Goal: Task Accomplishment & Management: Use online tool/utility

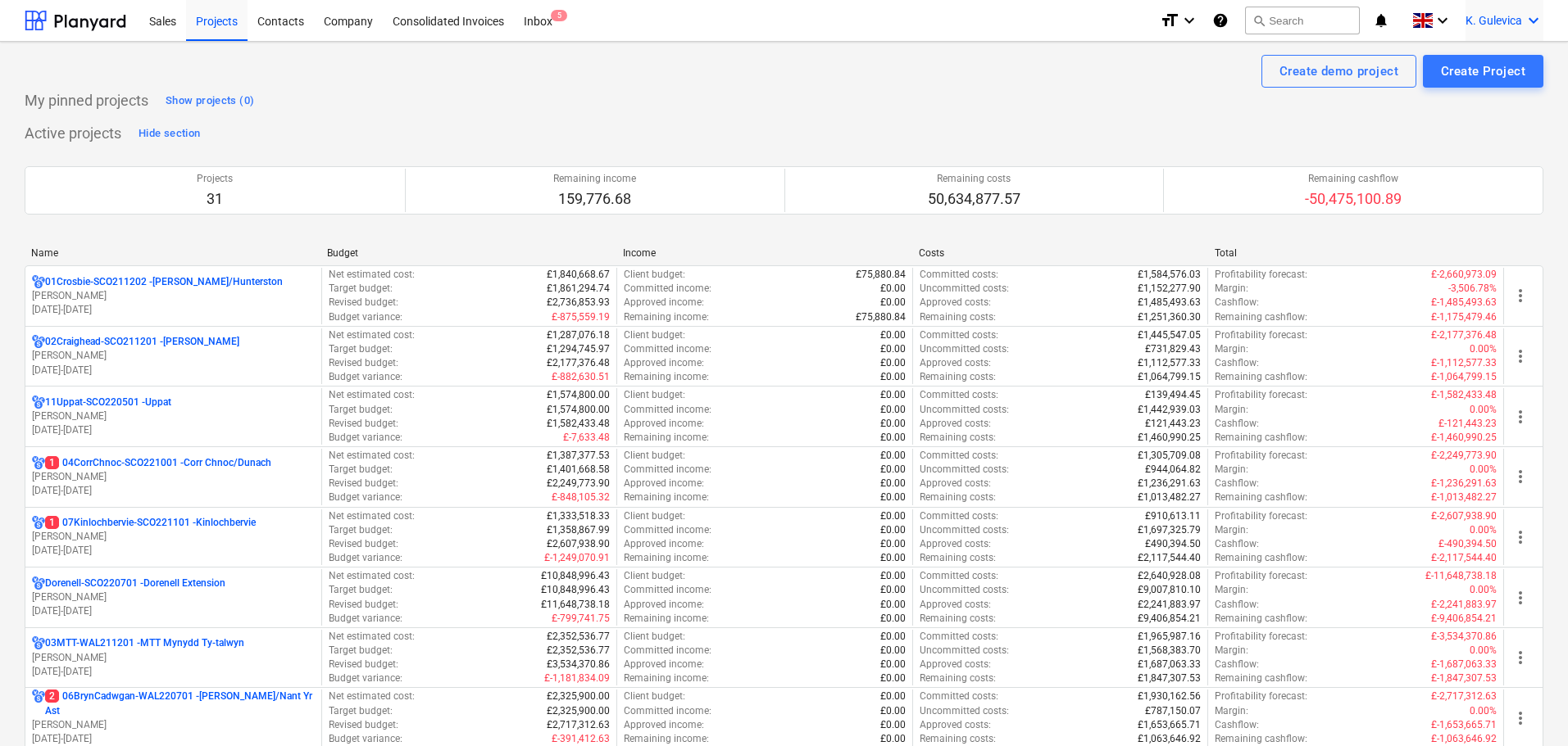
click at [1486, 6] on div "K. Gulevica keyboard_arrow_down" at bounding box center [1504, 21] width 78 height 41
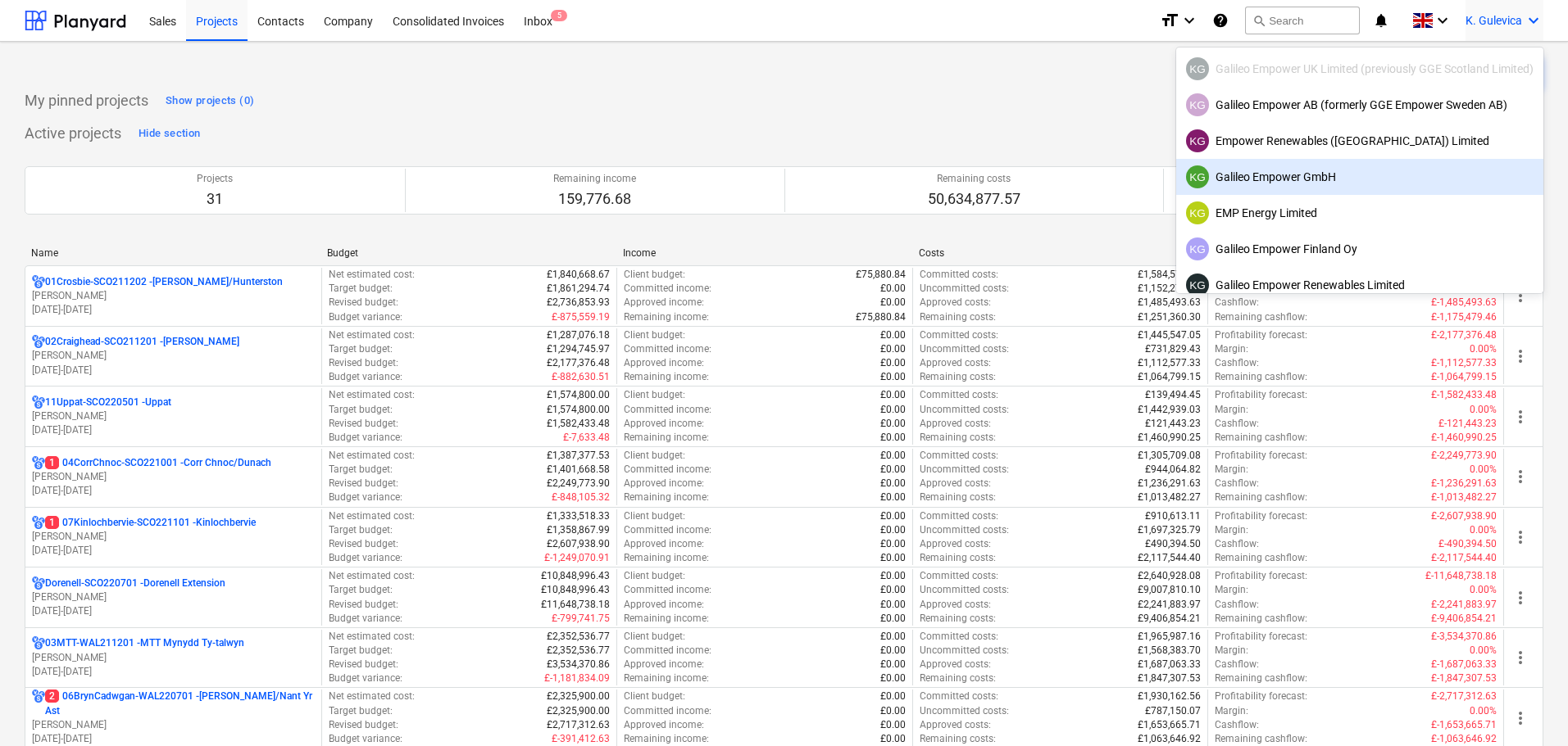
click at [1306, 182] on div "KG Galileo Empower GmbH" at bounding box center [1359, 177] width 347 height 23
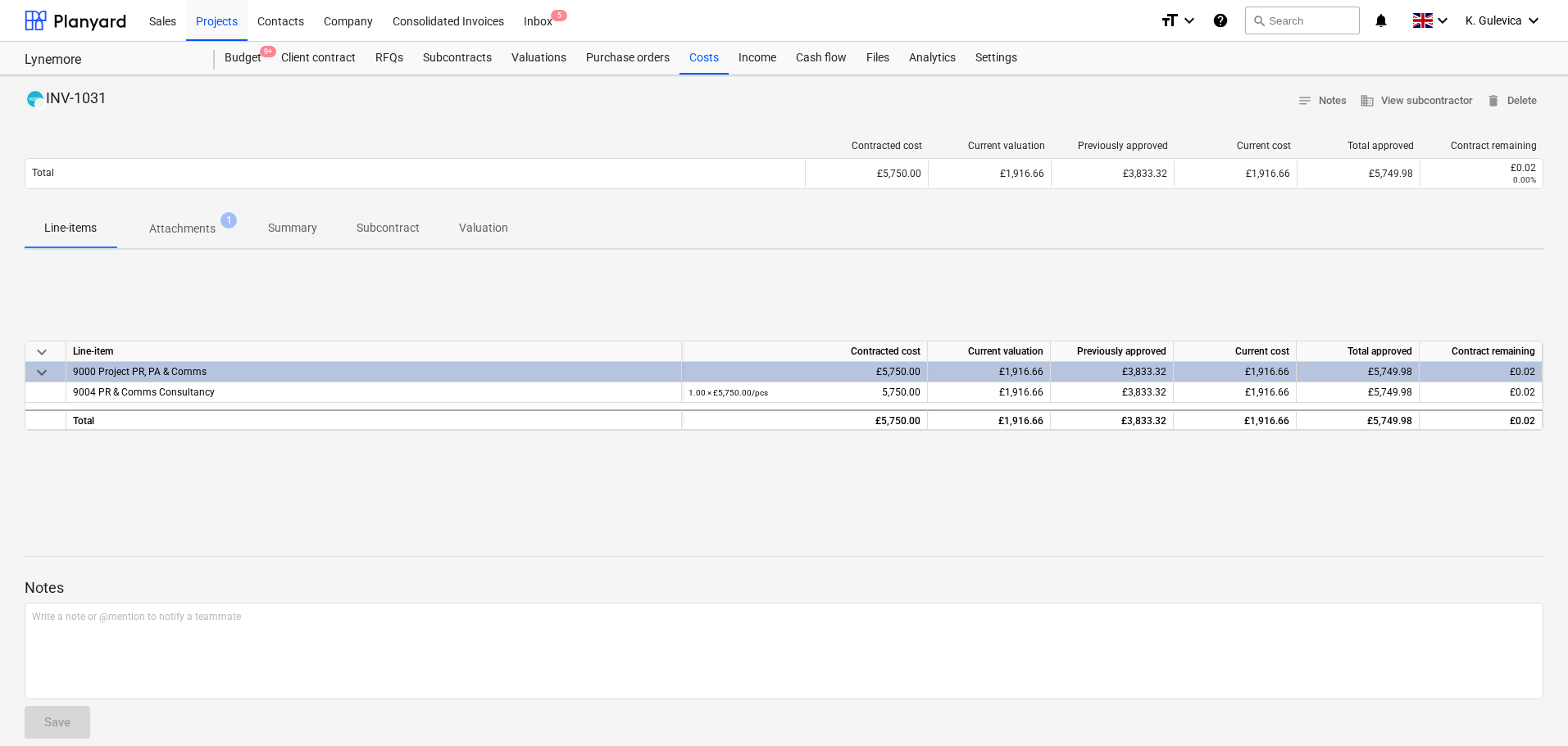
click at [290, 215] on span "Summary" at bounding box center [293, 228] width 88 height 27
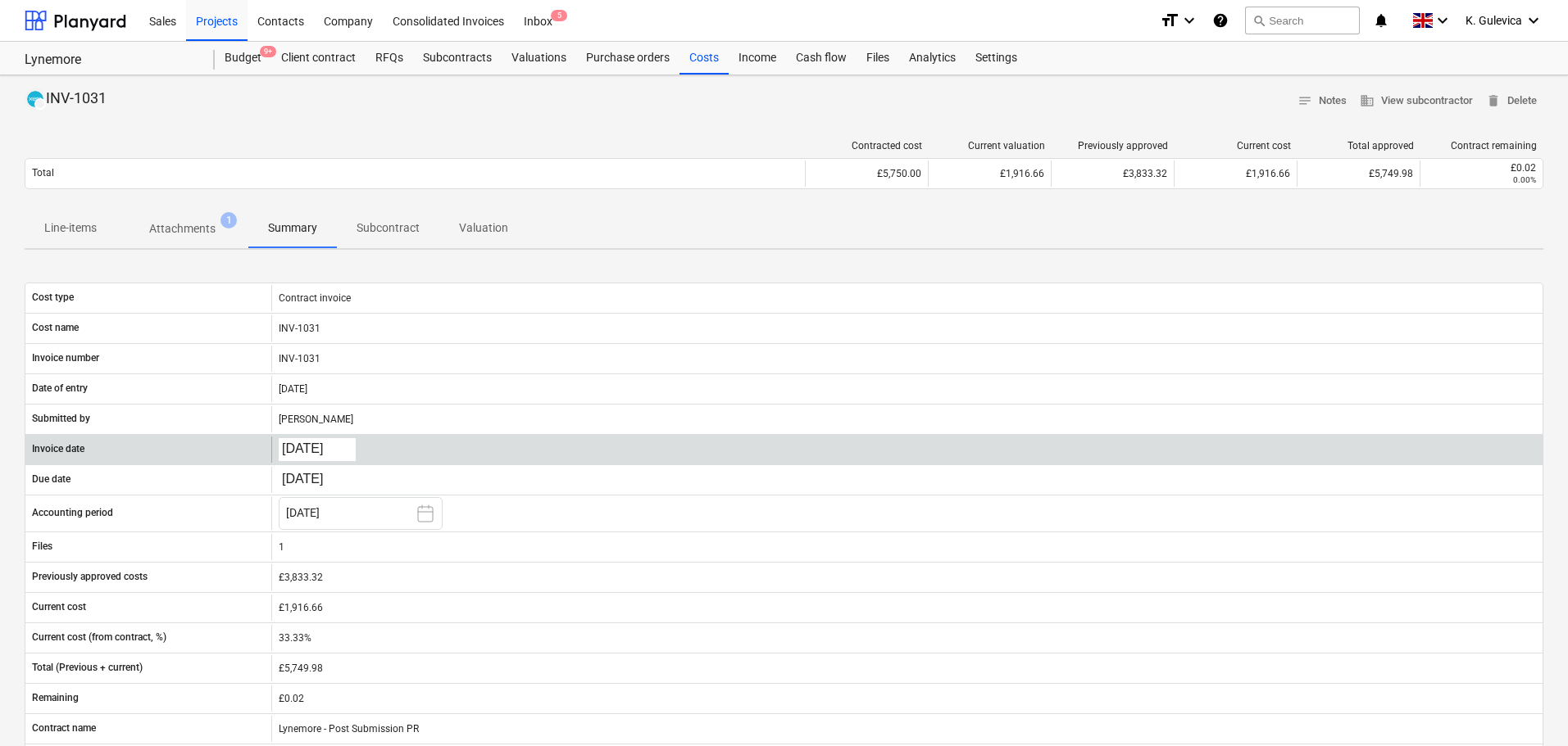
click at [314, 447] on body "Sales Projects Contacts Company Consolidated Invoices Inbox 5 format_size keybo…" at bounding box center [784, 373] width 1568 height 746
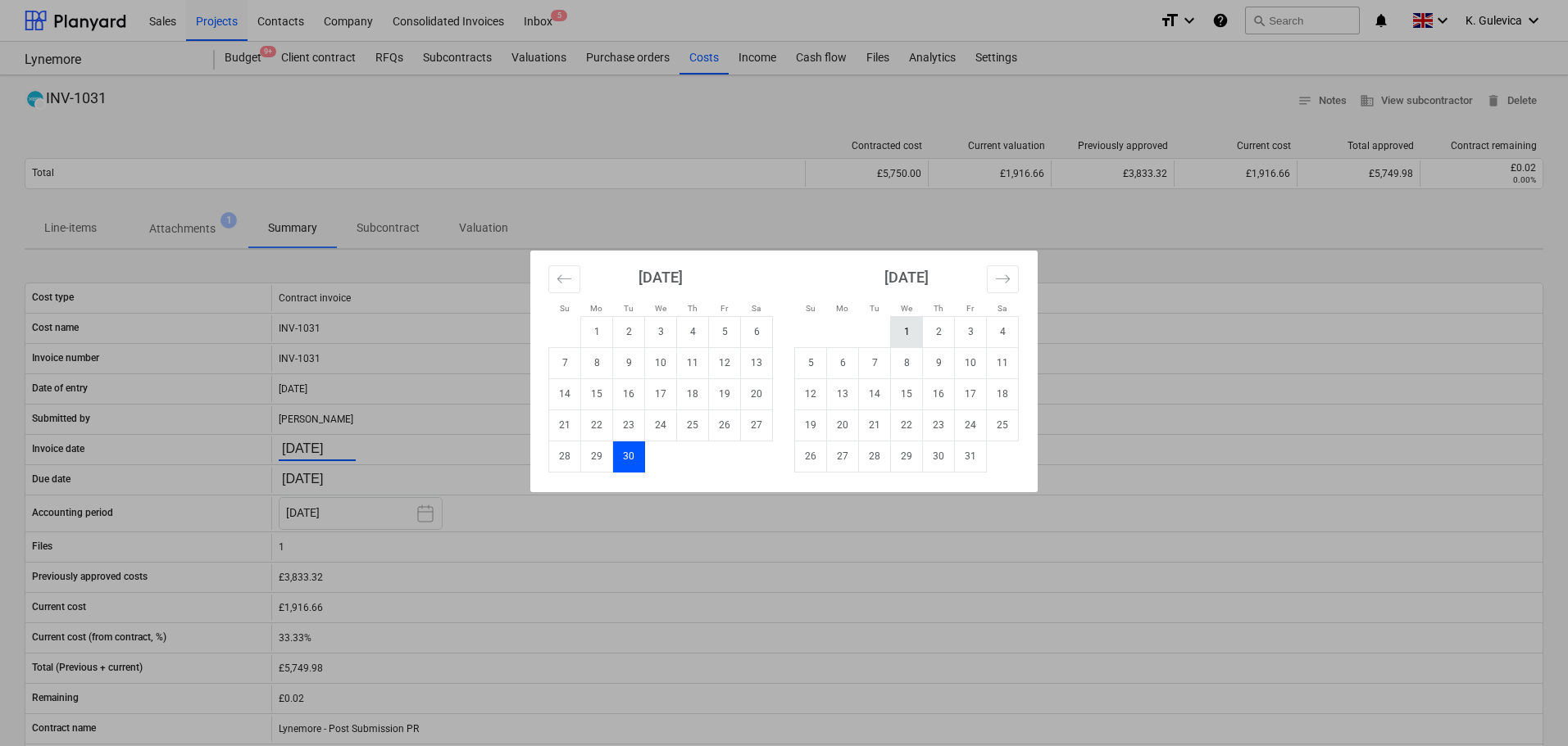
click at [908, 340] on td "1" at bounding box center [907, 331] width 32 height 31
type input "01.10.2025"
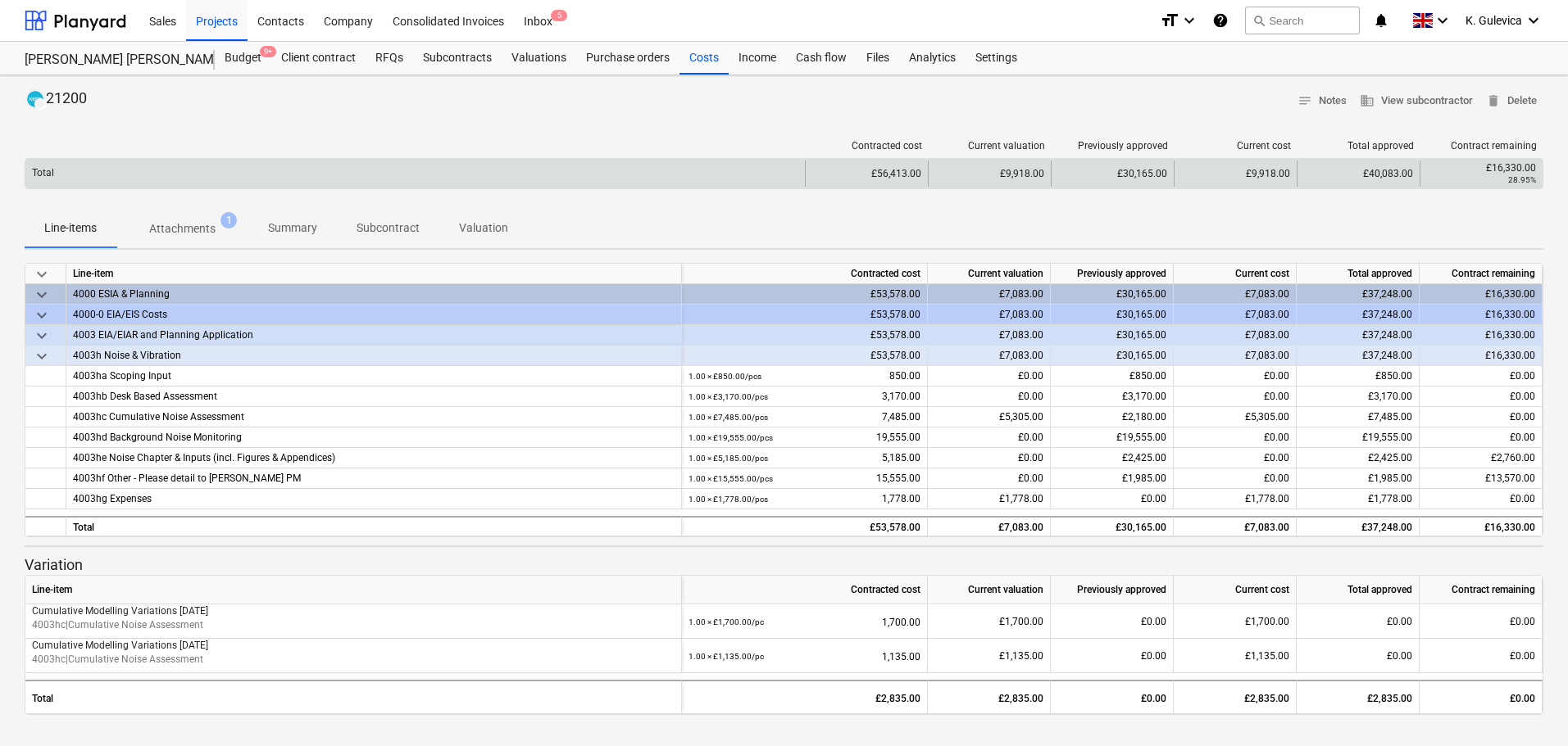
click at [270, 182] on div "Total" at bounding box center [415, 174] width 779 height 26
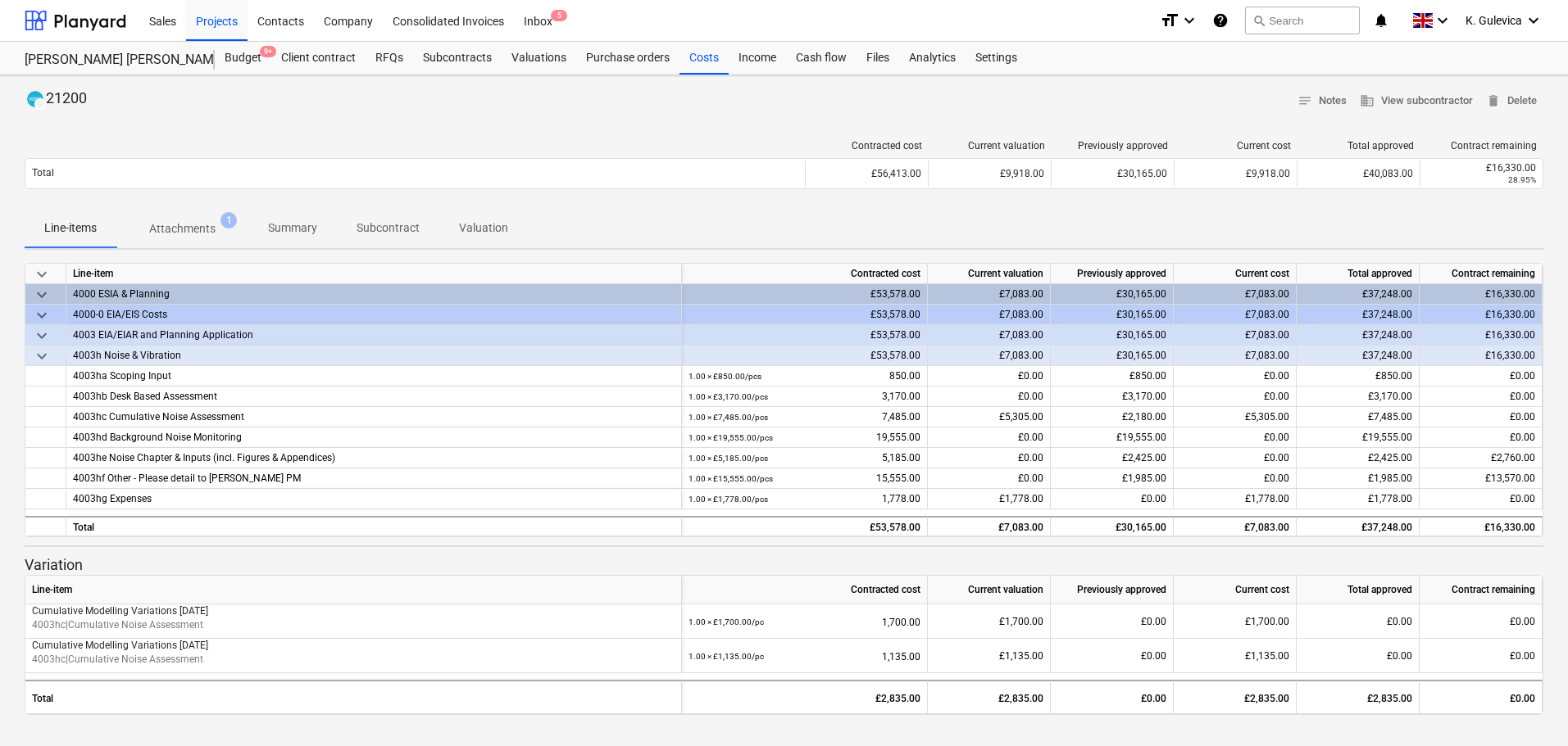
click at [302, 245] on button "Summary" at bounding box center [293, 229] width 88 height 40
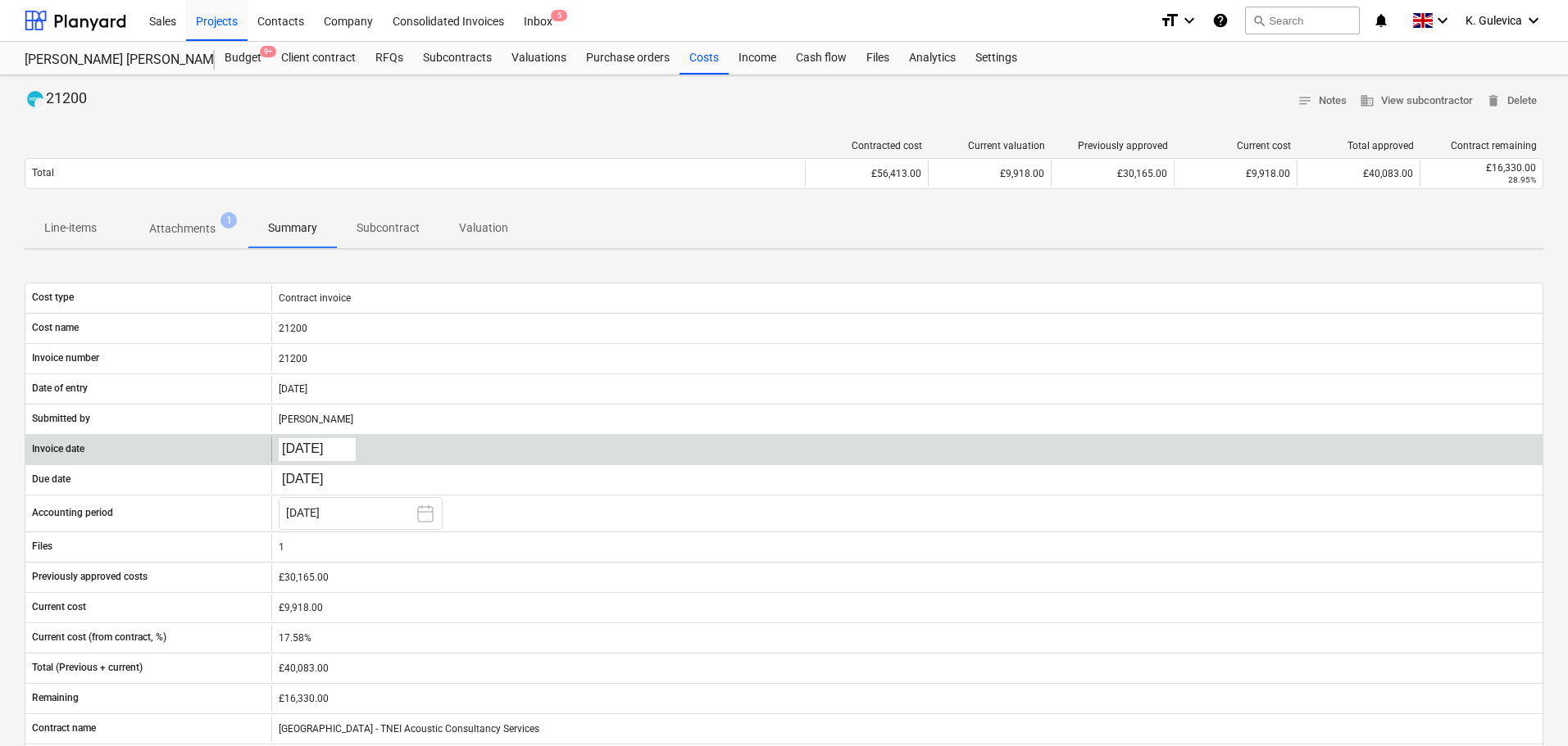
click at [331, 448] on body "Sales Projects Contacts Company Consolidated Invoices Inbox 5 format_size keybo…" at bounding box center [784, 373] width 1568 height 746
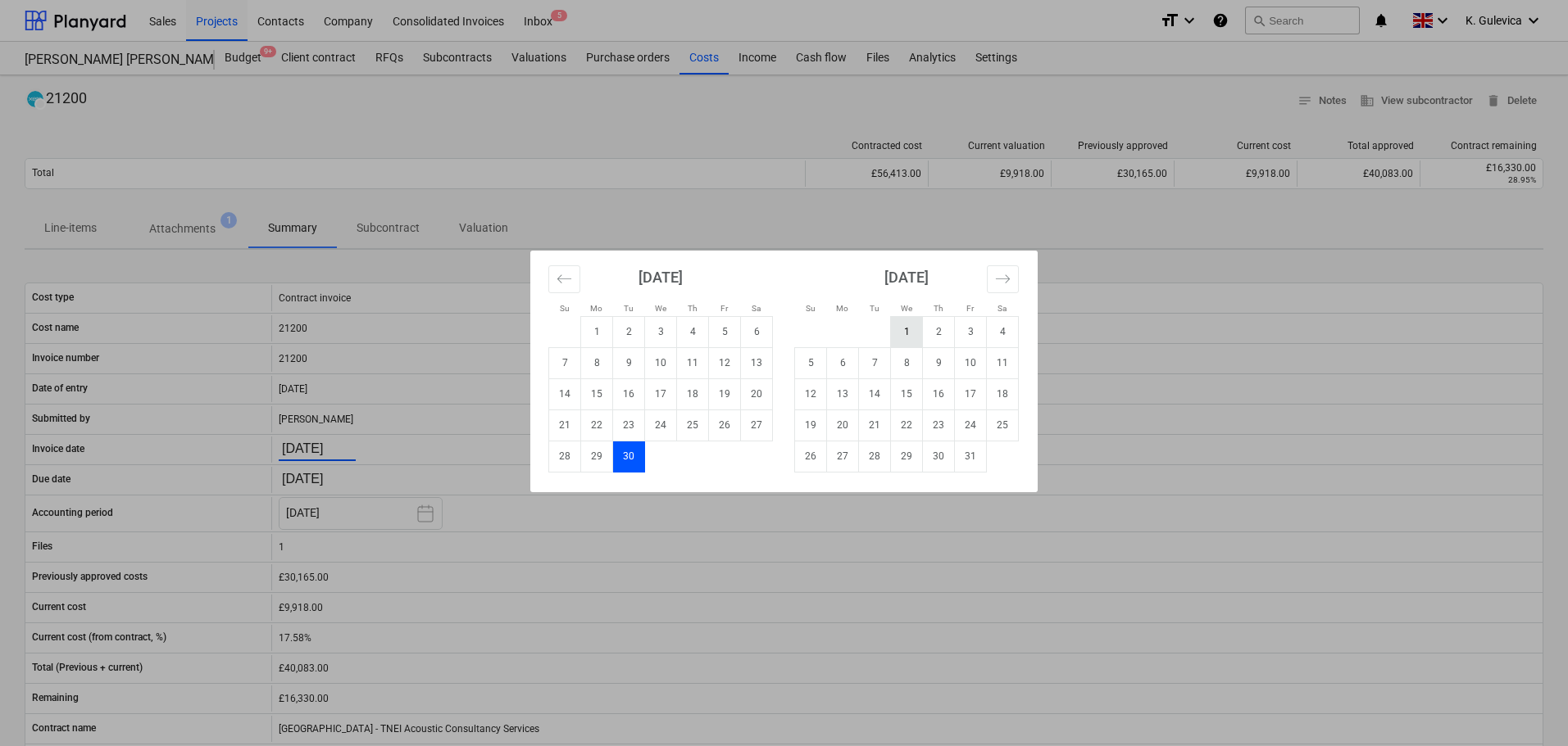
click at [904, 327] on td "1" at bounding box center [907, 331] width 32 height 31
type input "01.10.2025"
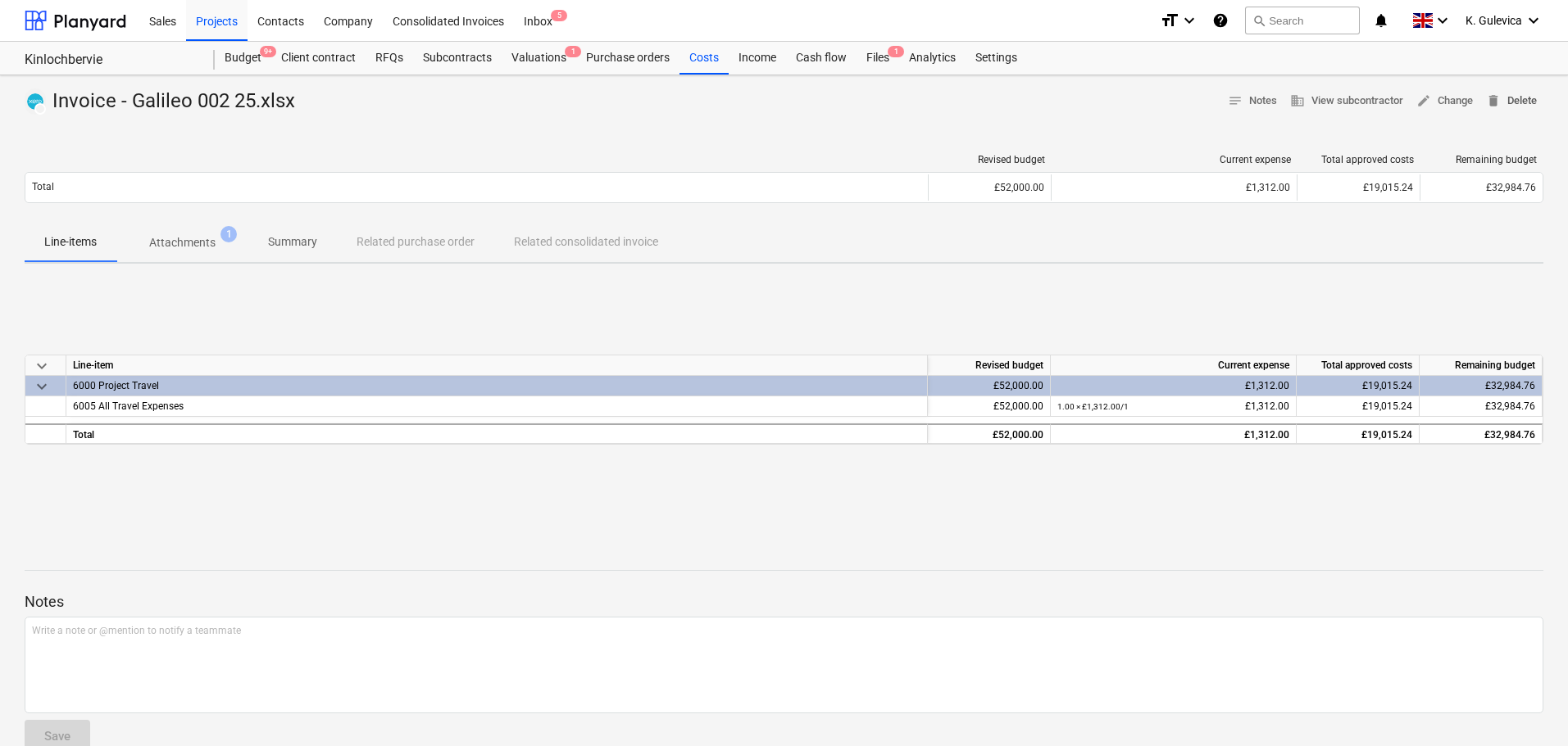
click at [1522, 102] on span "delete Delete" at bounding box center [1512, 102] width 51 height 19
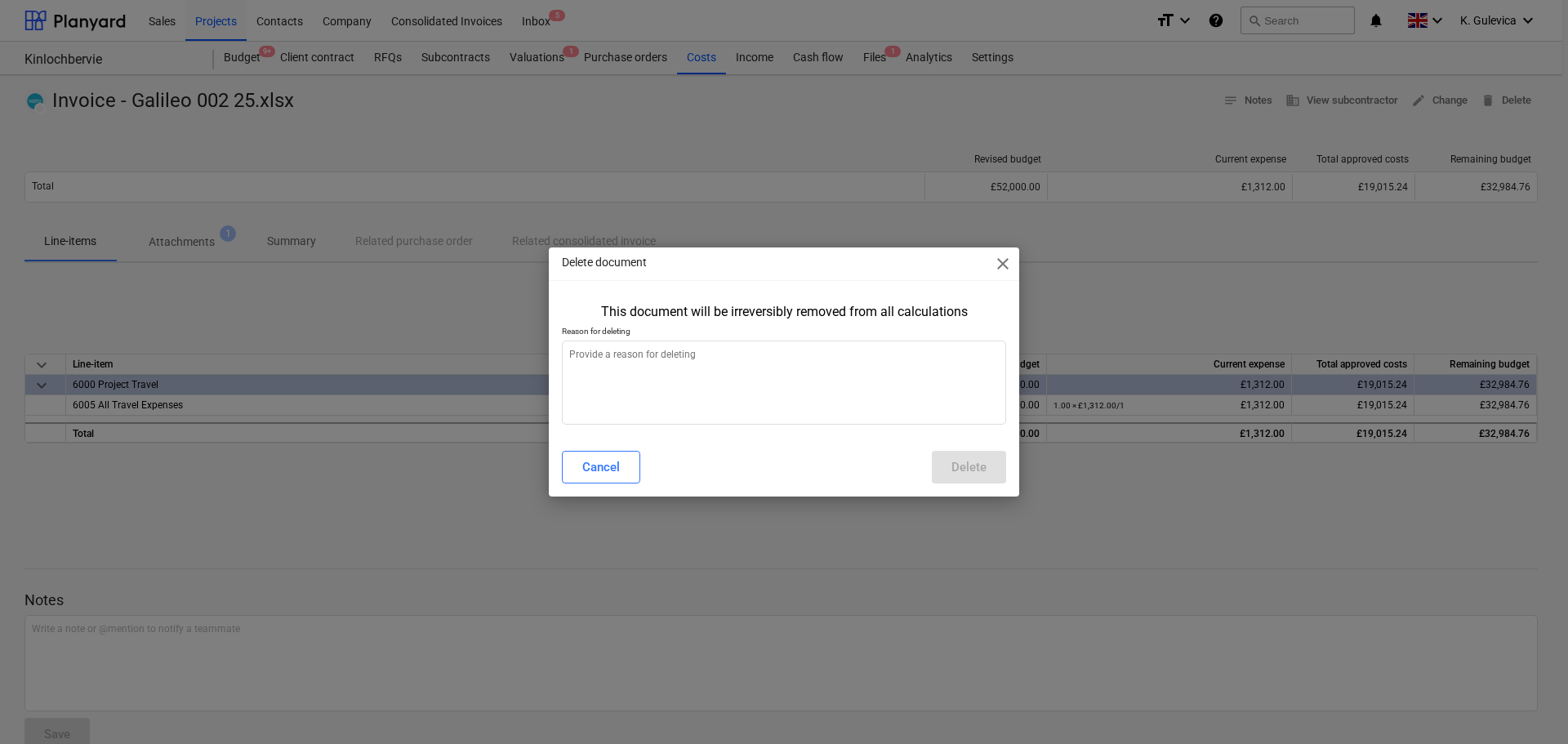
type textarea "x"
click at [822, 362] on textarea at bounding box center [784, 383] width 445 height 84
type textarea "W"
type textarea "x"
type textarea "Wr"
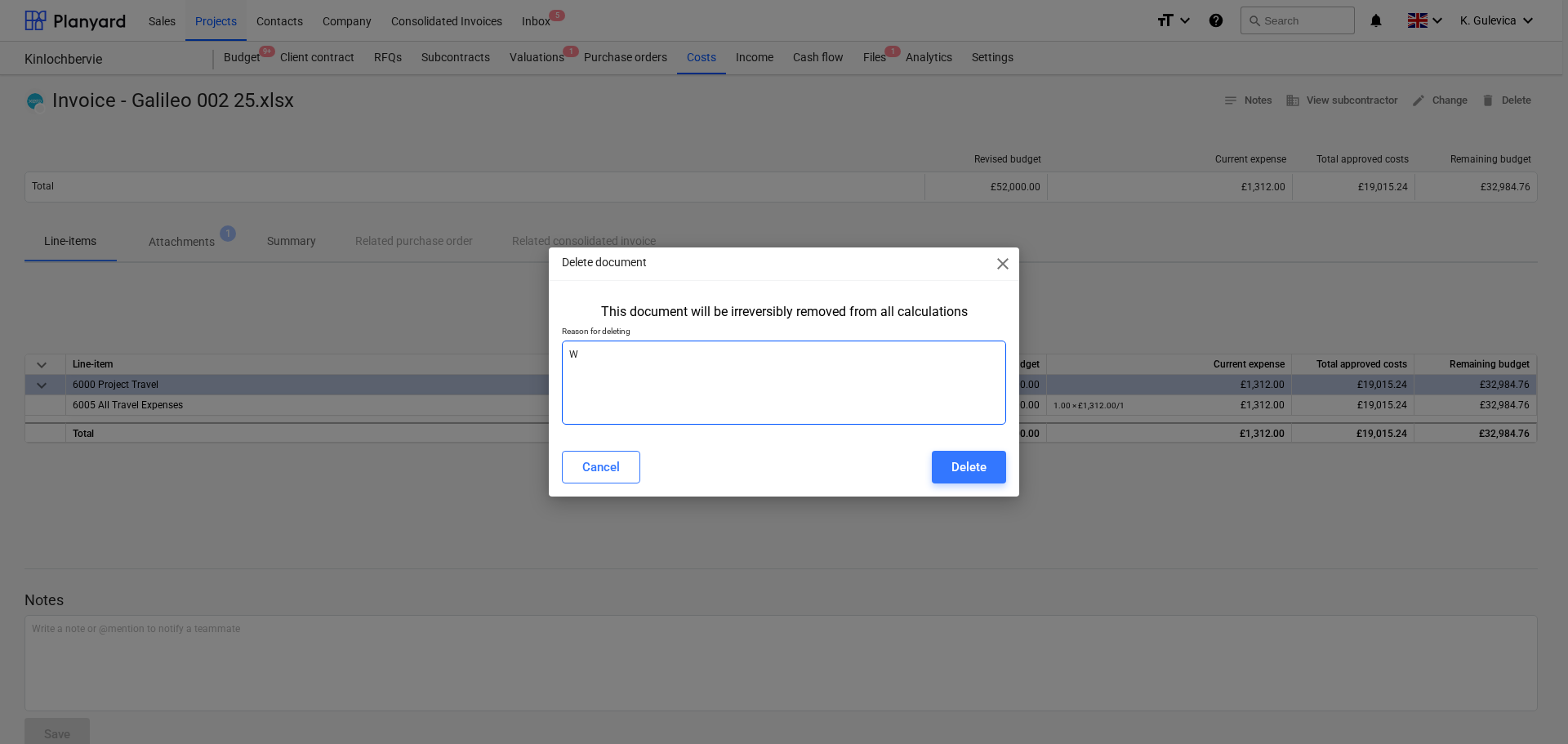
type textarea "x"
type textarea "Wro"
type textarea "x"
type textarea "Wron"
type textarea "x"
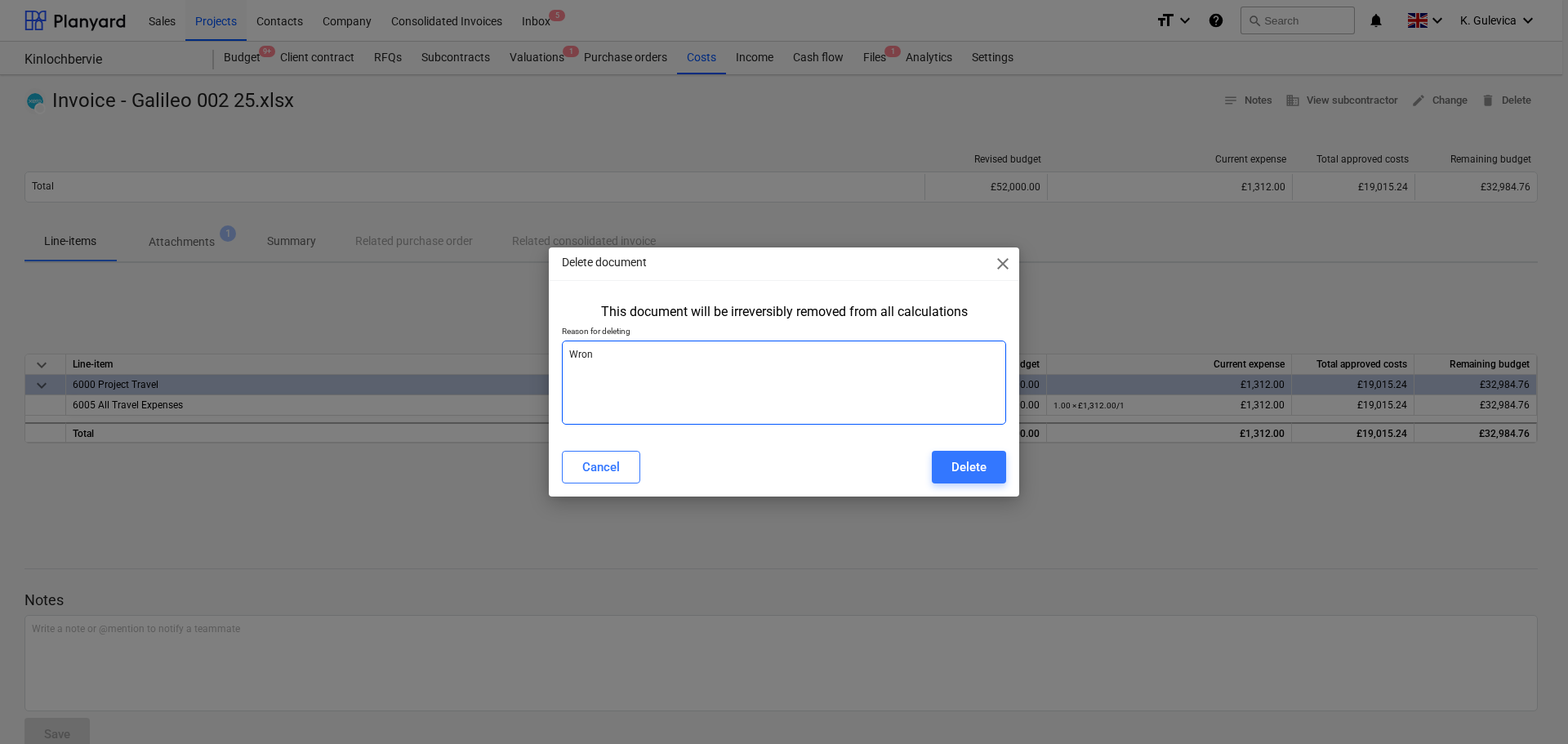
type textarea "Wrong"
type textarea "x"
type textarea "Wrong"
click at [967, 472] on div "Delete" at bounding box center [969, 467] width 35 height 22
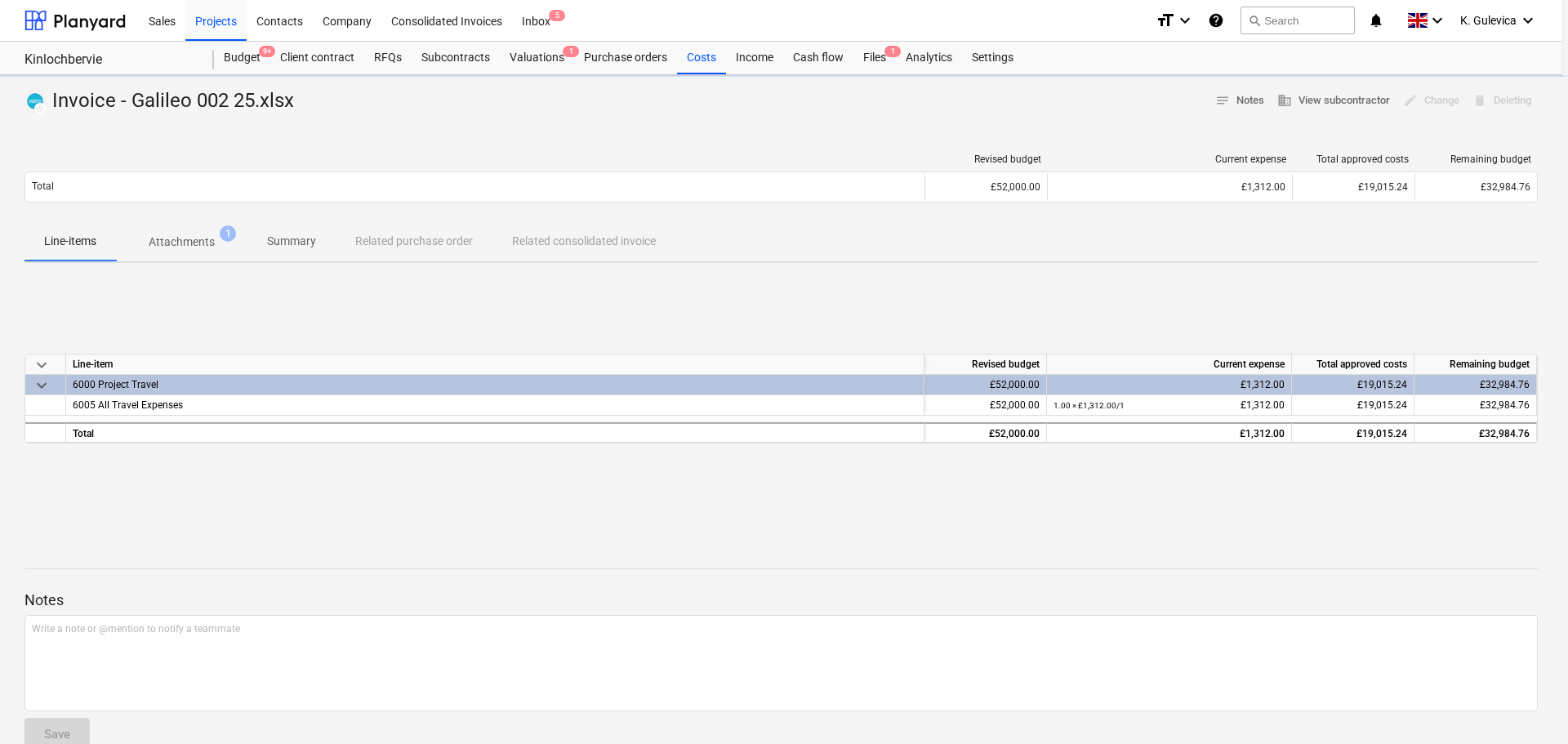
type textarea "x"
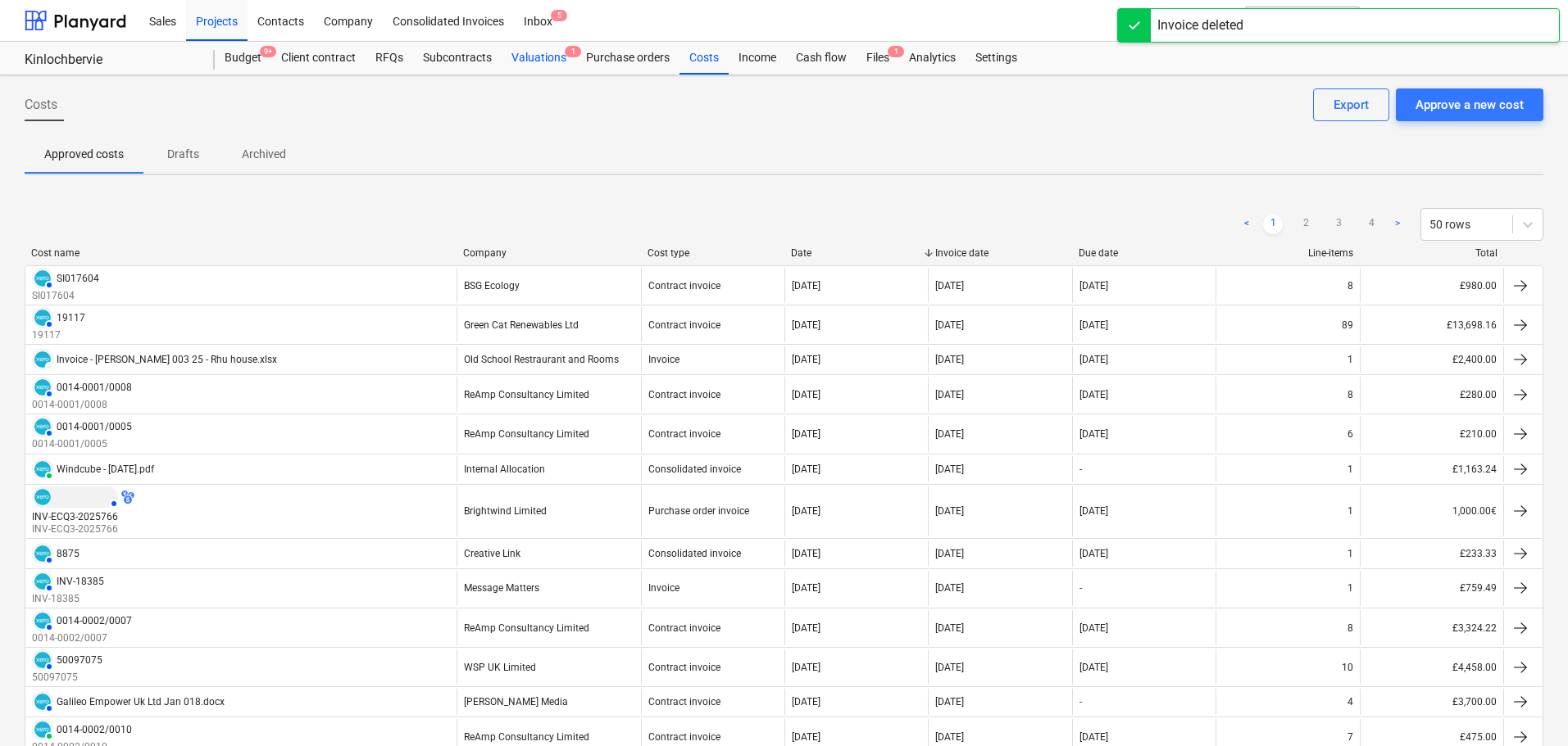
click at [554, 60] on div "Valuations 1" at bounding box center [538, 57] width 74 height 33
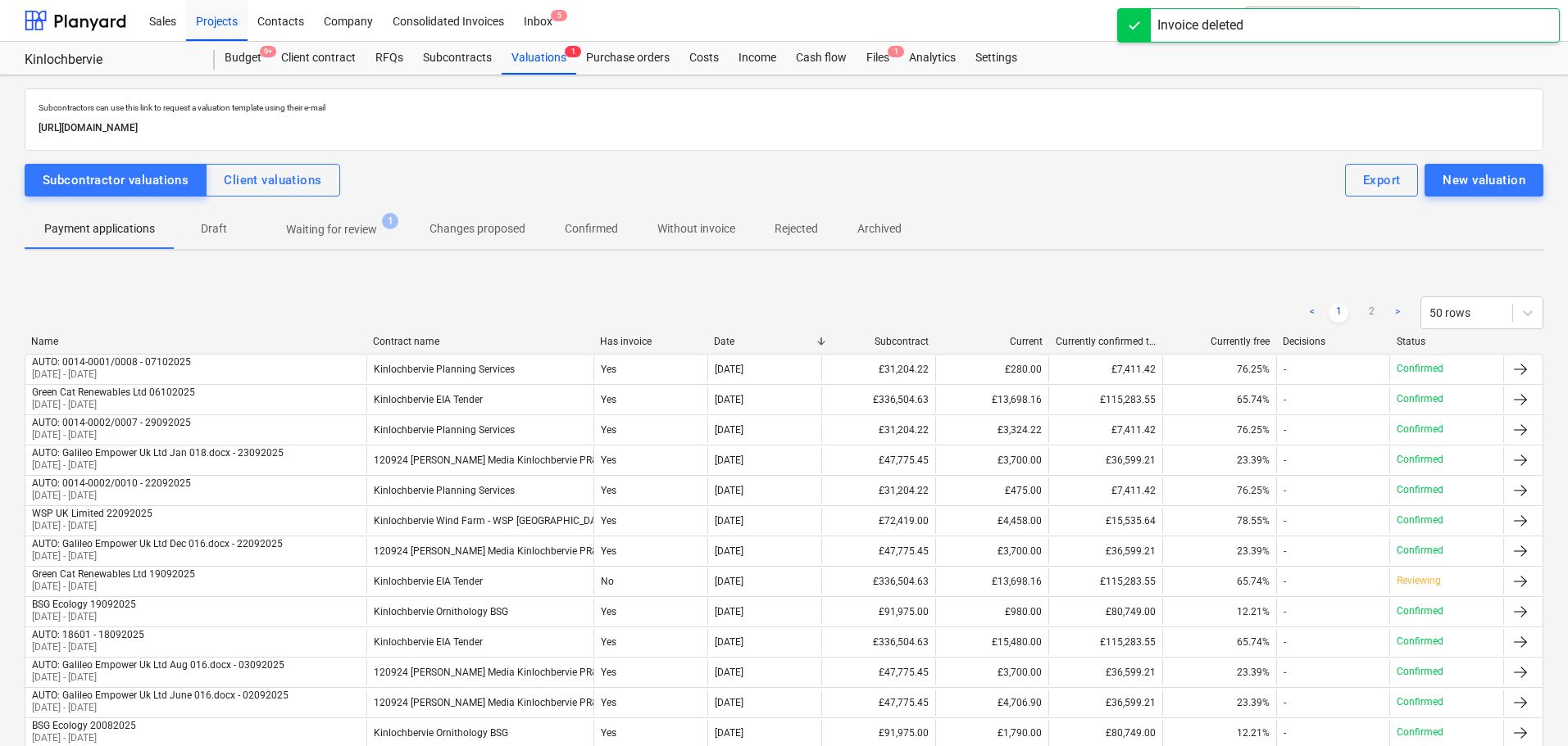
click at [702, 226] on p "Without invoice" at bounding box center [696, 229] width 78 height 17
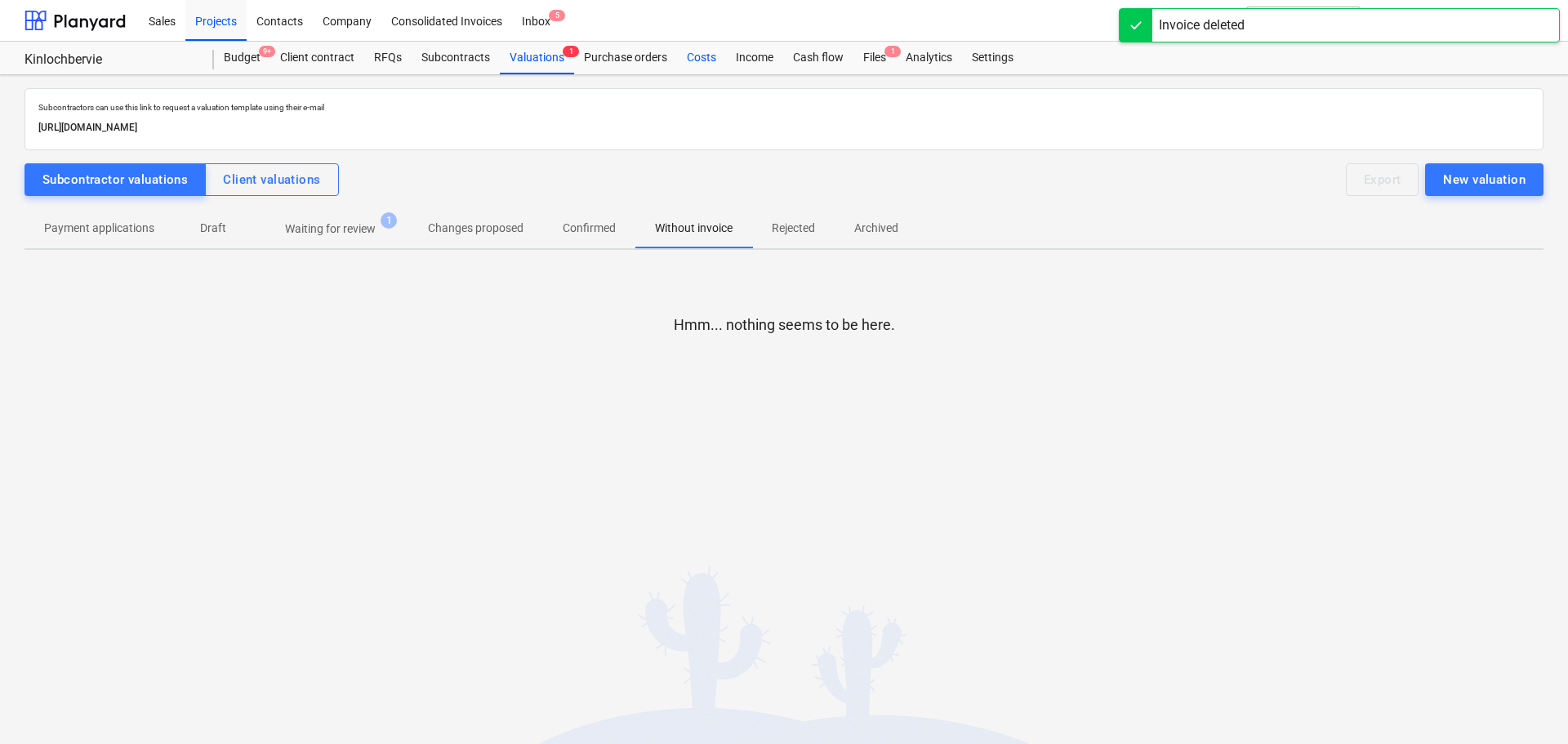
click at [701, 43] on div "Costs" at bounding box center [701, 57] width 49 height 33
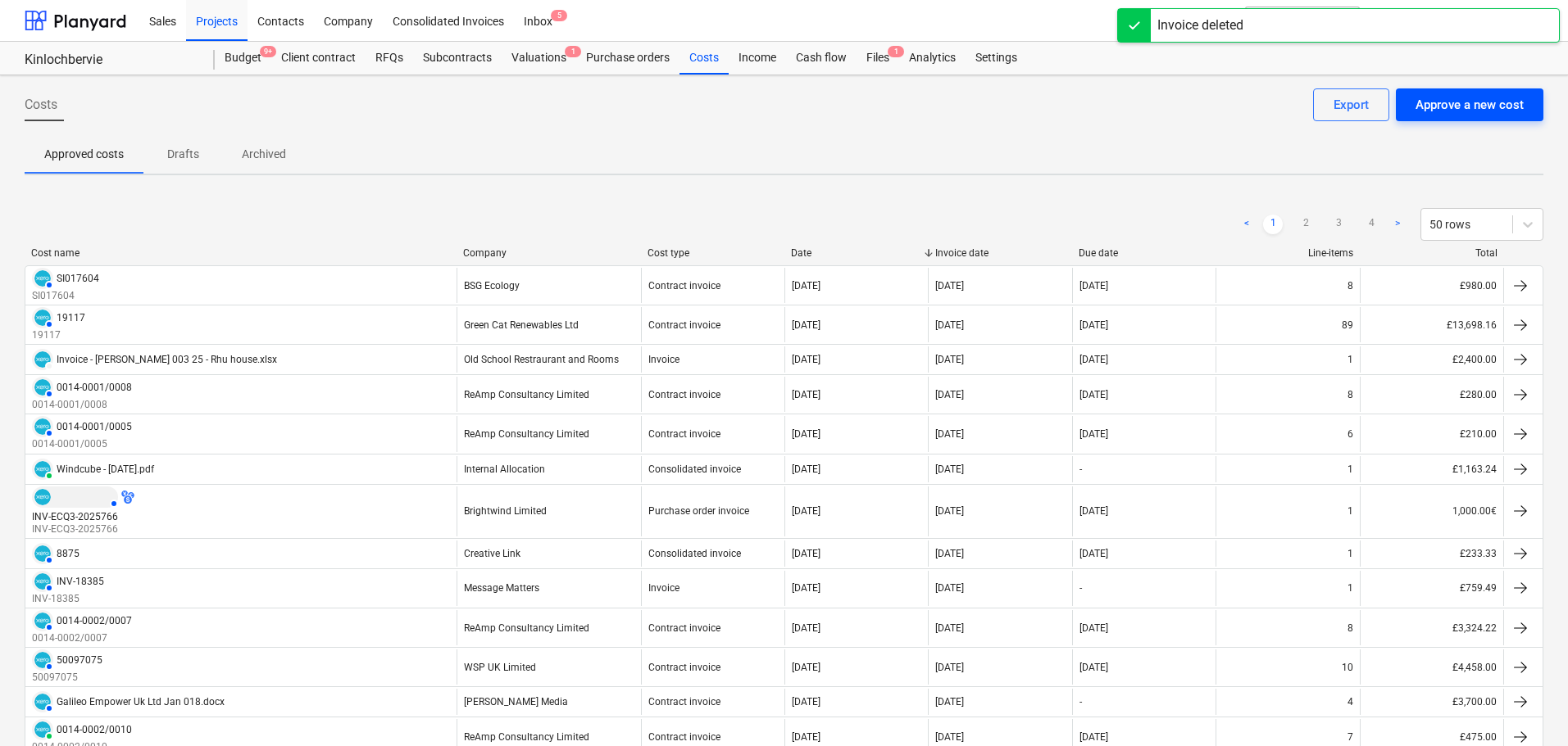
click at [1433, 111] on div "Approve a new cost" at bounding box center [1469, 104] width 108 height 22
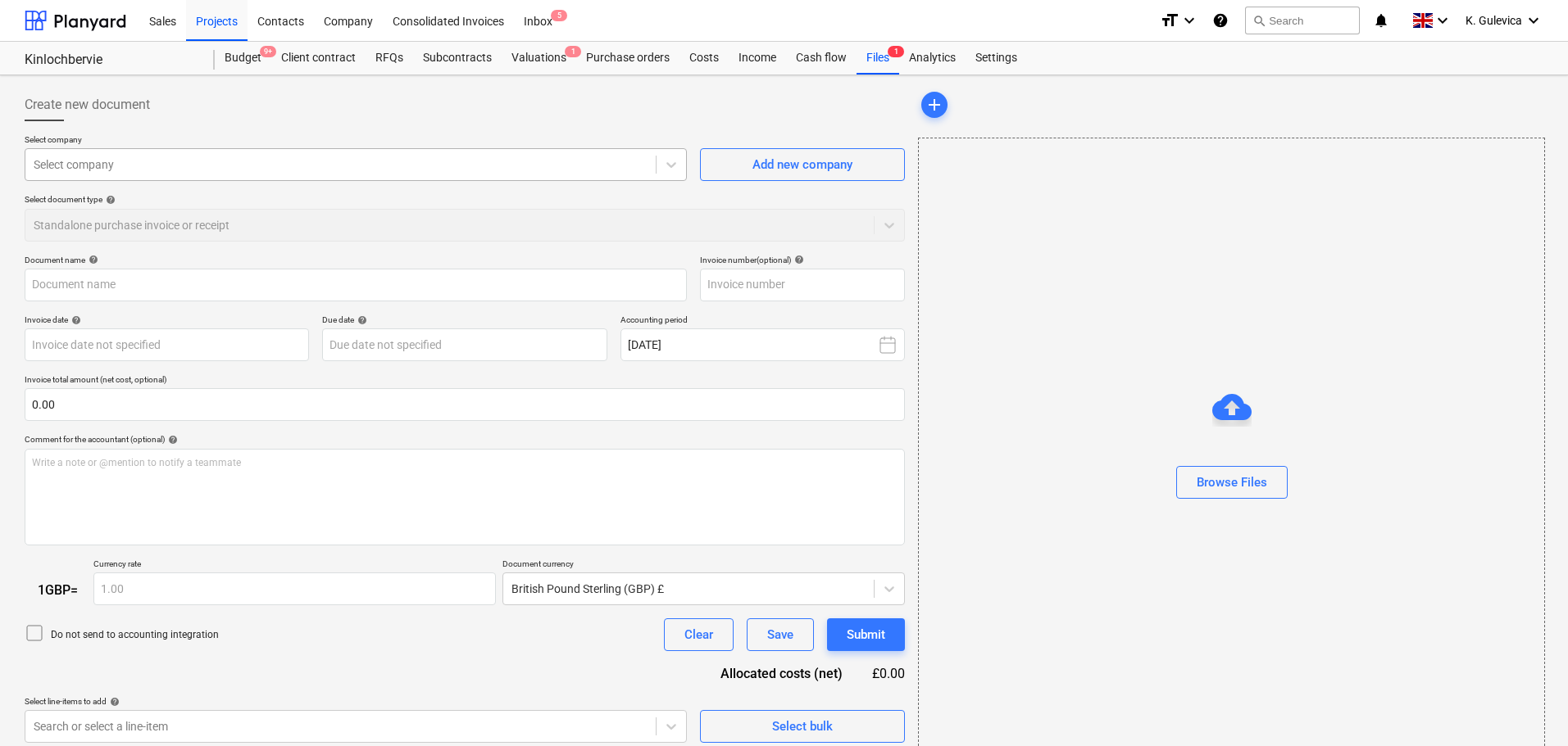
type input "Old 1.pdf"
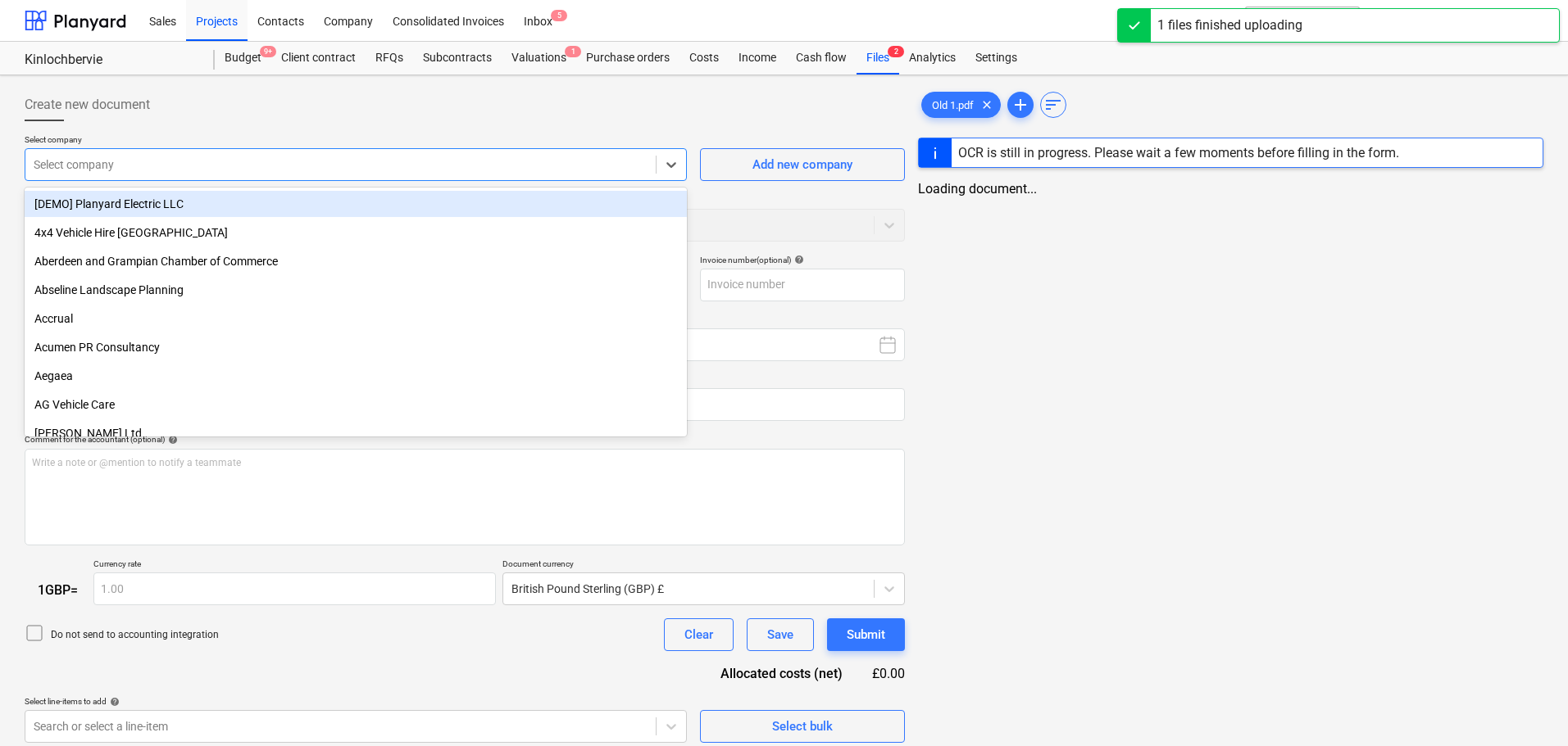
click at [141, 174] on div "Select company" at bounding box center [341, 165] width 631 height 23
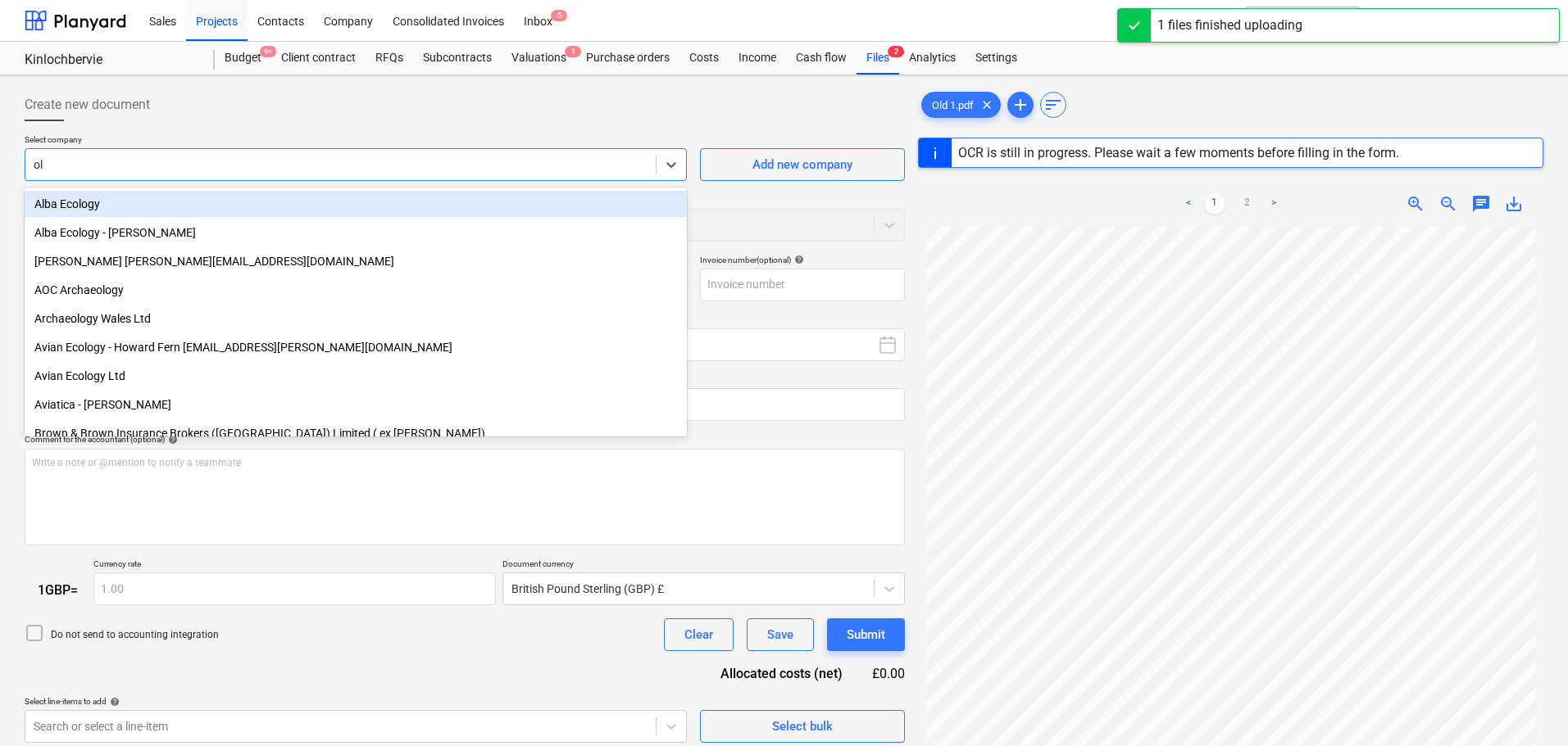
type input "old"
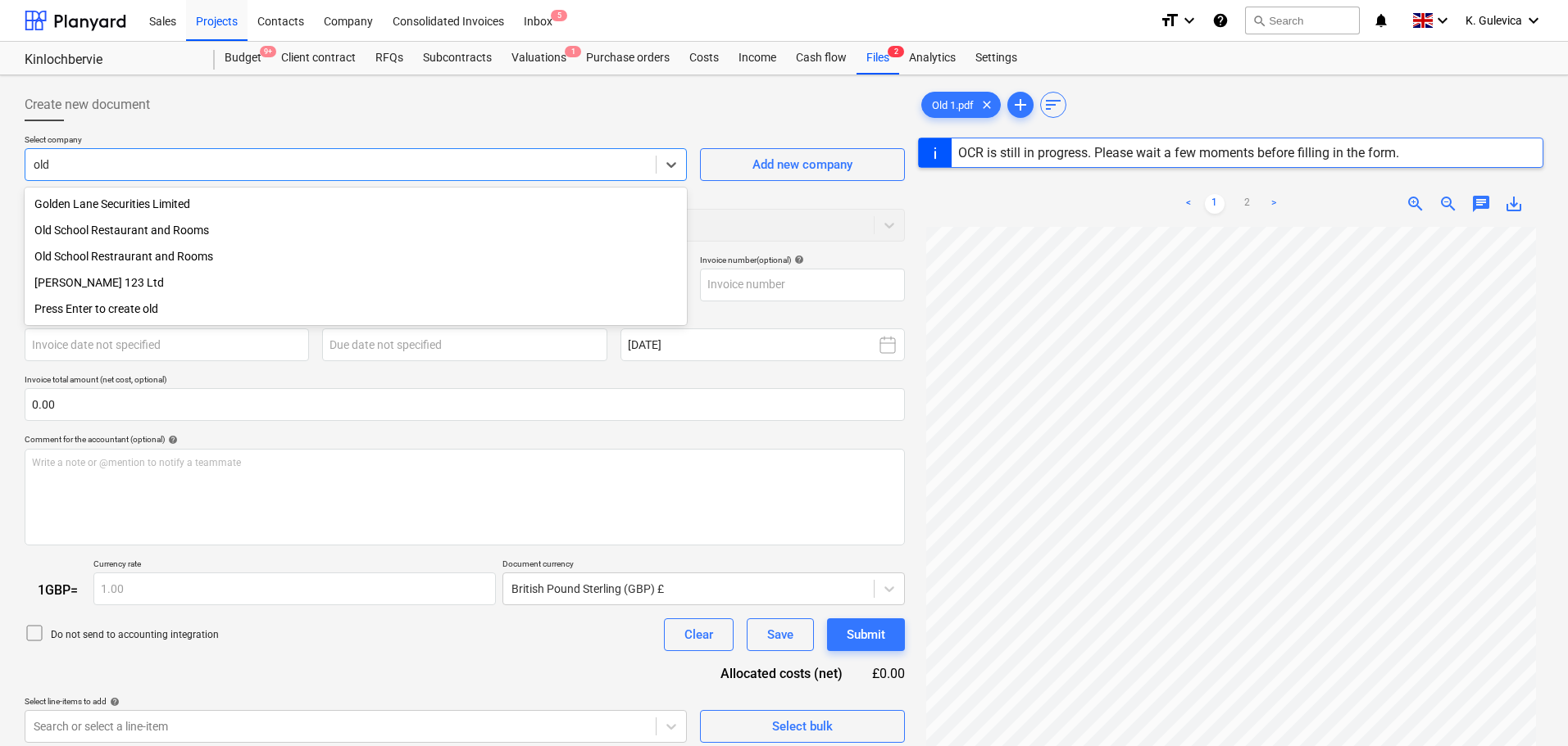
click at [177, 224] on div "Old School Restaurant and Rooms" at bounding box center [356, 230] width 663 height 26
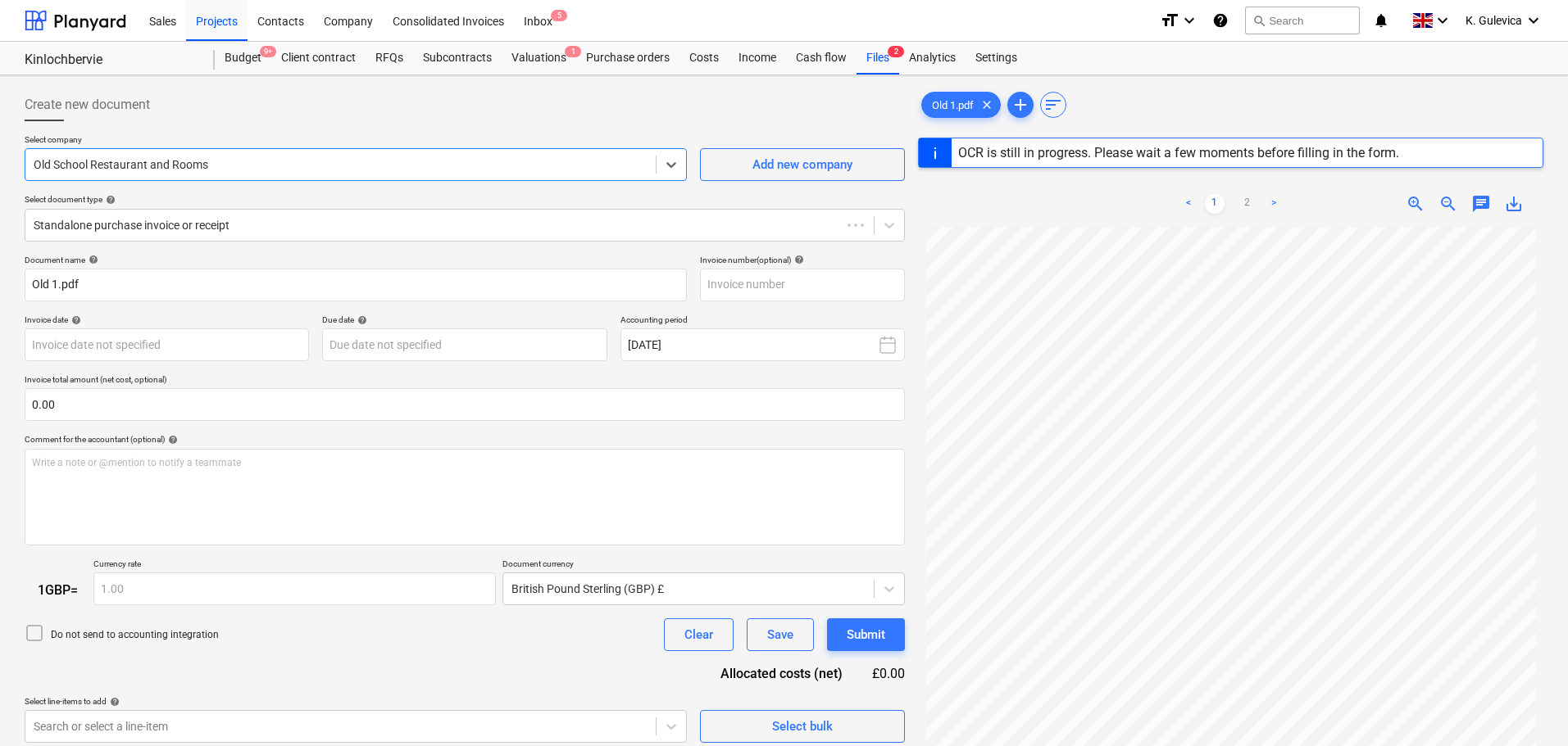
type input "00114329"
type input "[DATE]"
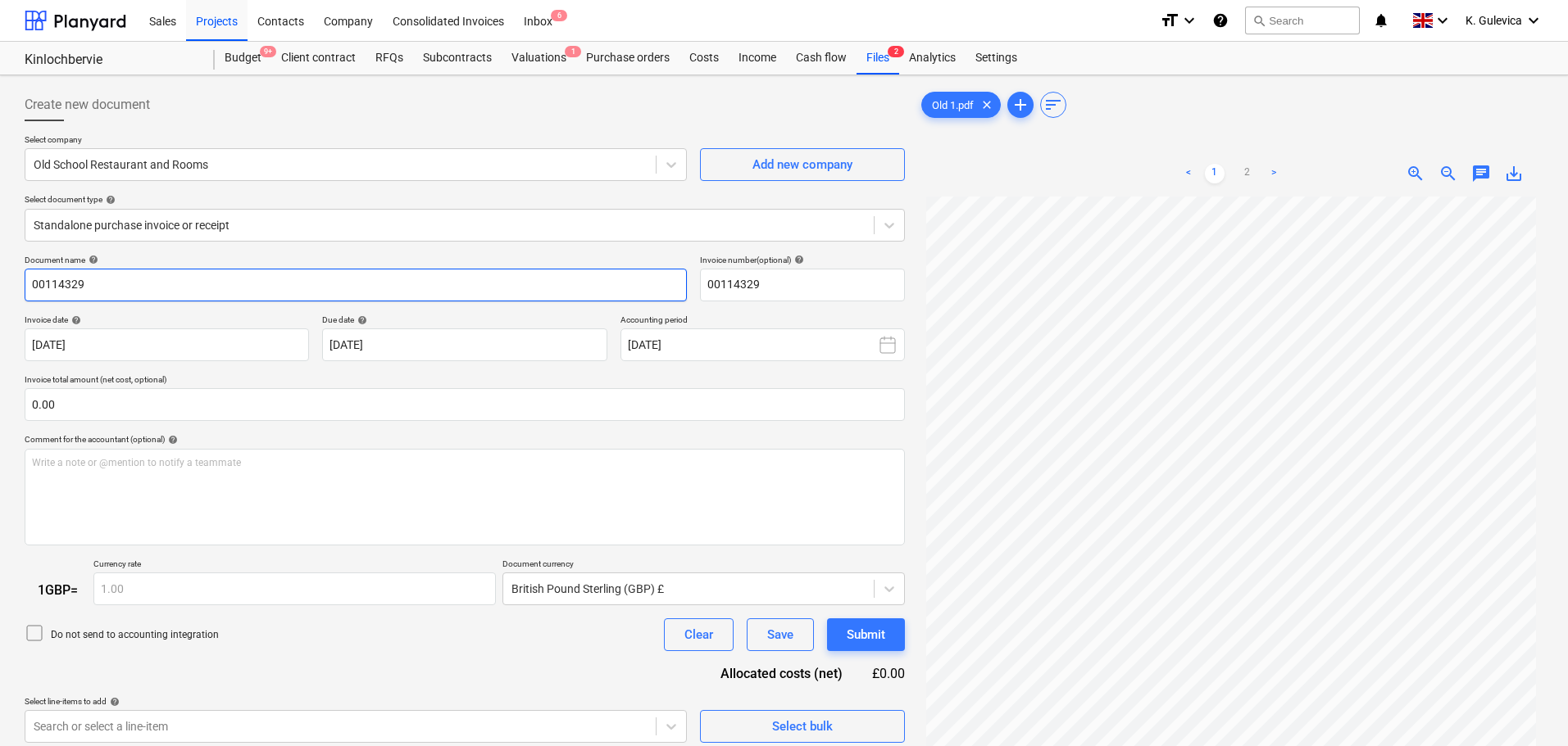
drag, startPoint x: 87, startPoint y: 285, endPoint x: 19, endPoint y: 285, distance: 68.0
click at [19, 285] on div "Create new document Select company Old School Restaurant and Rooms Add new comp…" at bounding box center [464, 493] width 893 height 822
paste input "Galileo 002 25"
type input "Galileo 002 25"
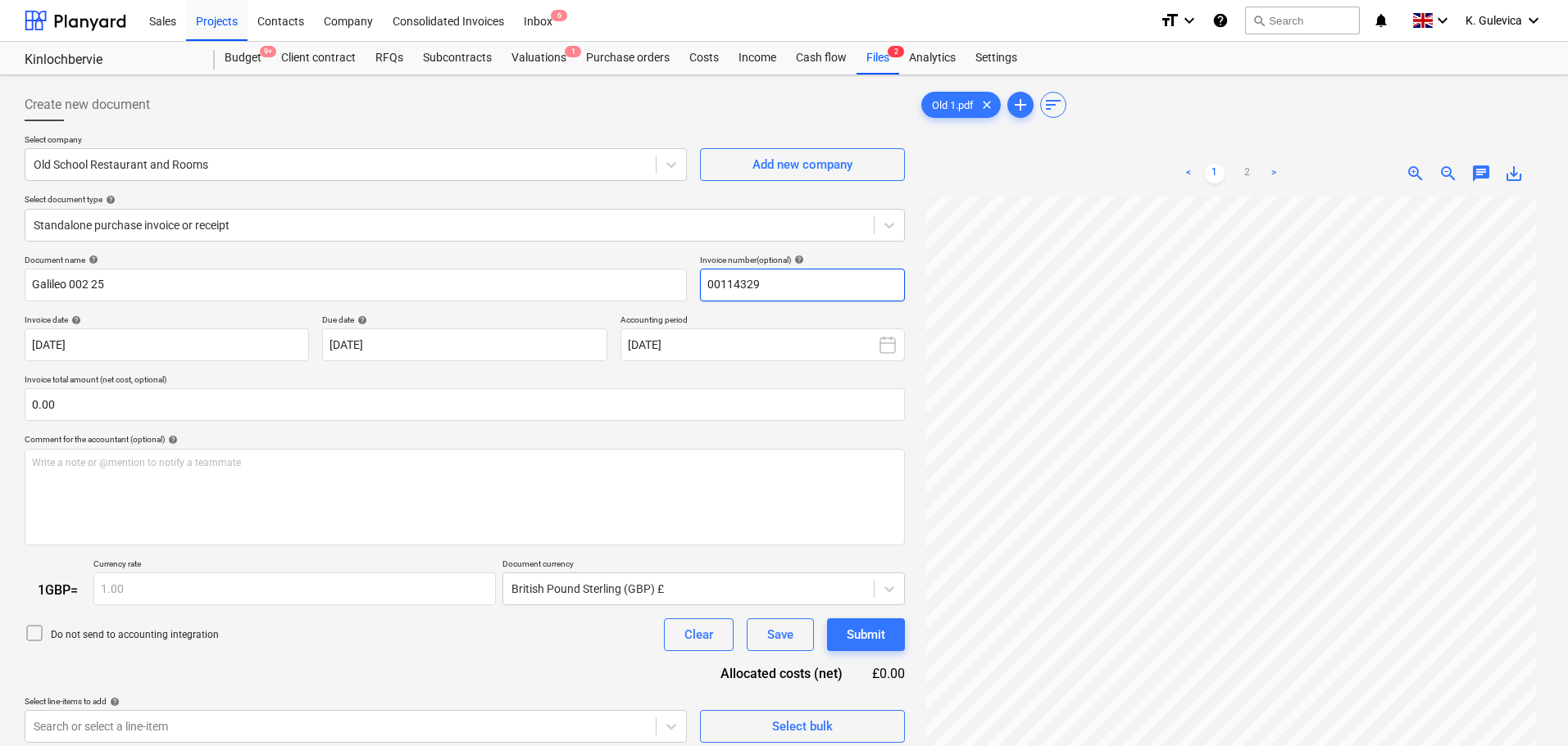
drag, startPoint x: 777, startPoint y: 289, endPoint x: 691, endPoint y: 282, distance: 86.3
click at [686, 282] on div "Document name help Galileo 002 25 Invoice number (optional) help 00114329" at bounding box center [464, 278] width 880 height 47
paste input "Galileo 002 25"
type input "Galileo 002 25"
click at [472, 345] on body "Sales Projects Contacts Company Consolidated Invoices Inbox 6 format_size keybo…" at bounding box center [784, 373] width 1568 height 746
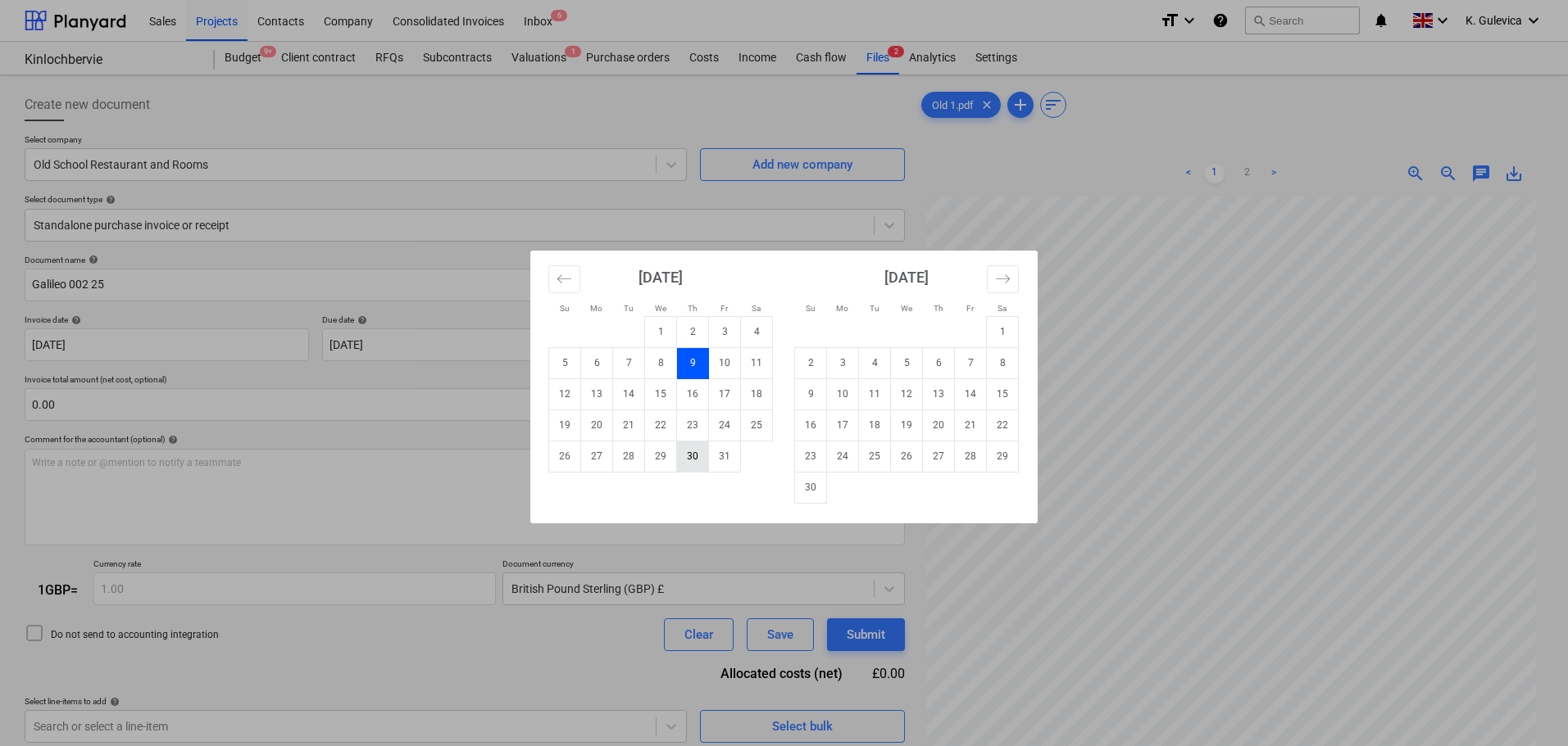
click at [687, 454] on td "30" at bounding box center [693, 456] width 32 height 31
type input "[DATE]"
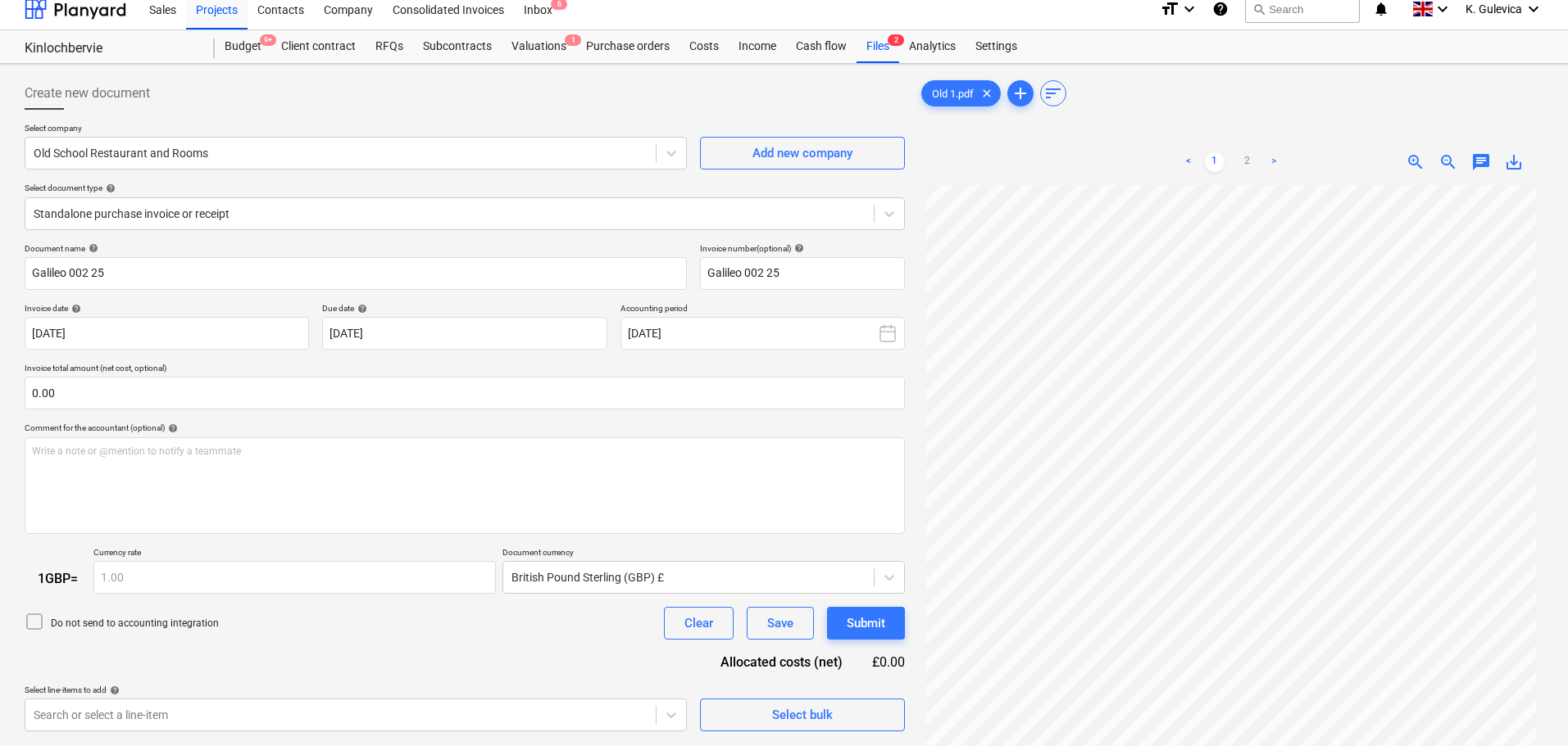
scroll to position [164, 0]
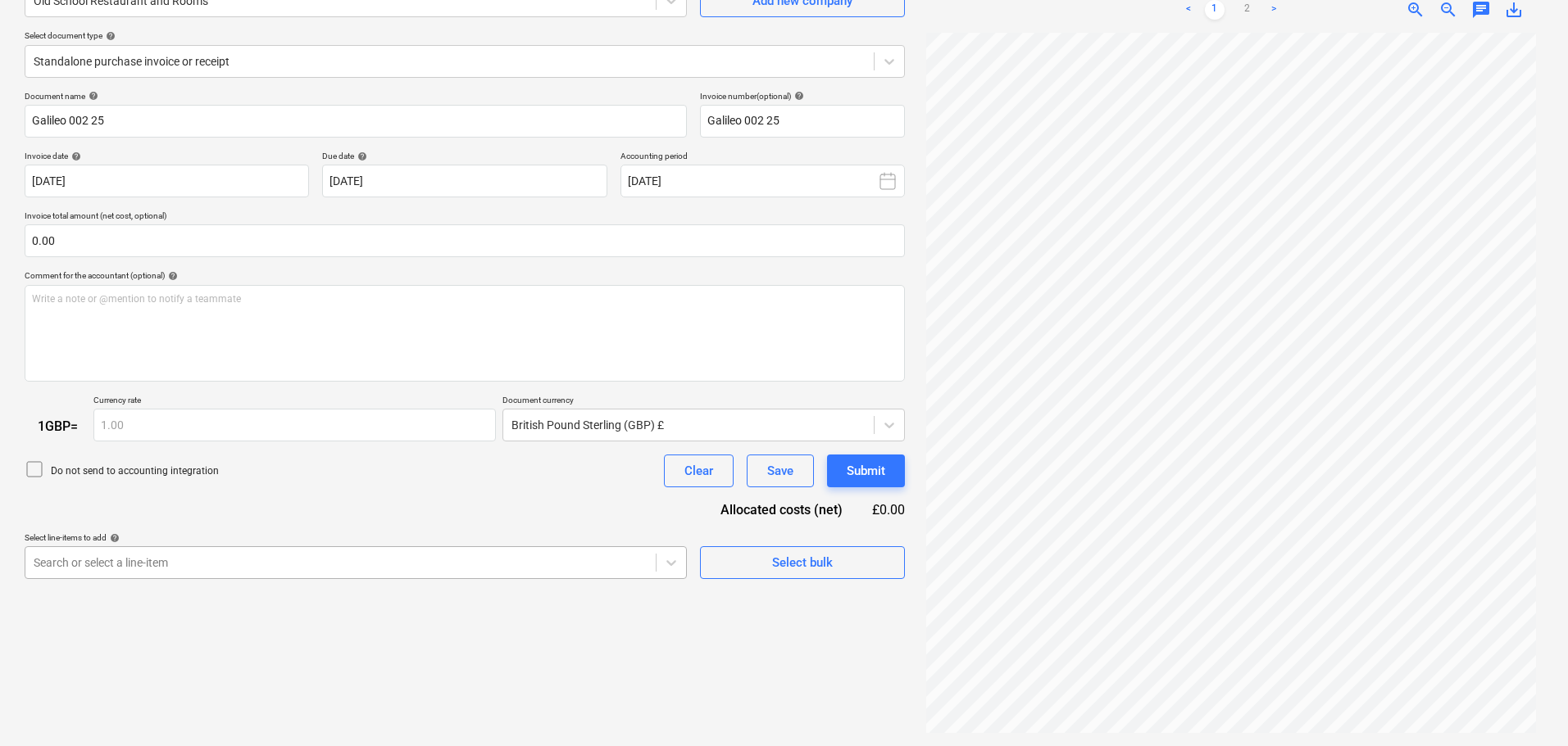
click at [276, 560] on body "Sales Projects Contacts Company Consolidated Invoices Inbox 6 format_size keybo…" at bounding box center [784, 209] width 1568 height 746
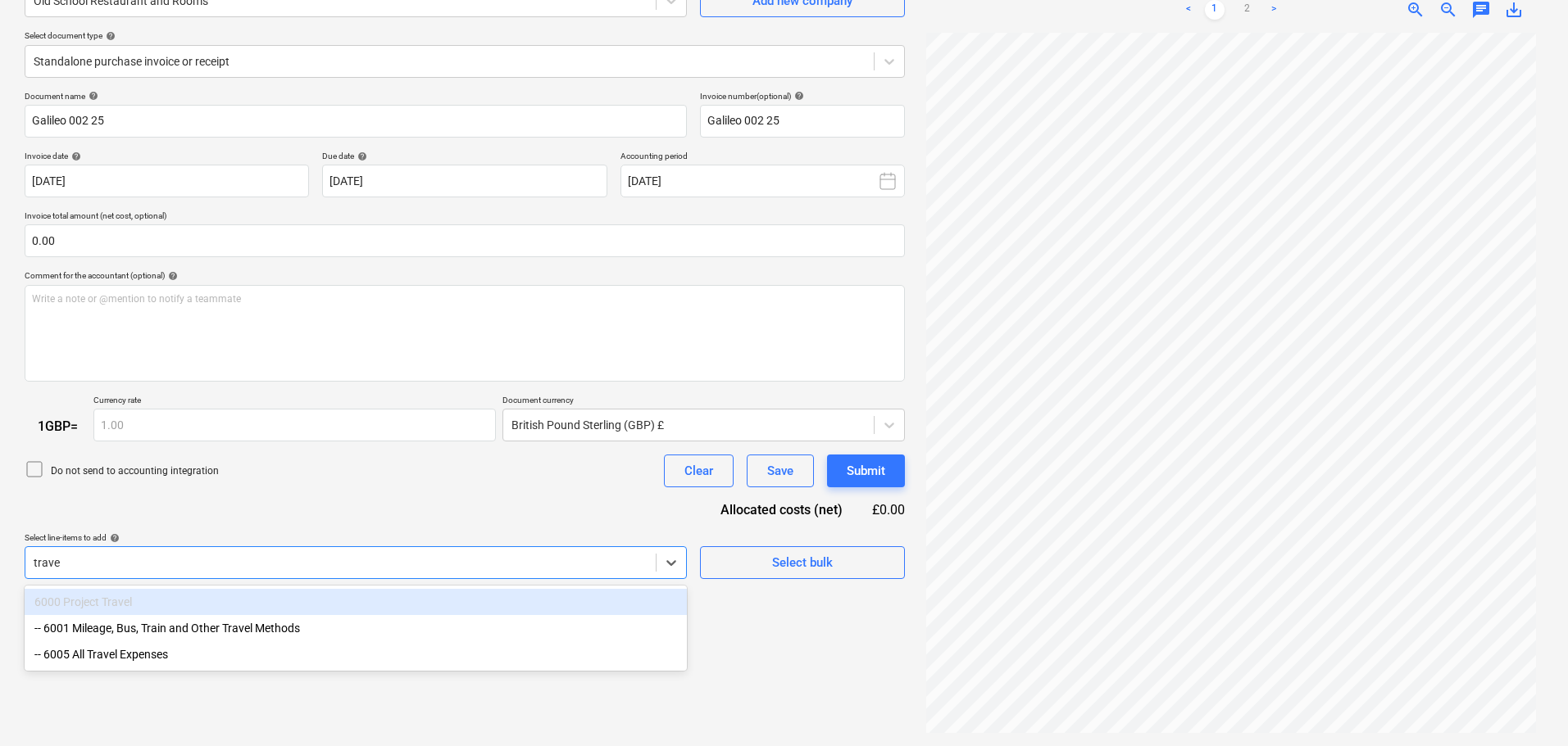
type input "travel"
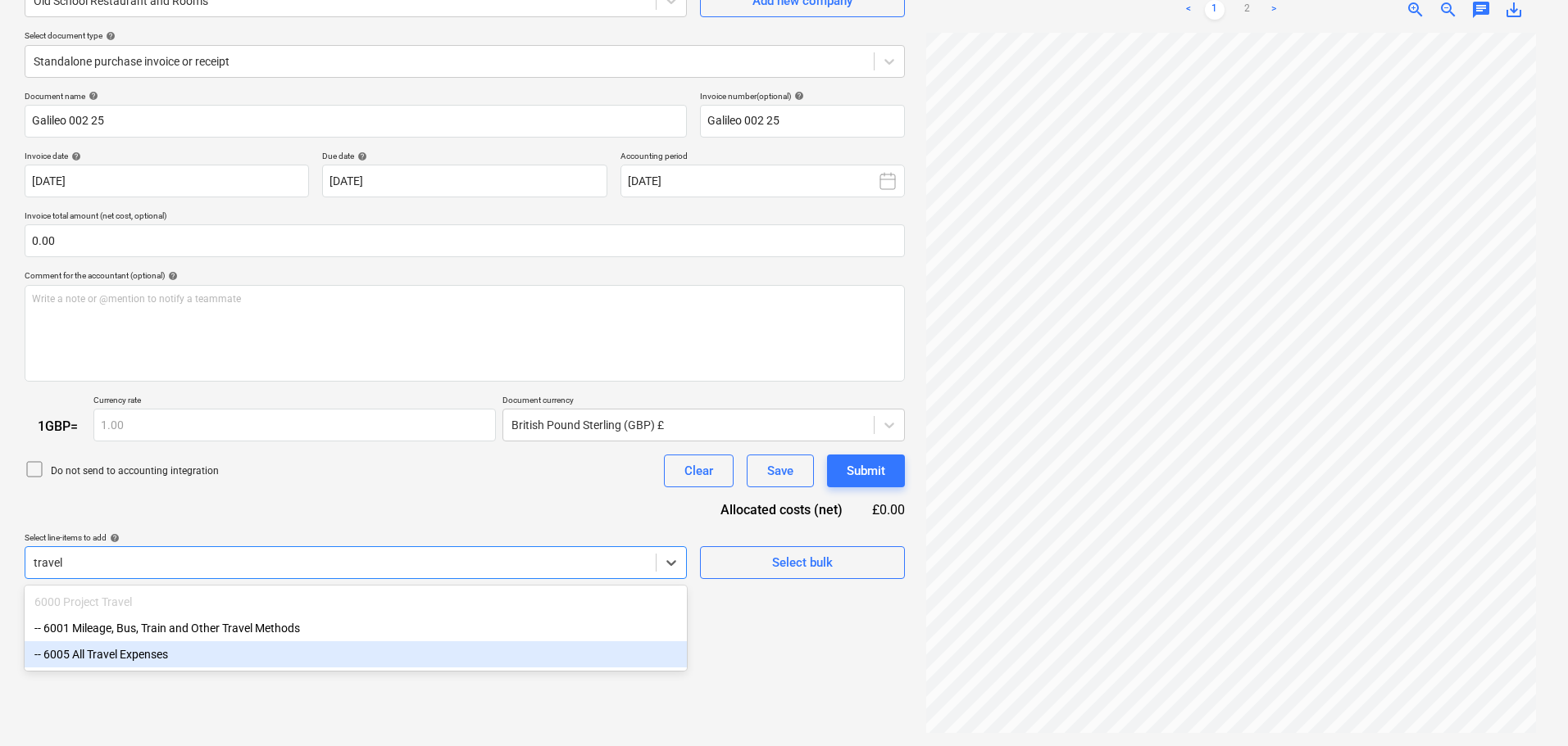
click at [122, 661] on div "-- 6005 All Travel Expenses" at bounding box center [356, 655] width 663 height 26
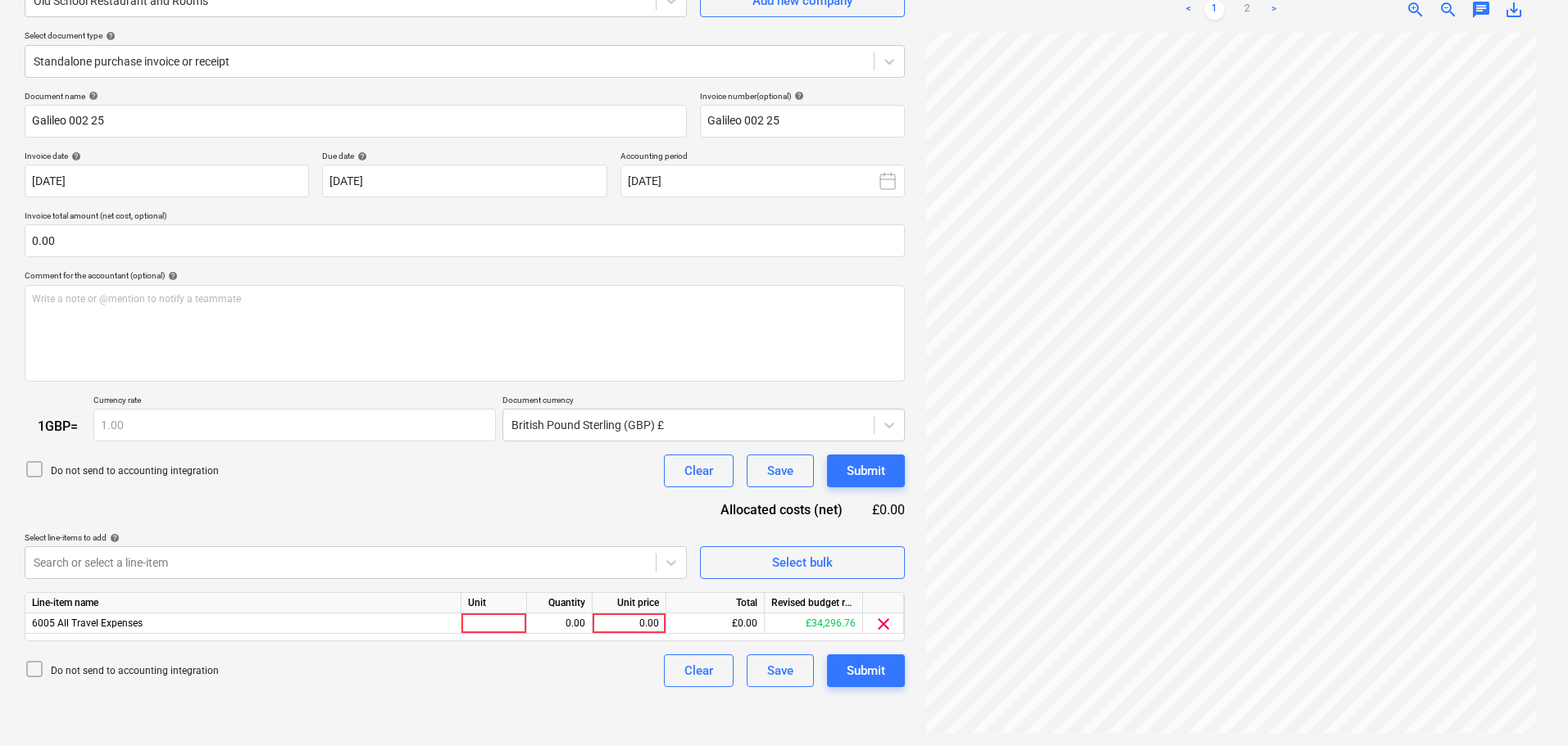
click at [308, 499] on div "Document name help Galileo 002 25 Invoice number (optional) help Galileo 002 25…" at bounding box center [464, 389] width 880 height 597
click at [644, 621] on div "0.00" at bounding box center [630, 624] width 60 height 21
type input "1640"
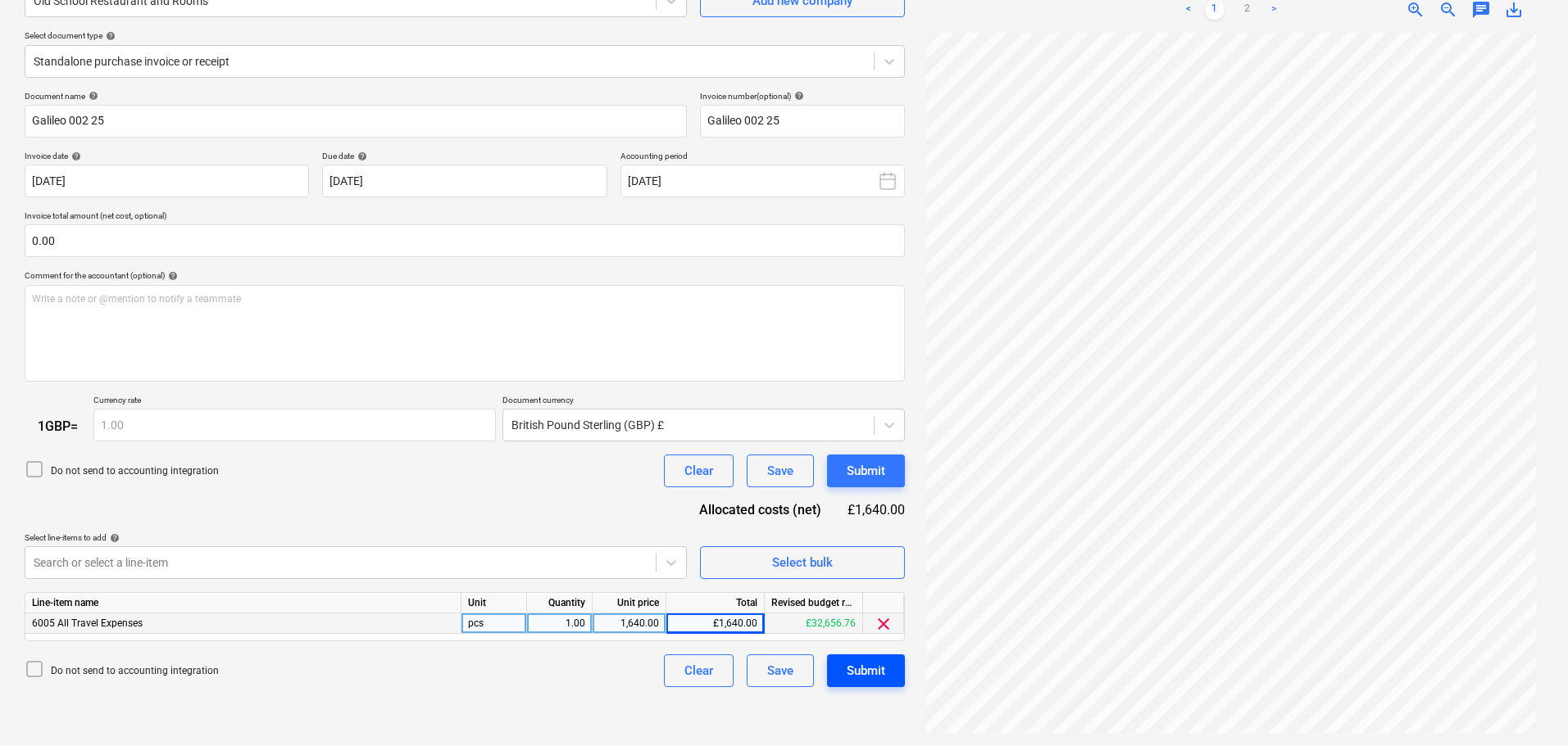
click at [875, 677] on div "Submit" at bounding box center [866, 671] width 39 height 22
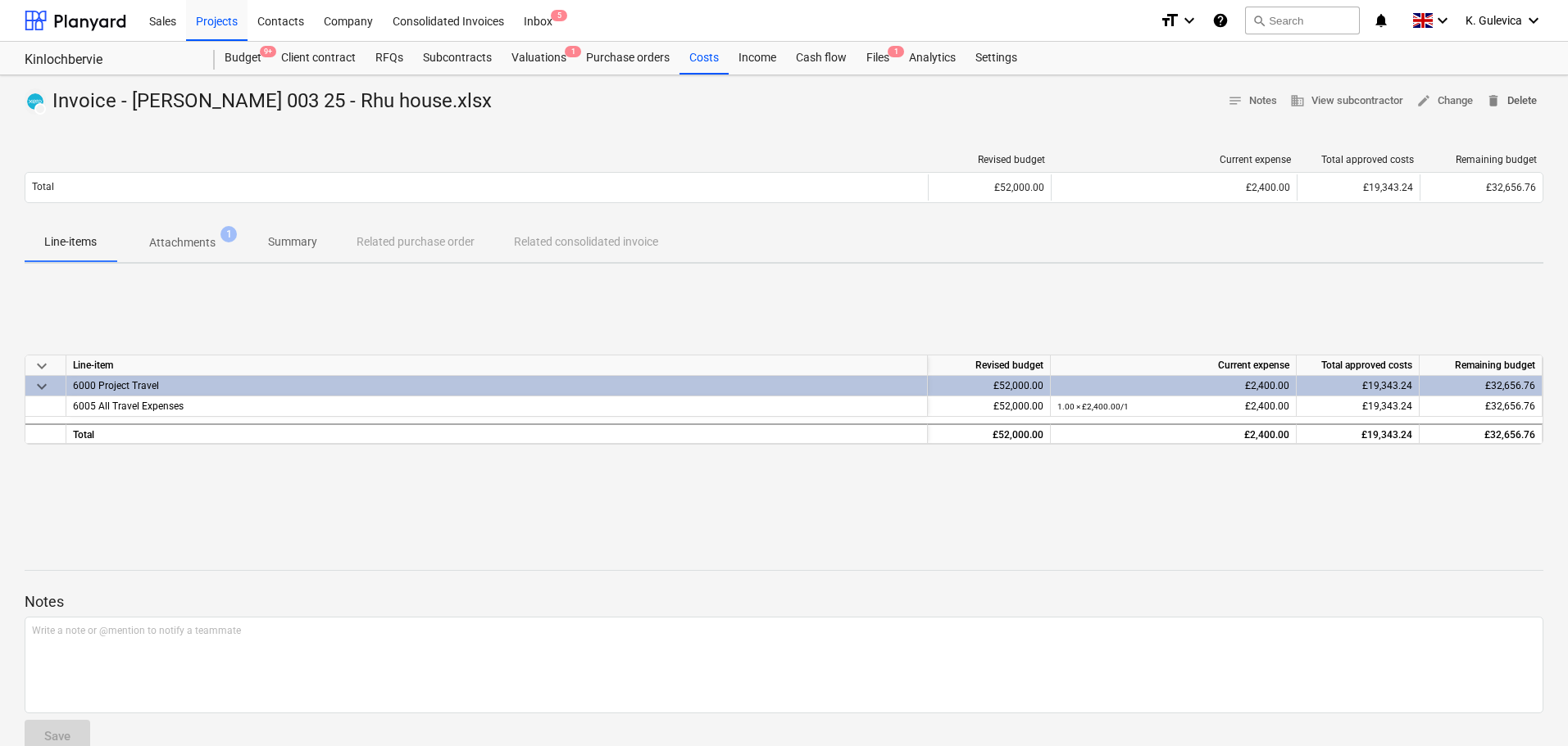
click at [1515, 100] on span "delete Delete" at bounding box center [1512, 102] width 51 height 19
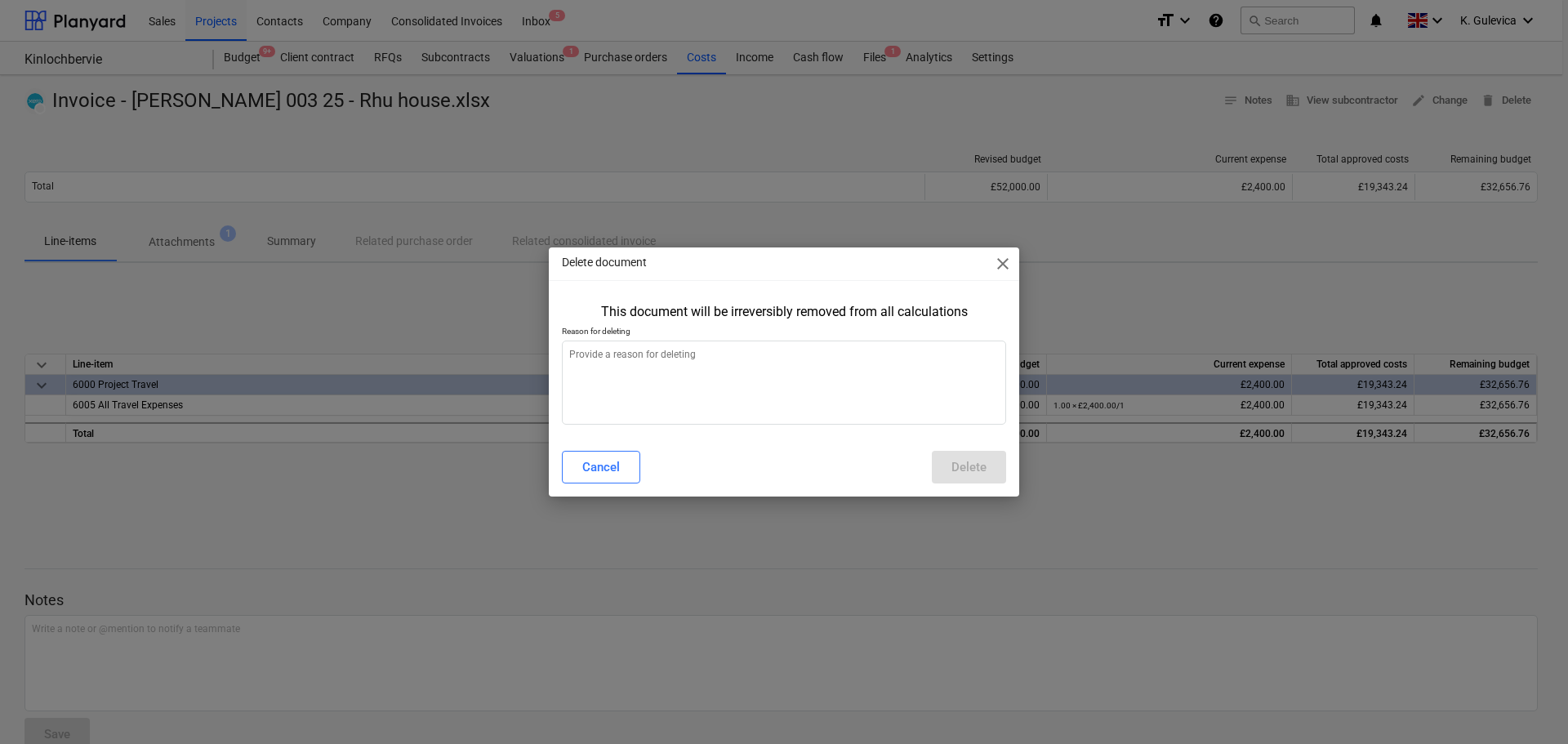
type textarea "x"
click at [721, 383] on textarea at bounding box center [784, 383] width 445 height 84
type textarea "w"
type textarea "x"
type textarea "wr"
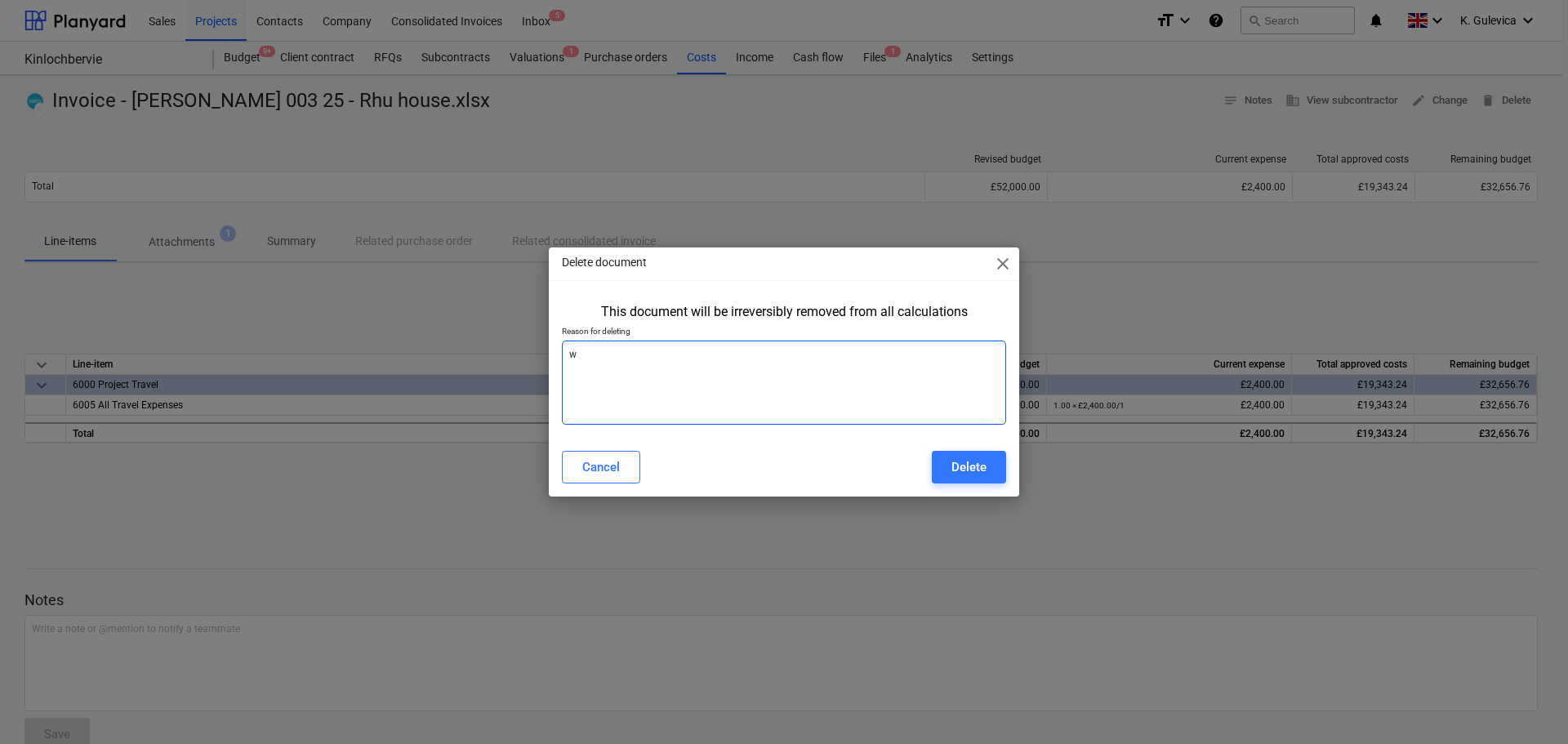
type textarea "x"
type textarea "wro"
type textarea "x"
type textarea "wron"
type textarea "x"
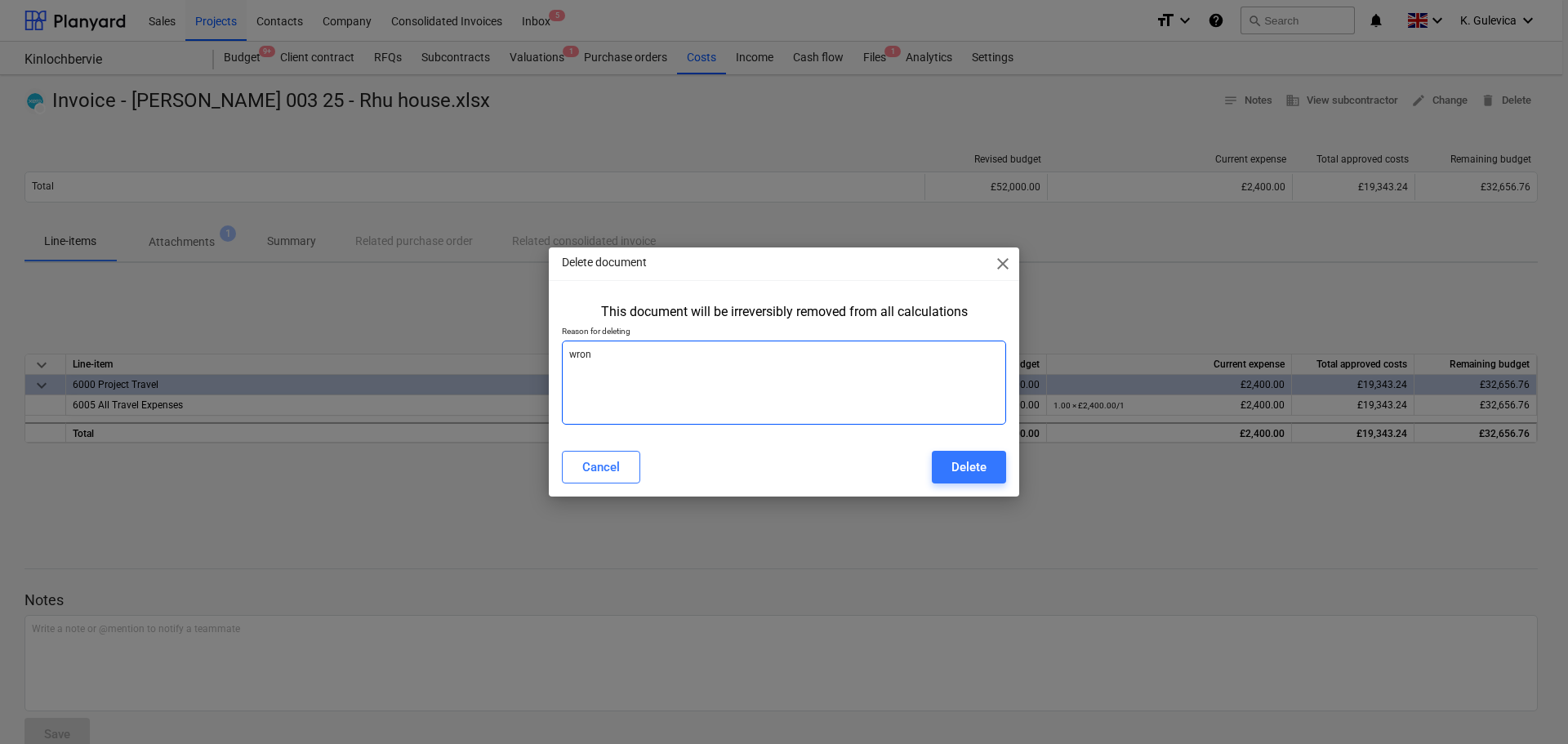
type textarea "wrong"
type textarea "x"
type textarea "wrong"
click at [972, 470] on div "Delete" at bounding box center [969, 467] width 35 height 22
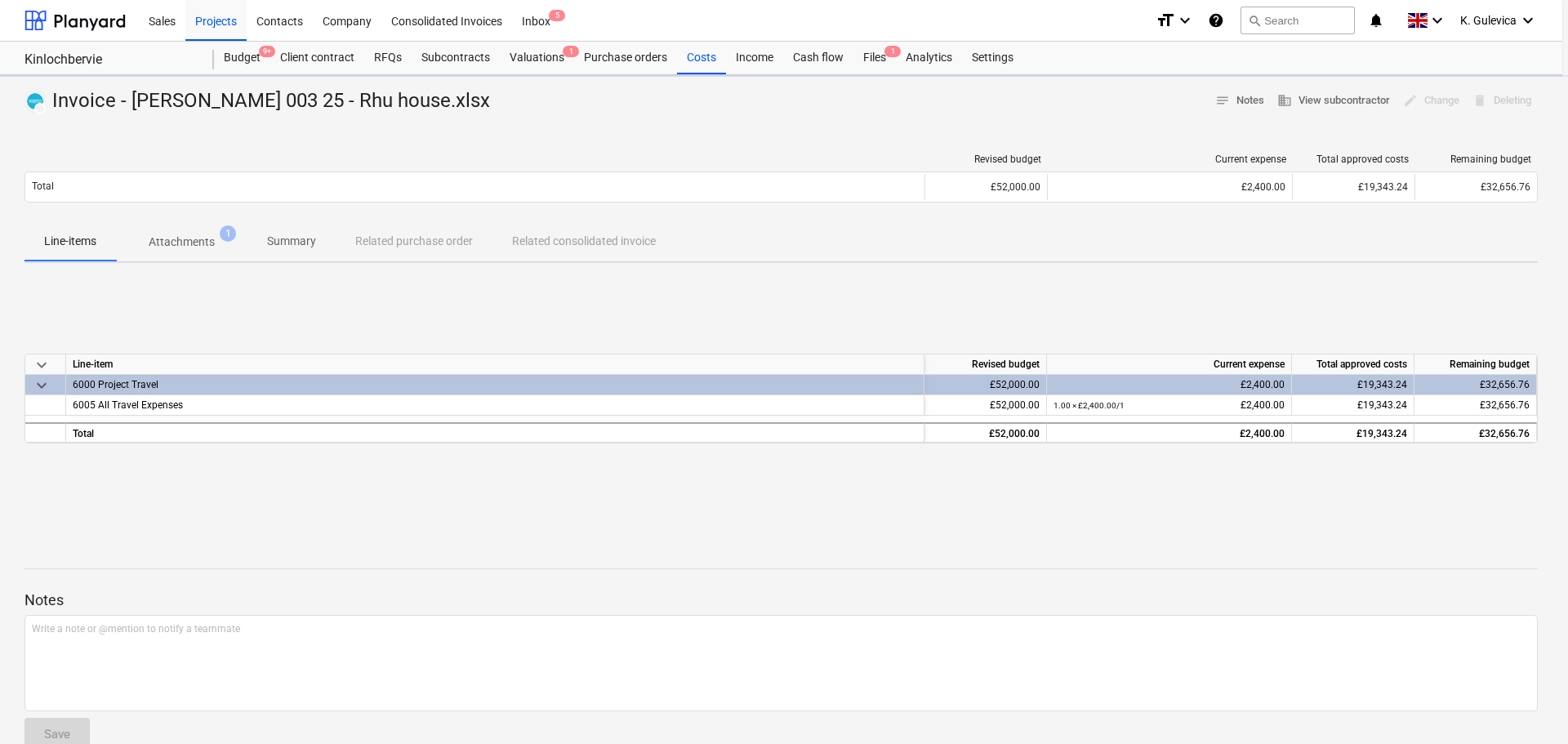
type textarea "x"
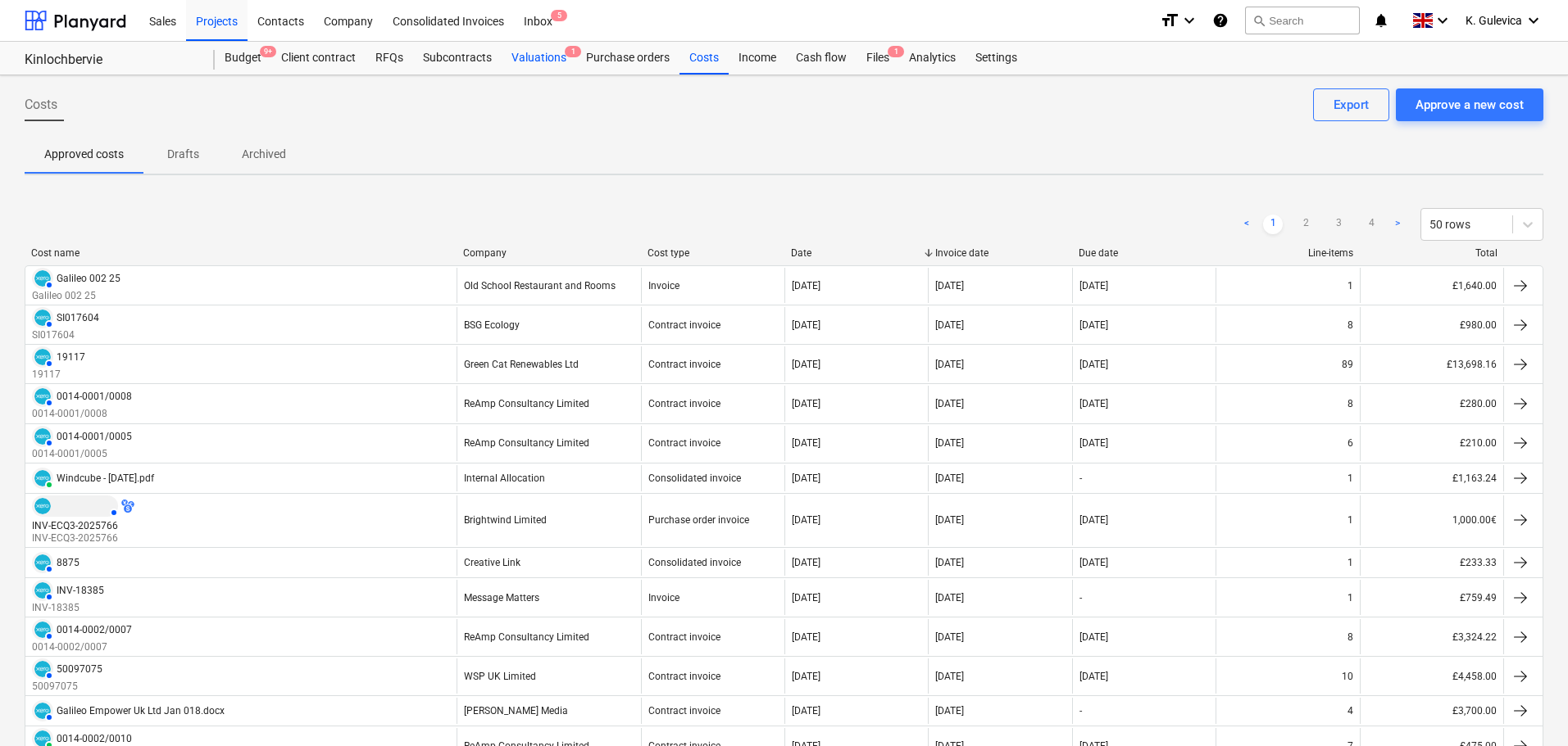
click at [545, 55] on div "Valuations 1" at bounding box center [538, 57] width 74 height 33
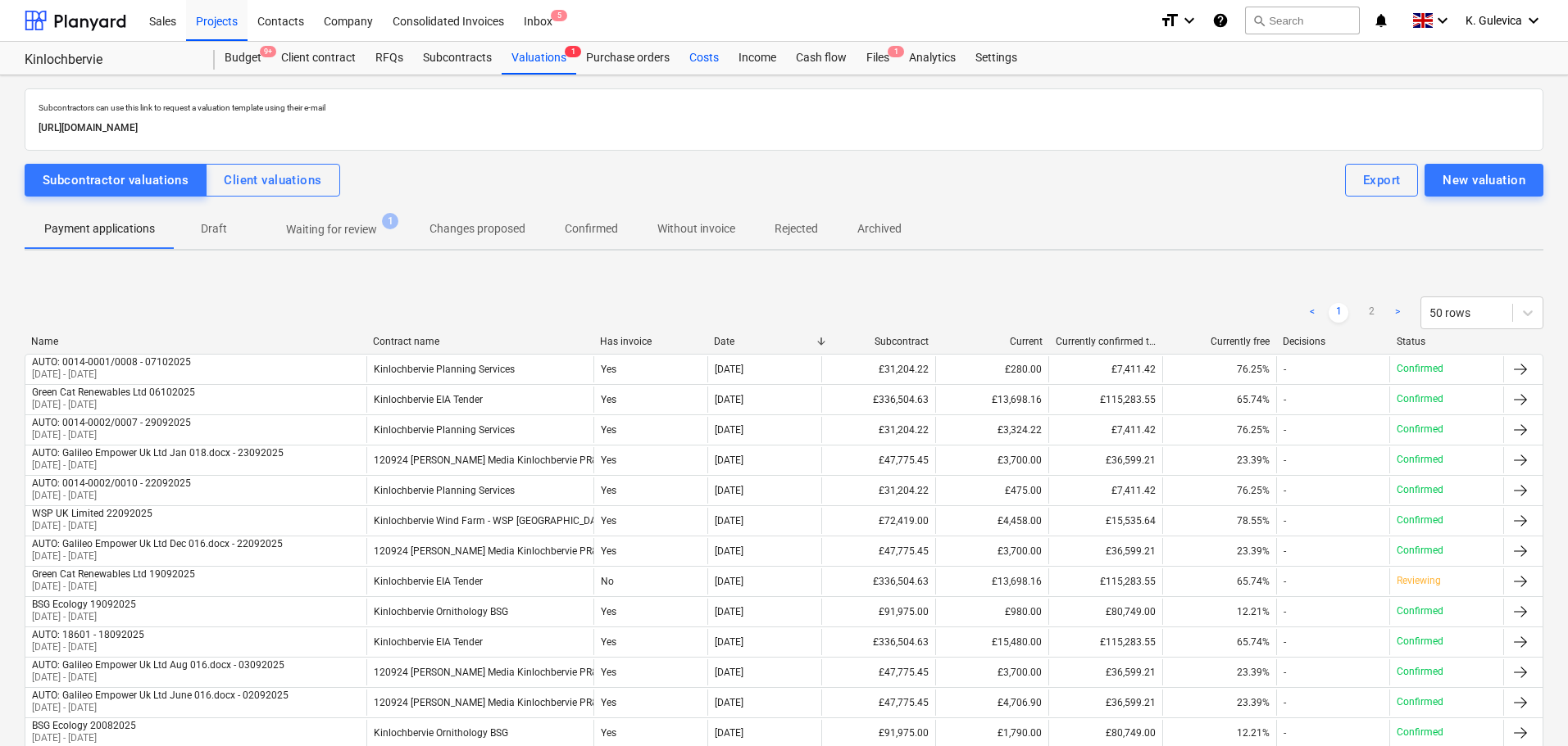
click at [696, 60] on div "Costs" at bounding box center [704, 57] width 49 height 33
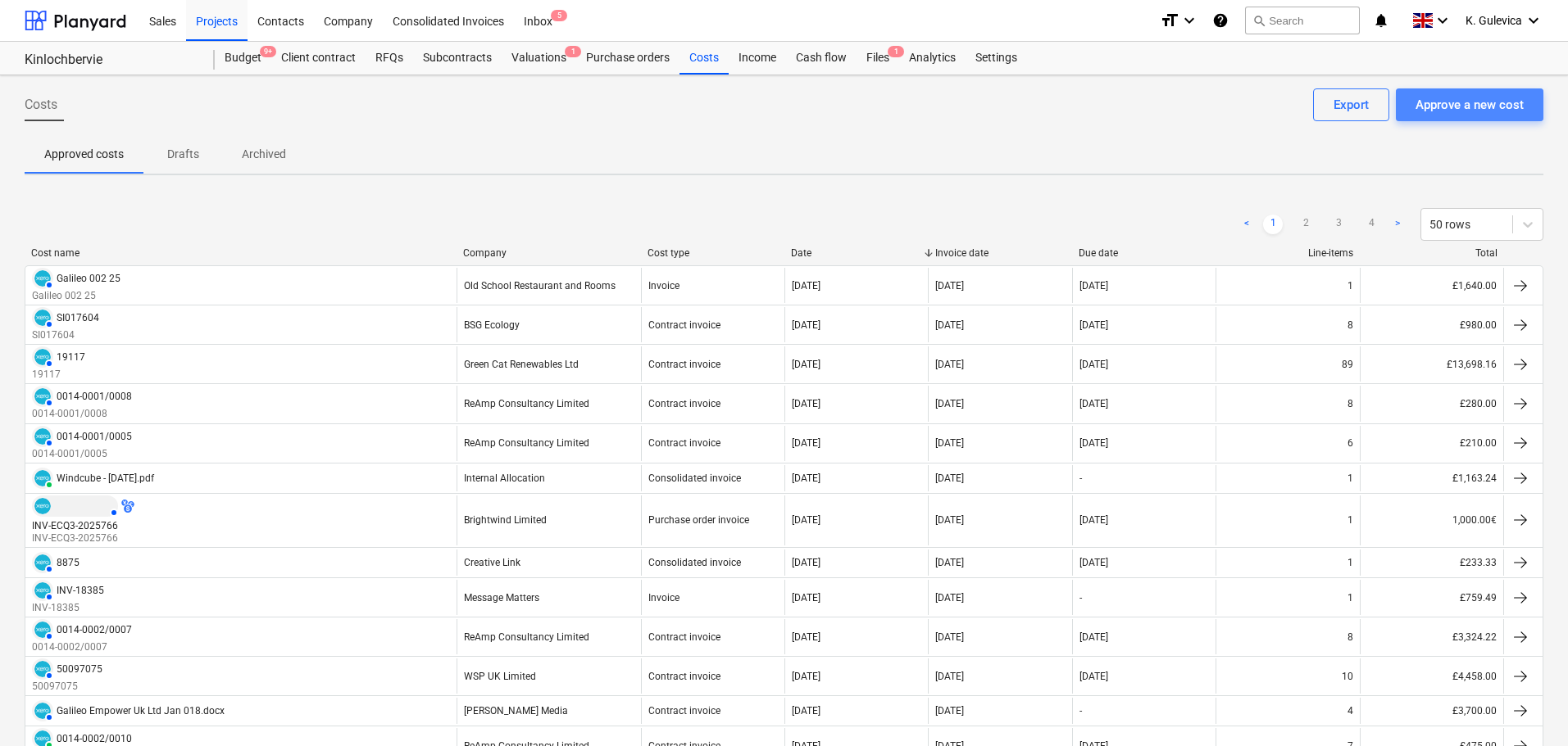
click at [1464, 104] on div "Approve a new cost" at bounding box center [1469, 104] width 108 height 22
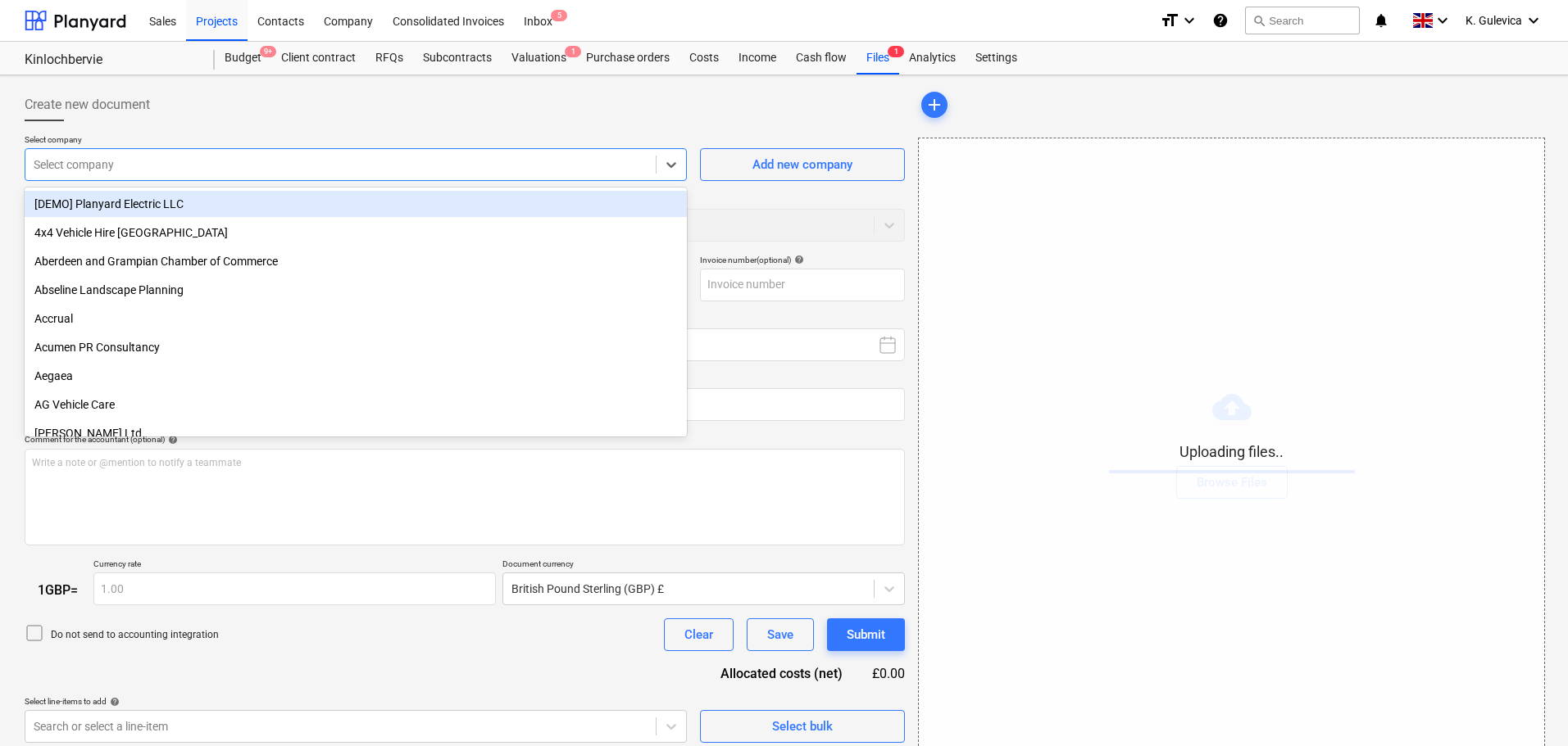
click at [133, 157] on div at bounding box center [341, 164] width 614 height 16
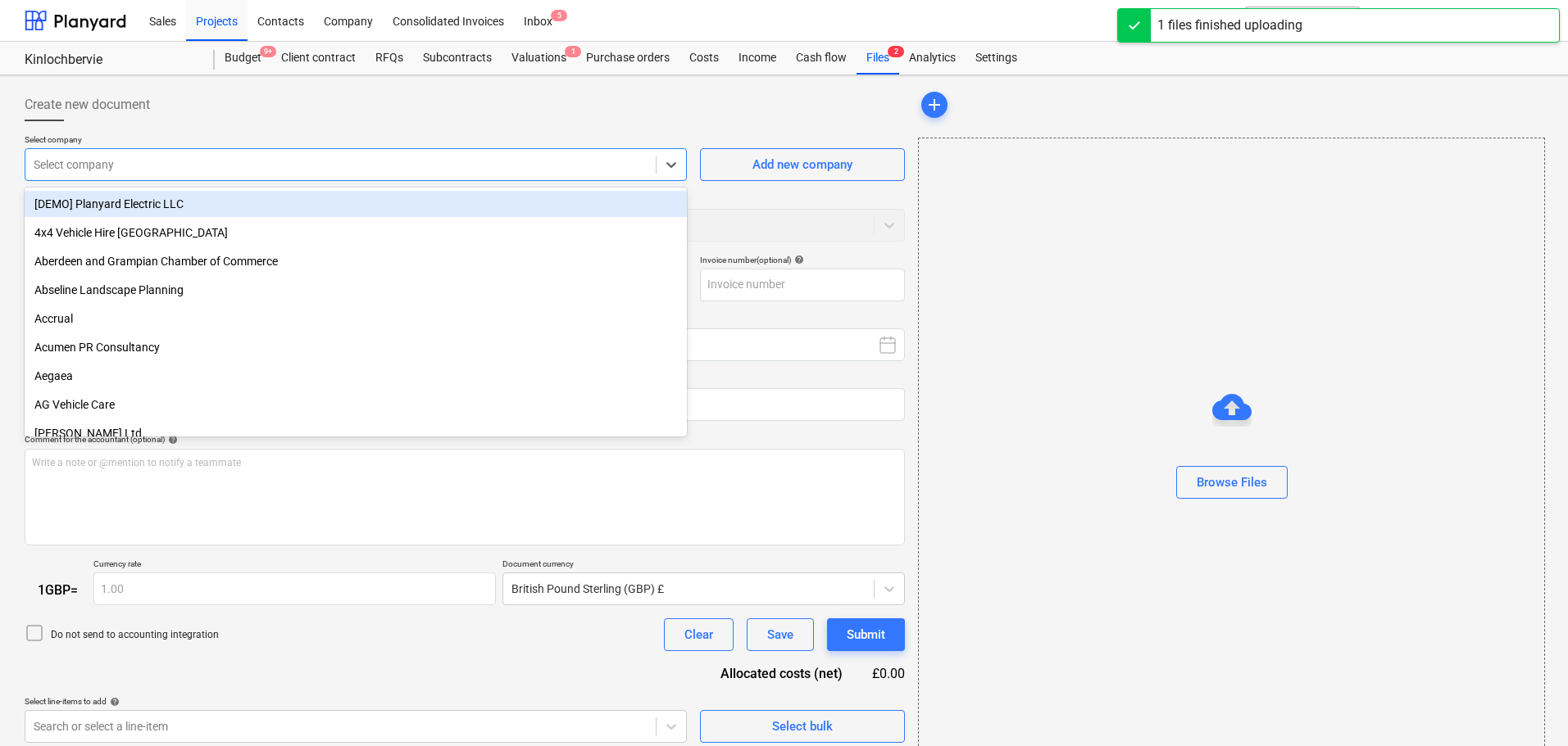
type input "Old 2.pdf"
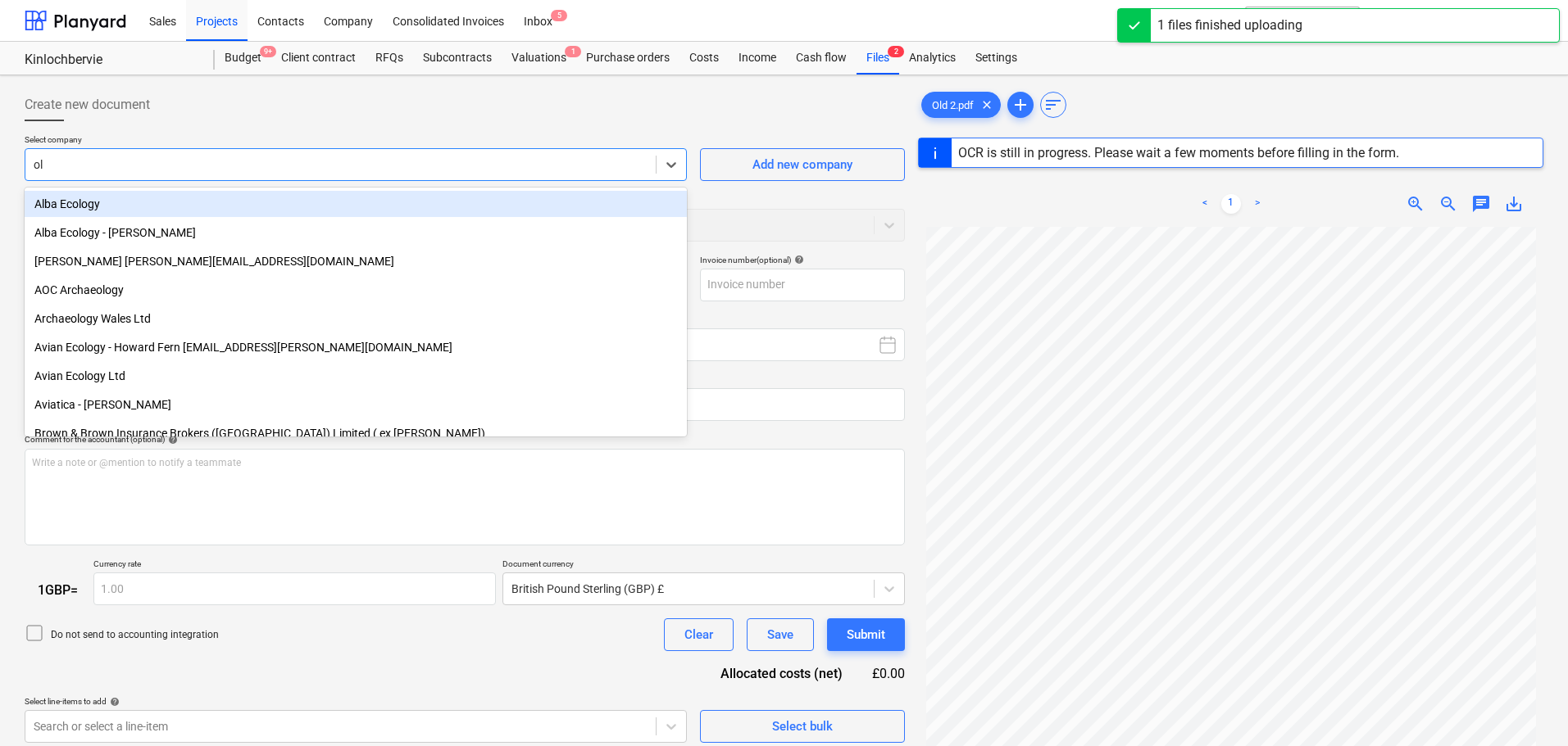
type input "old"
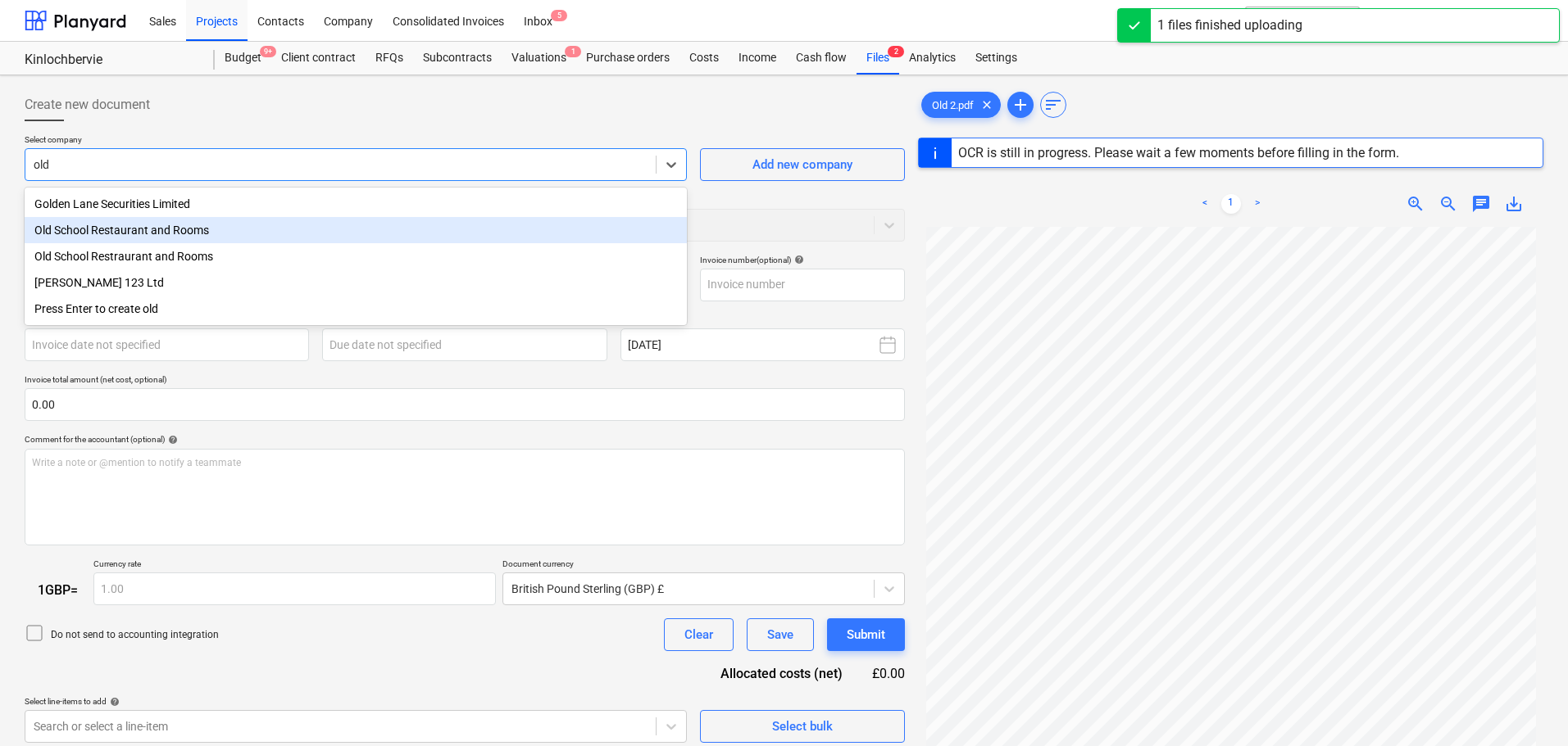
click at [163, 236] on div "Old School Restaurant and Rooms" at bounding box center [356, 230] width 663 height 26
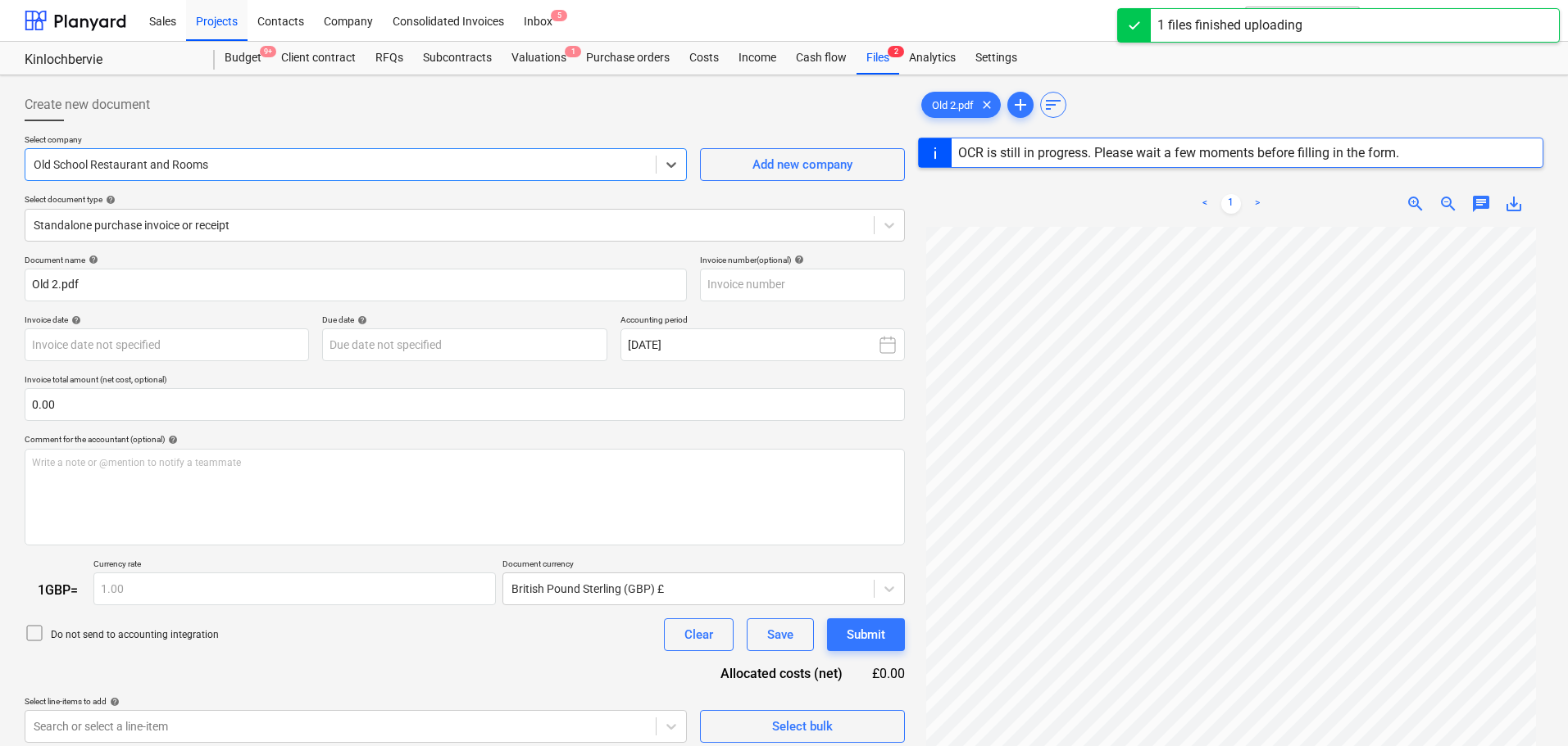
type input "207571221"
type input "[DATE]"
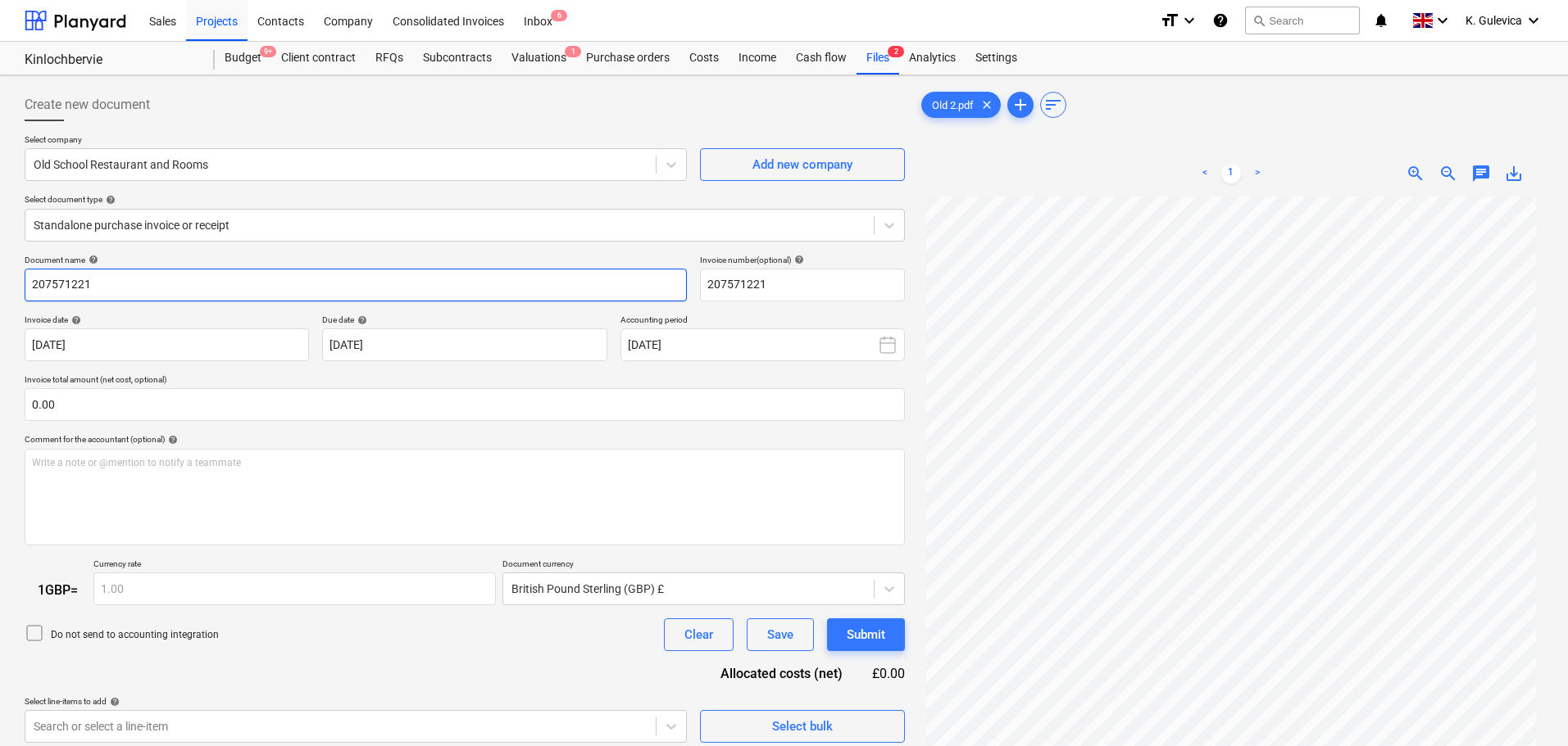
drag, startPoint x: 107, startPoint y: 280, endPoint x: -47, endPoint y: 265, distance: 154.7
click at [0, 265] on html "Sales Projects Contacts Company Consolidated Invoices Inbox 6 format_size keybo…" at bounding box center [784, 373] width 1568 height 746
paste input "Galileo 003 25"
type input "Galileo 003 25"
drag, startPoint x: 777, startPoint y: 278, endPoint x: 663, endPoint y: 278, distance: 114.0
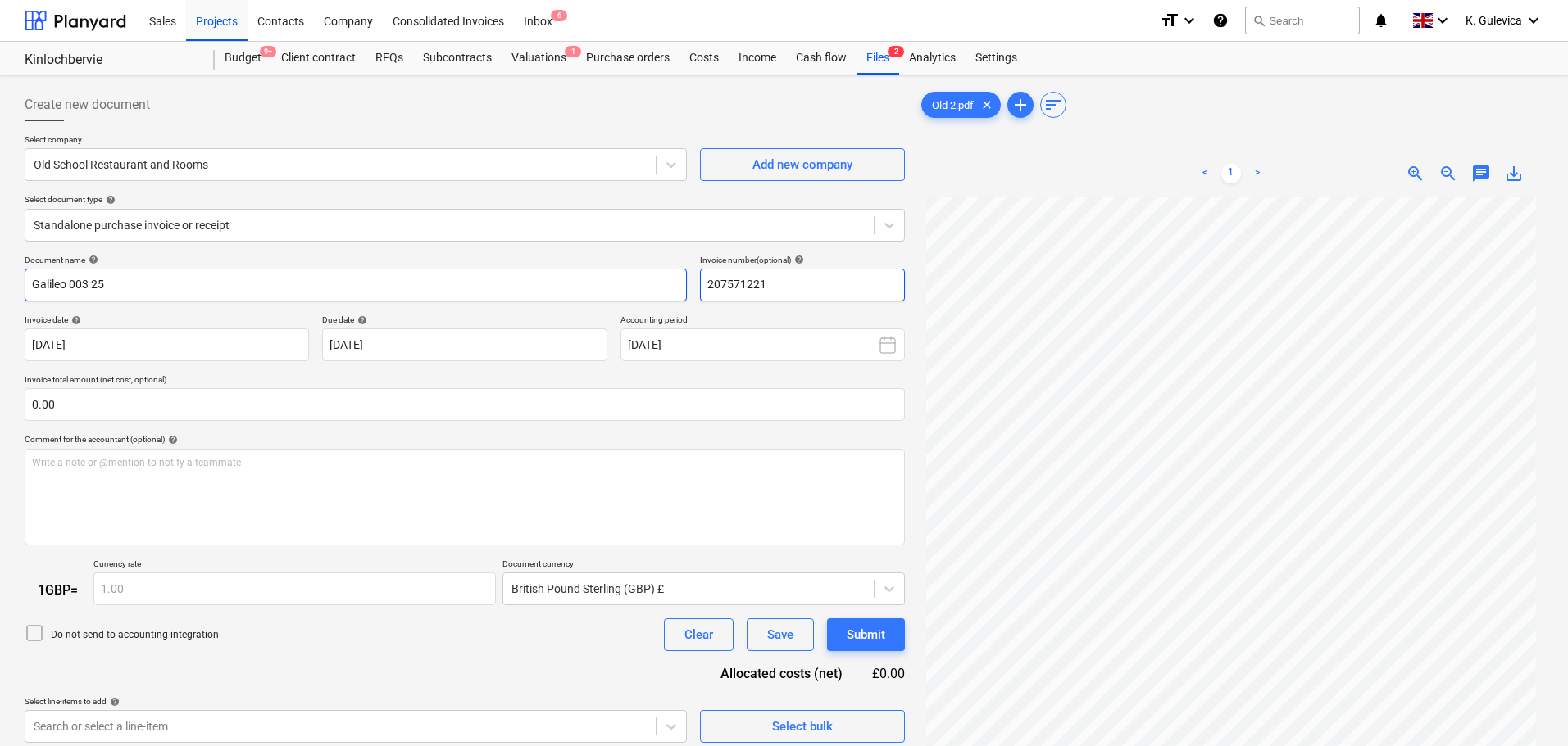
click at [663, 278] on div "Document name help Galileo 003 25 Invoice number (optional) help 207571221" at bounding box center [464, 278] width 880 height 47
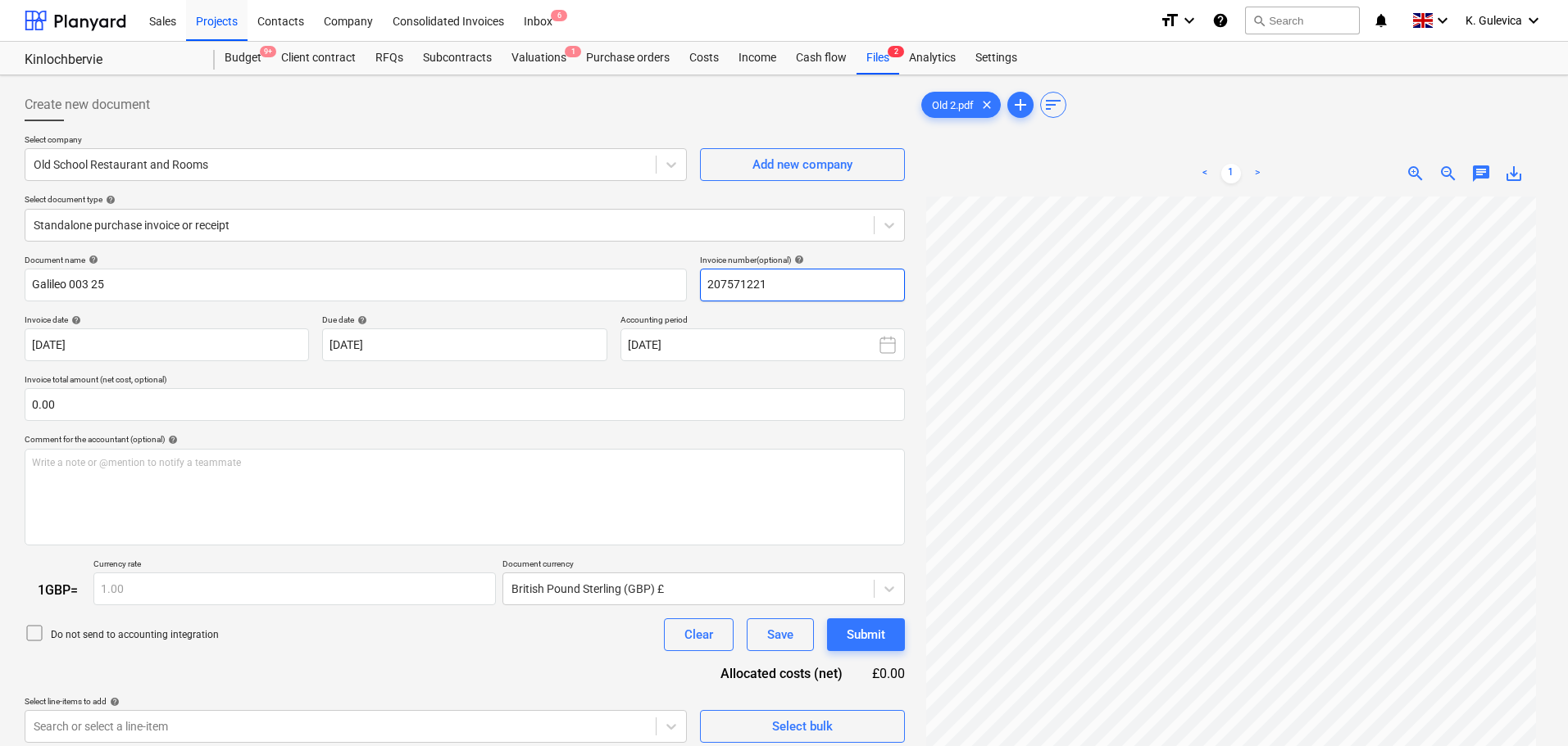
paste input "Galileo 003 25"
type input "Galileo 003 25"
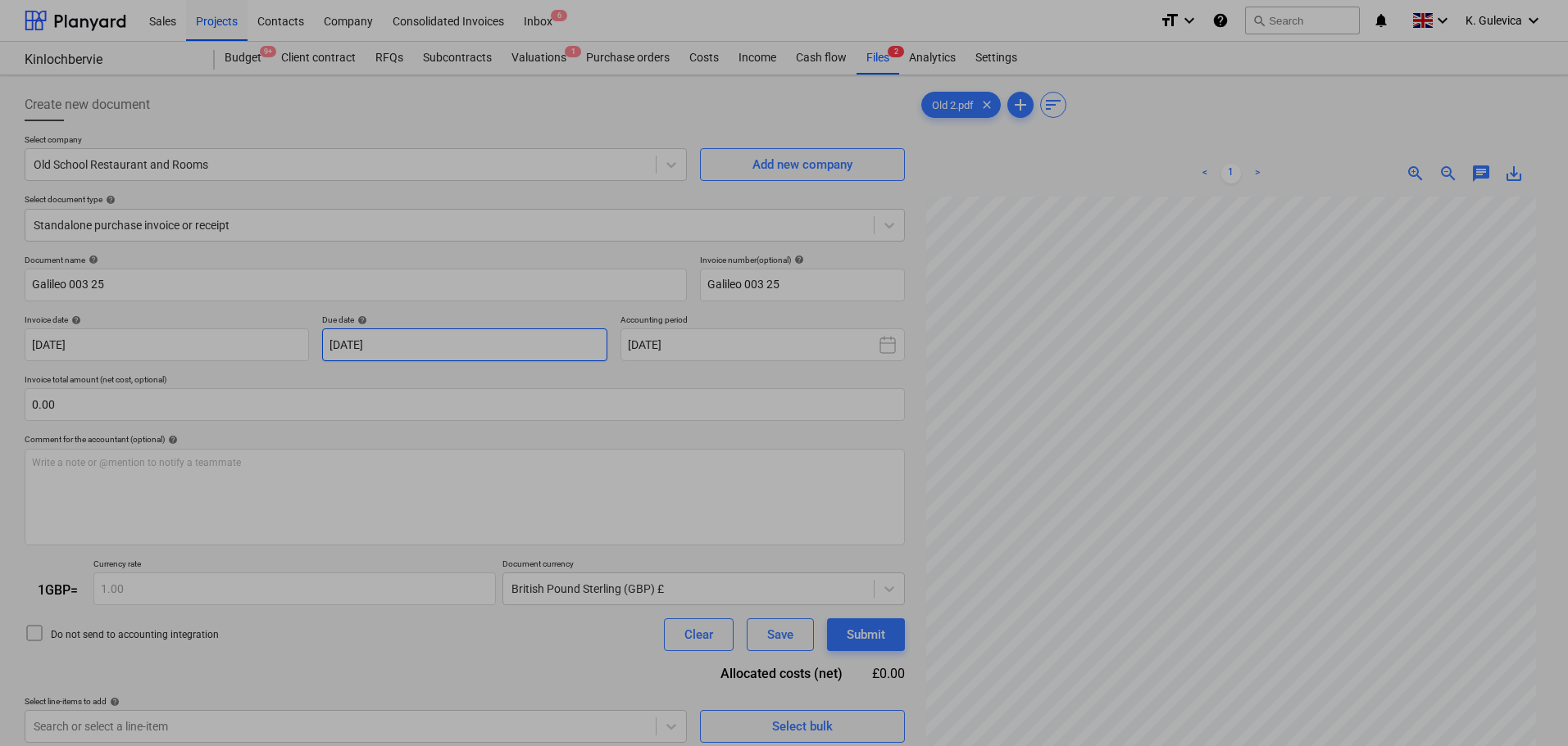
click at [432, 338] on body "Sales Projects Contacts Company Consolidated Invoices Inbox 6 format_size keybo…" at bounding box center [784, 373] width 1568 height 746
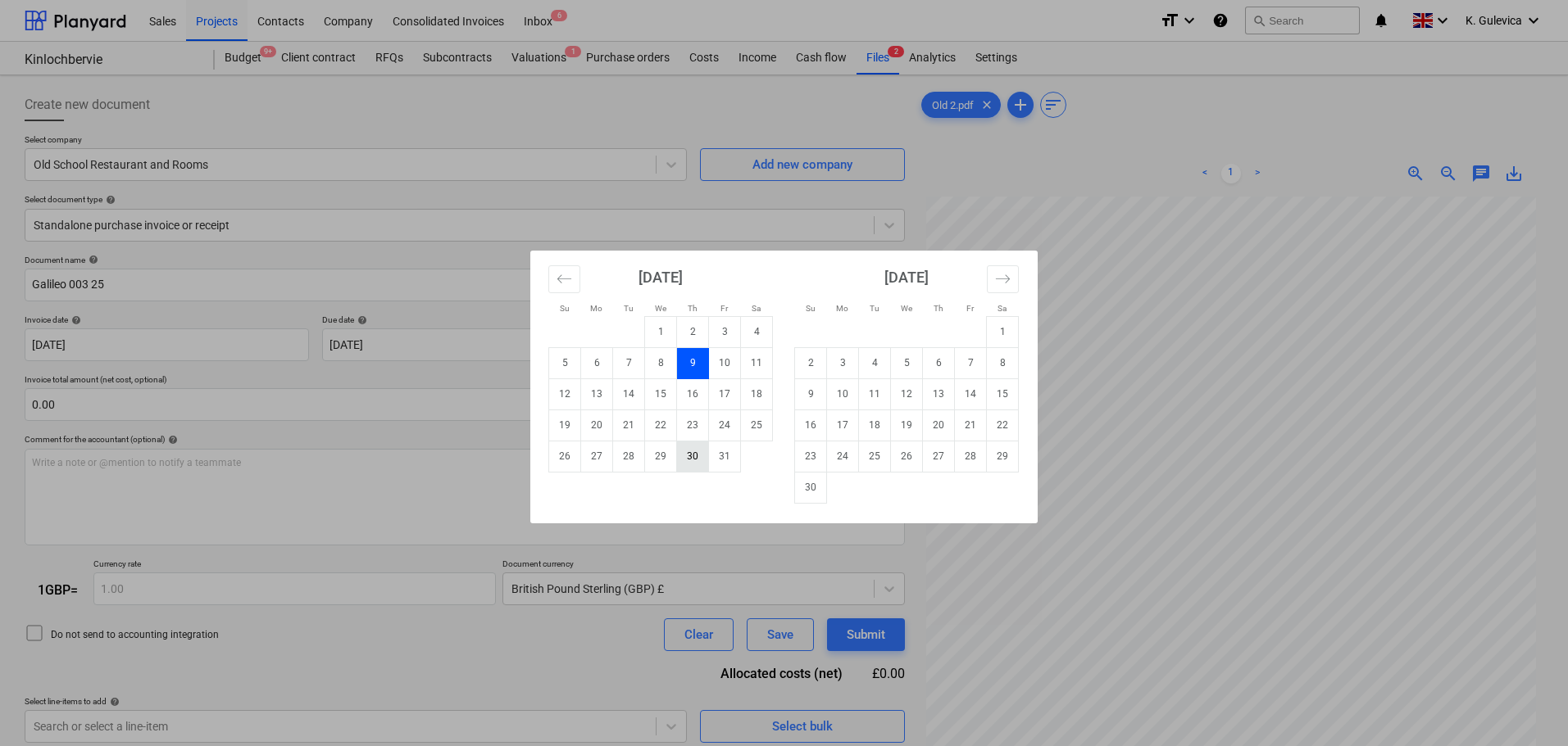
click at [691, 445] on td "30" at bounding box center [693, 456] width 32 height 31
type input "[DATE]"
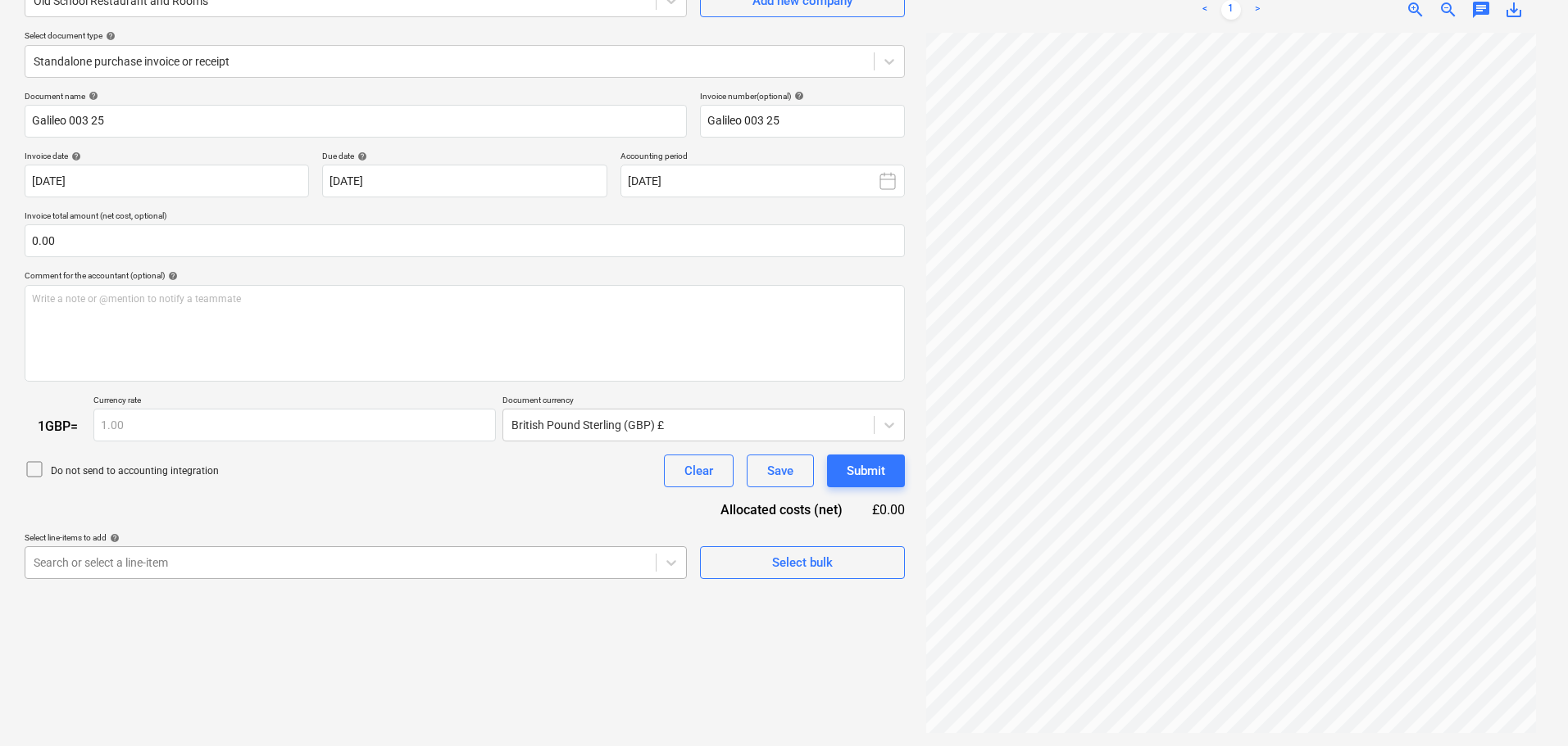
click at [299, 564] on body "Sales Projects Contacts Company Consolidated Invoices Inbox 6 format_size keybo…" at bounding box center [784, 209] width 1568 height 746
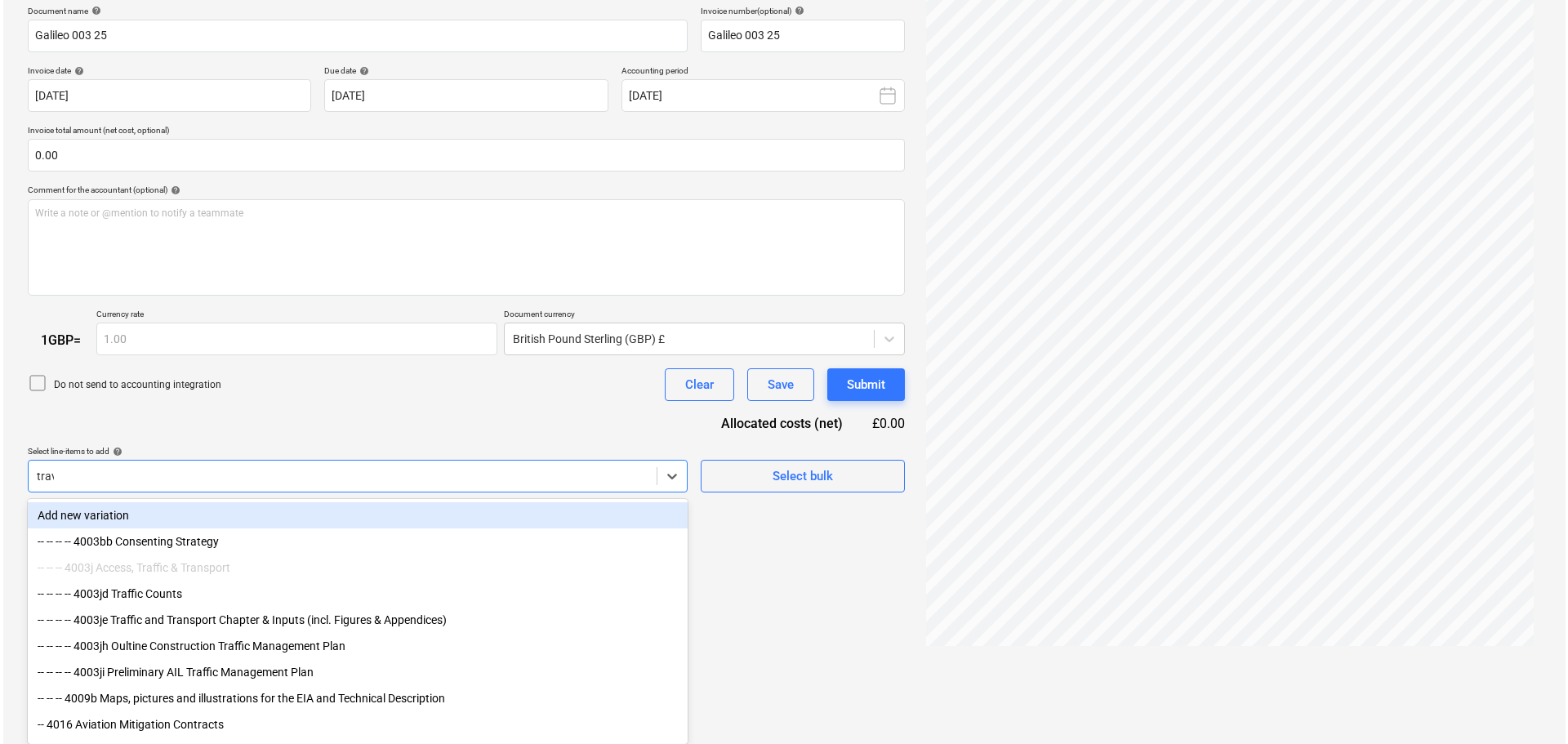
scroll to position [163, 0]
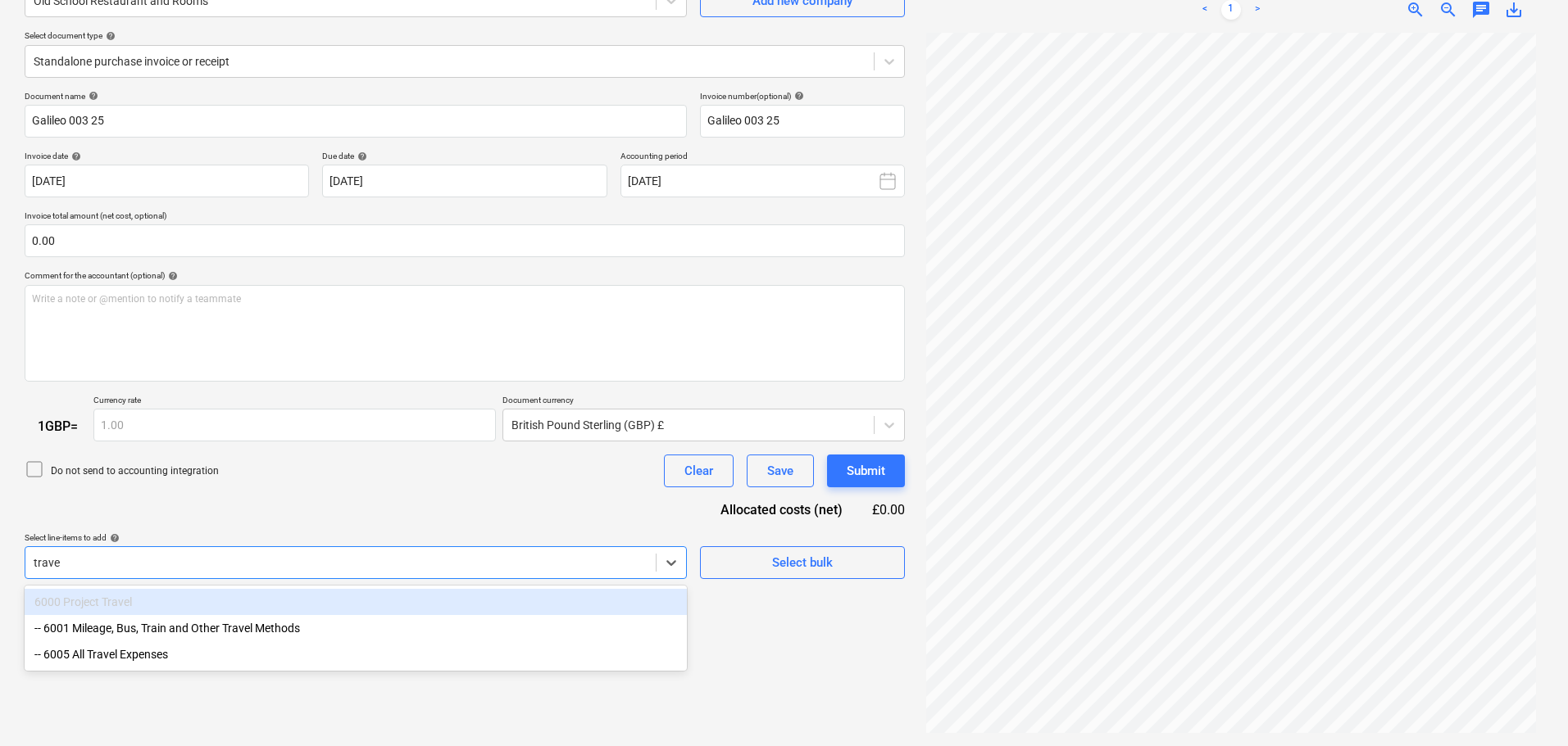
type input "travel"
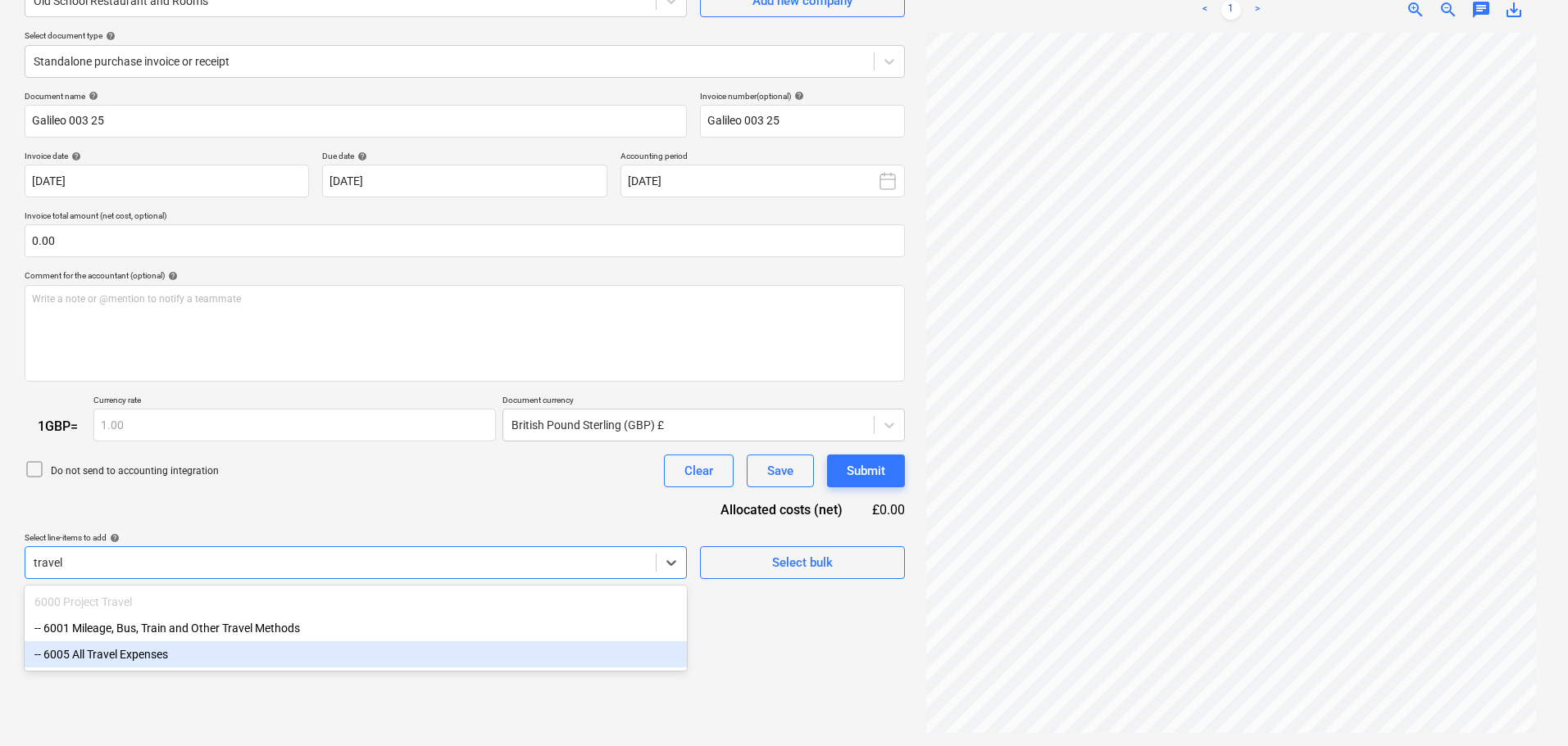
click at [125, 659] on div "-- 6005 All Travel Expenses" at bounding box center [356, 655] width 663 height 26
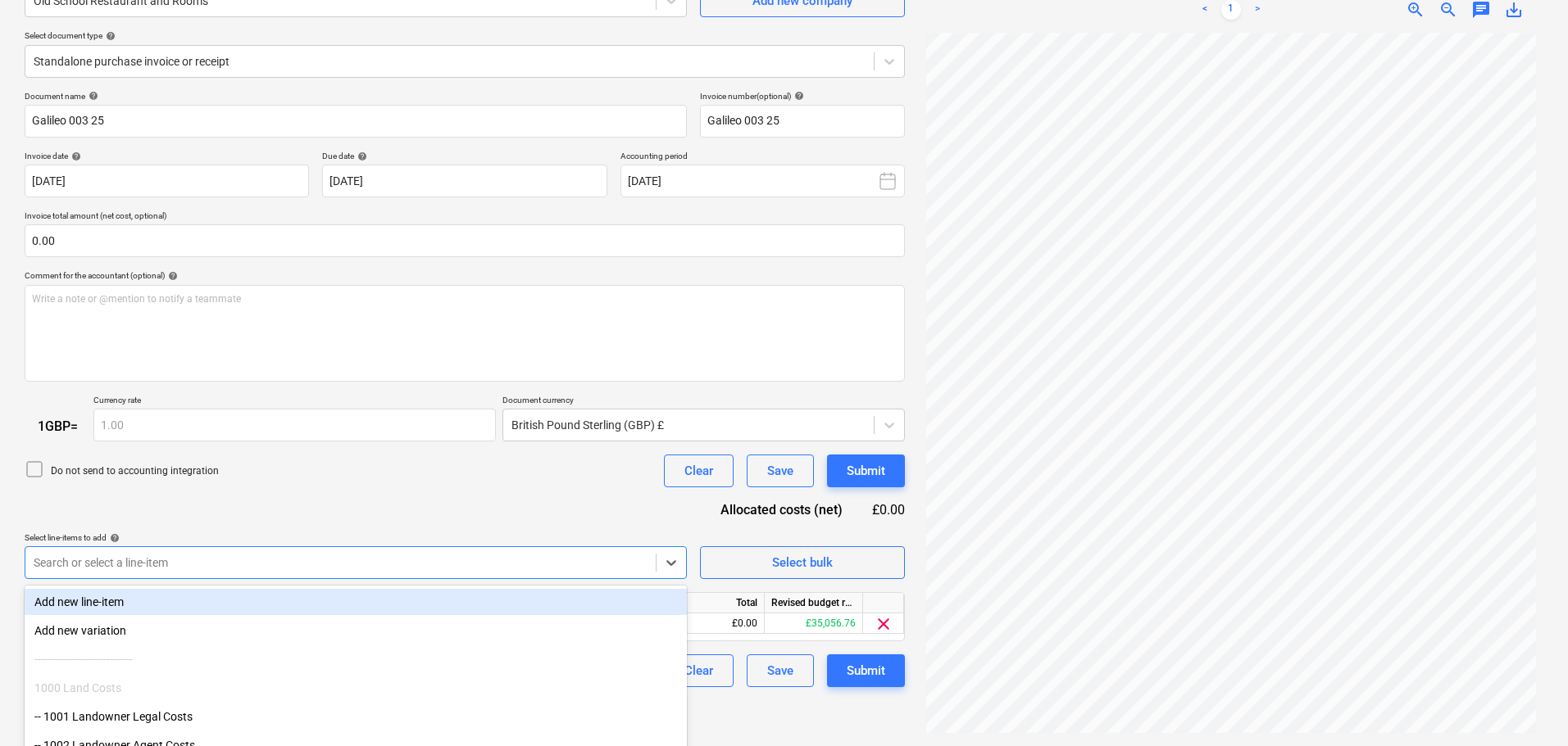
click at [534, 476] on div "Do not send to accounting integration Clear Save Submit" at bounding box center [464, 470] width 880 height 33
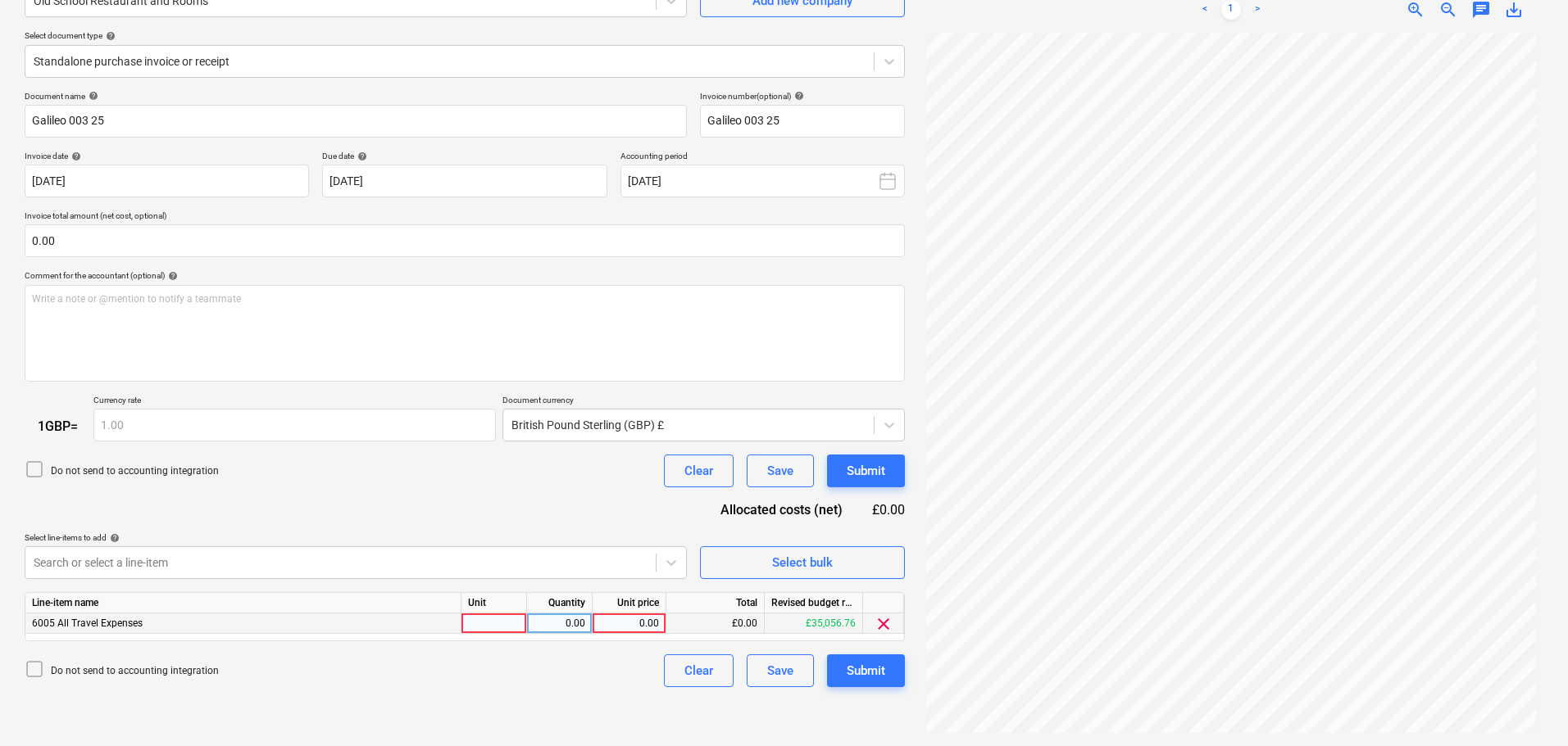
click at [648, 619] on div "0.00" at bounding box center [630, 624] width 60 height 21
type input "3000"
click at [872, 672] on div "Submit" at bounding box center [866, 671] width 39 height 22
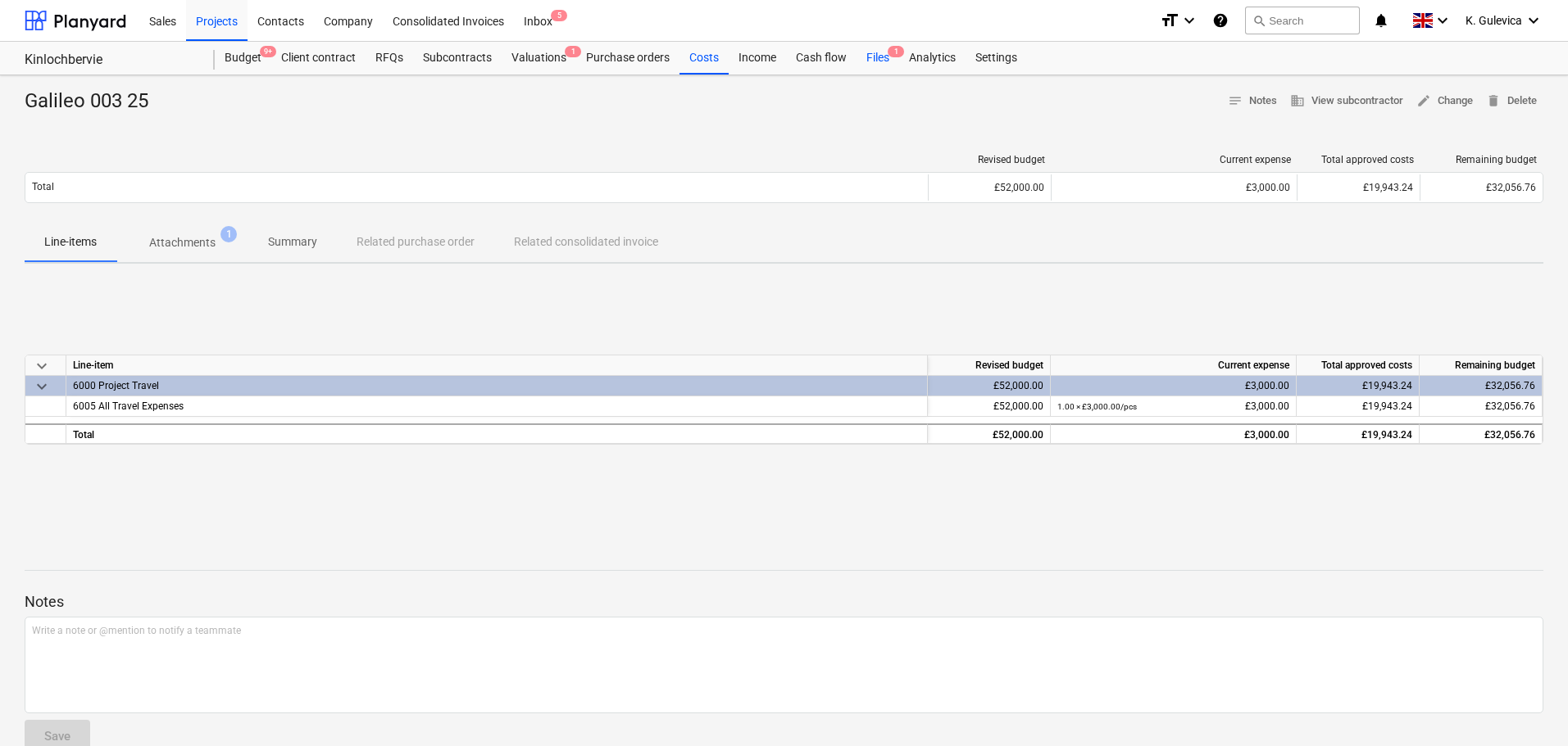
click at [879, 58] on div "Files 1" at bounding box center [877, 57] width 42 height 33
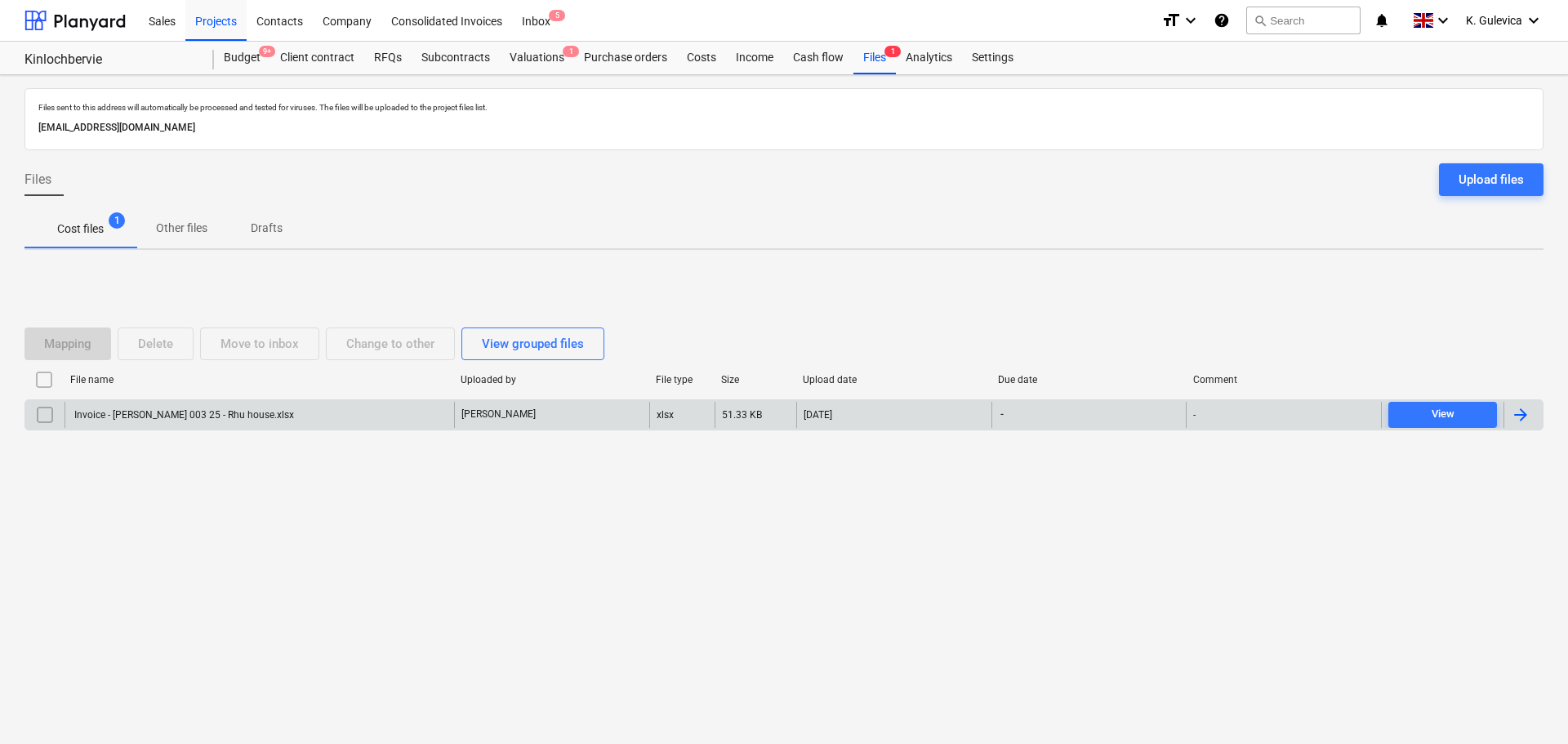
click at [287, 416] on div "Invoice - [PERSON_NAME] 003 25 - Rhu house.xlsx" at bounding box center [259, 415] width 389 height 26
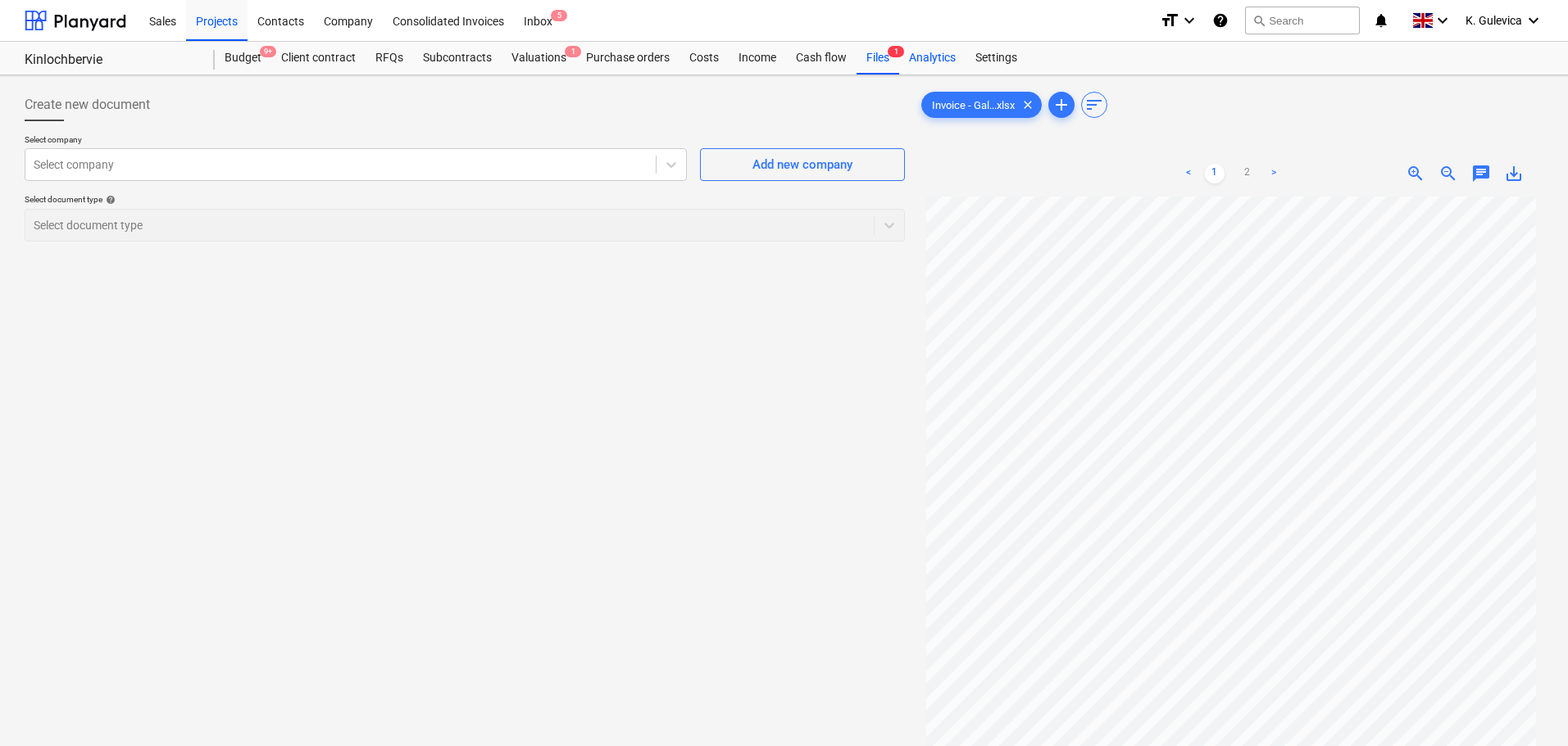
drag, startPoint x: 885, startPoint y: 57, endPoint x: 899, endPoint y: 70, distance: 19.1
click at [885, 57] on div "Files 1" at bounding box center [877, 57] width 42 height 33
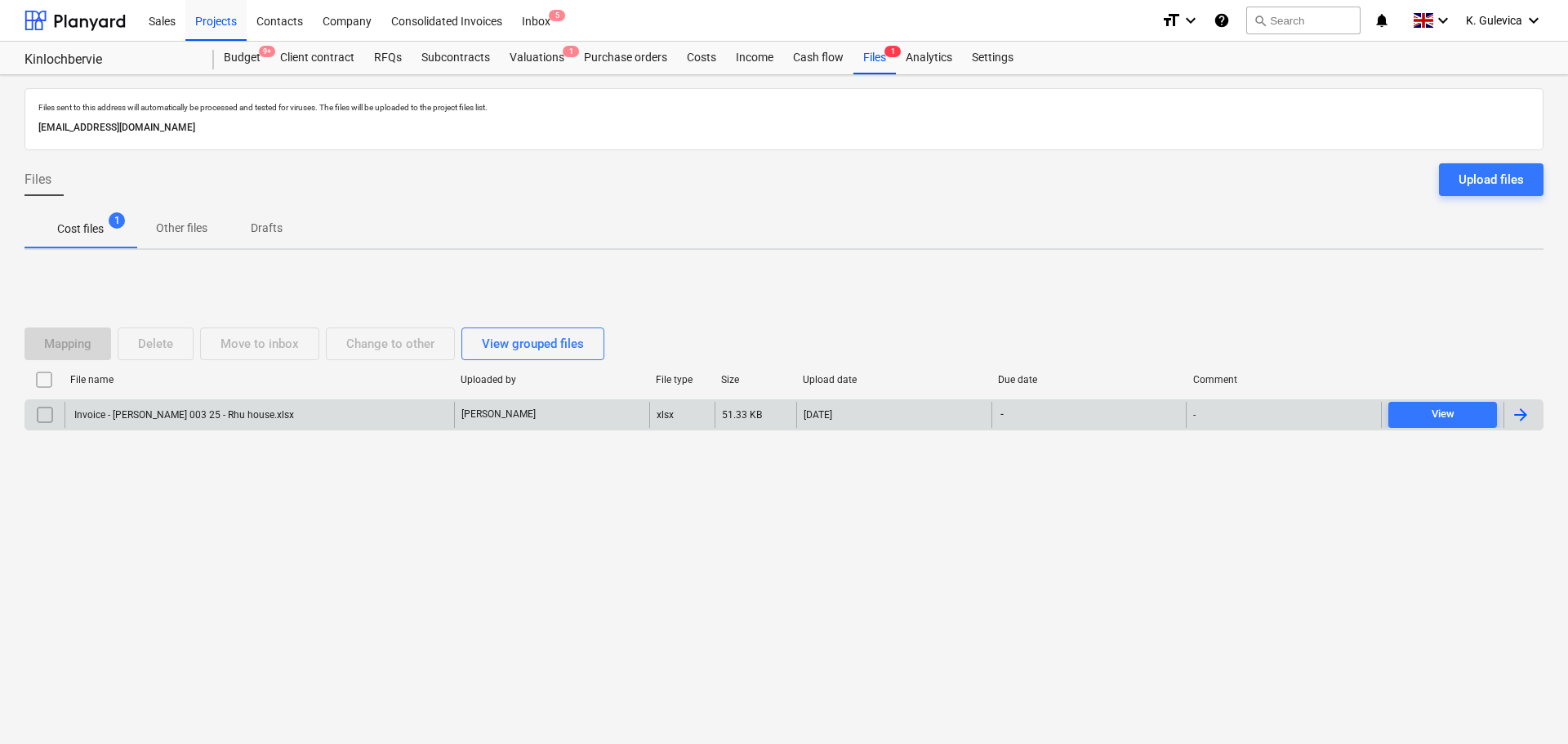
click at [43, 416] on input "checkbox" at bounding box center [45, 415] width 26 height 26
click at [168, 344] on div "Delete" at bounding box center [155, 343] width 35 height 22
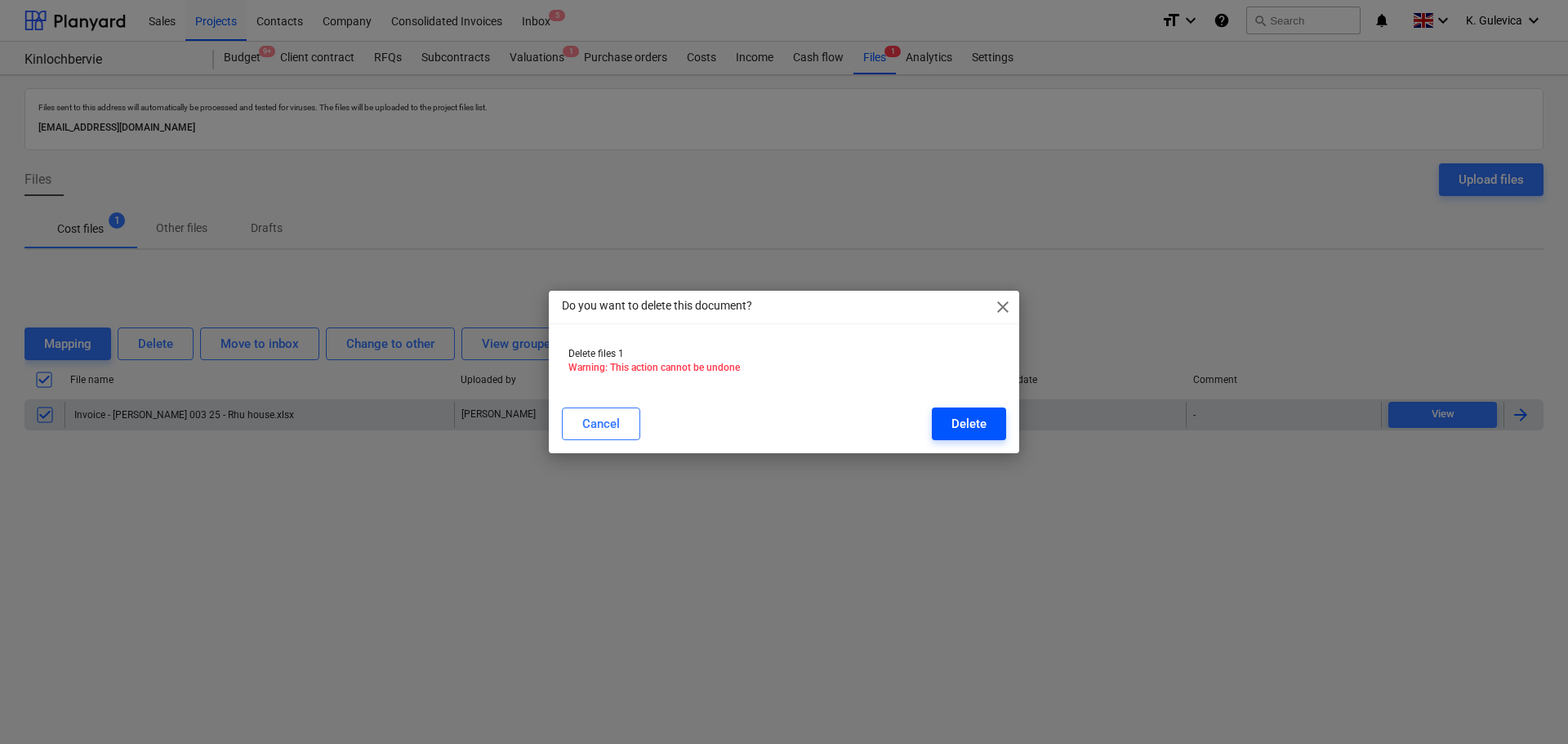
click at [958, 421] on div "Delete" at bounding box center [969, 424] width 35 height 22
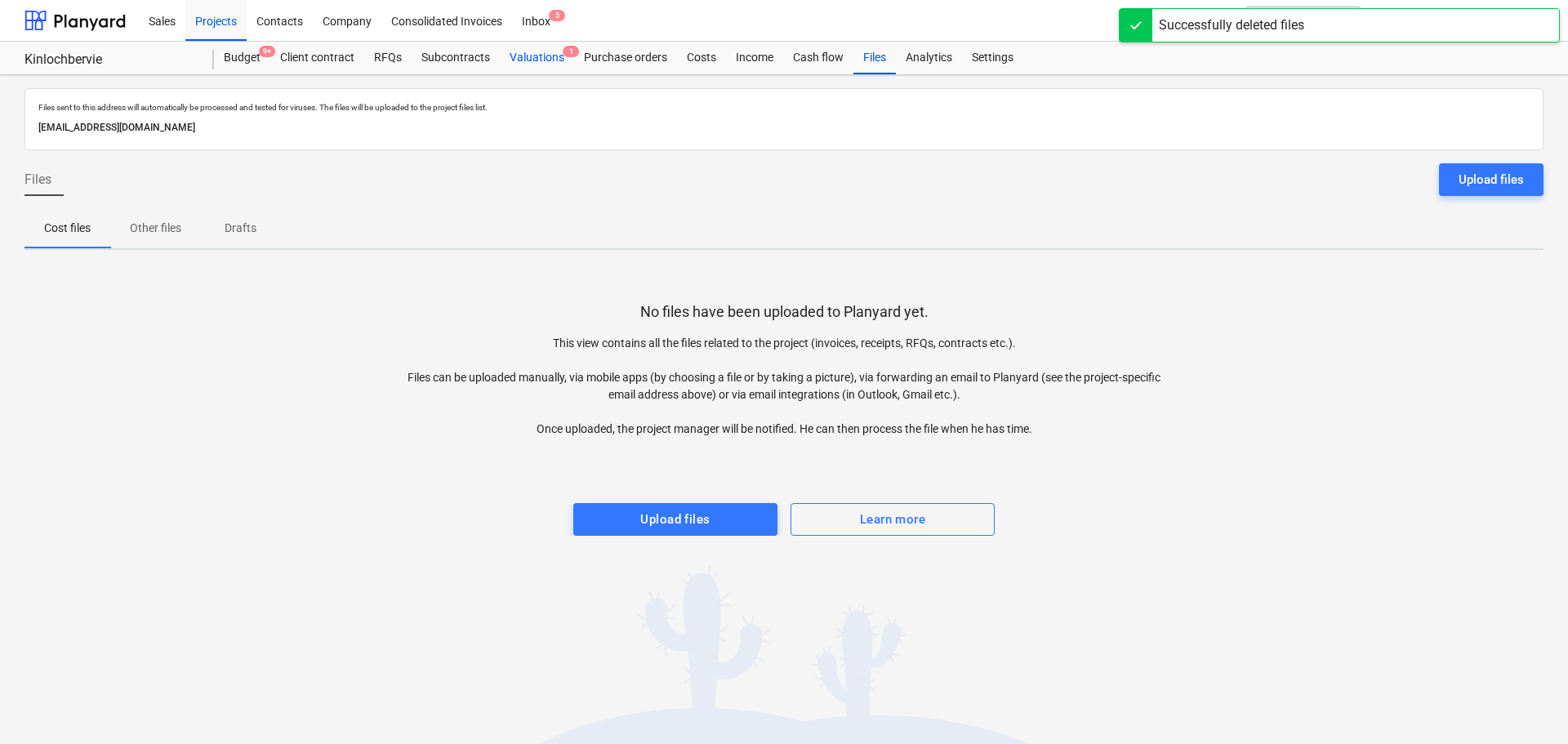
click at [541, 55] on div "Valuations 1" at bounding box center [536, 57] width 74 height 33
